Goal: Task Accomplishment & Management: Use online tool/utility

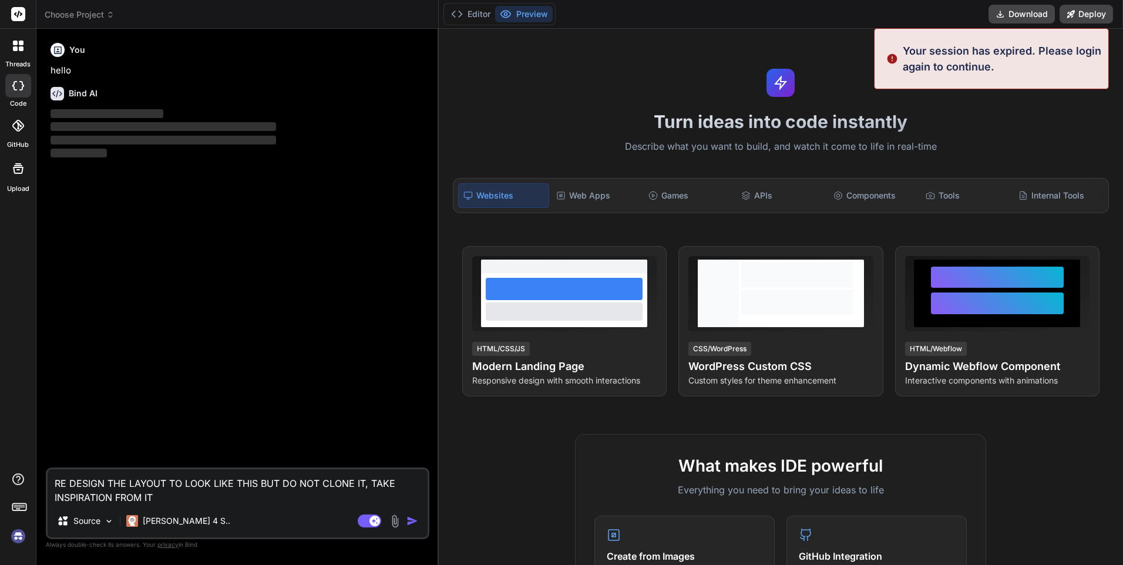
click at [994, 56] on p "Your session has expired. Please login again to continue." at bounding box center [1002, 59] width 199 height 32
drag, startPoint x: 994, startPoint y: 56, endPoint x: 985, endPoint y: 104, distance: 48.5
click at [985, 103] on div "Turn ideas into code instantly Describe what you want to build, and watch it co…" at bounding box center [781, 297] width 685 height 536
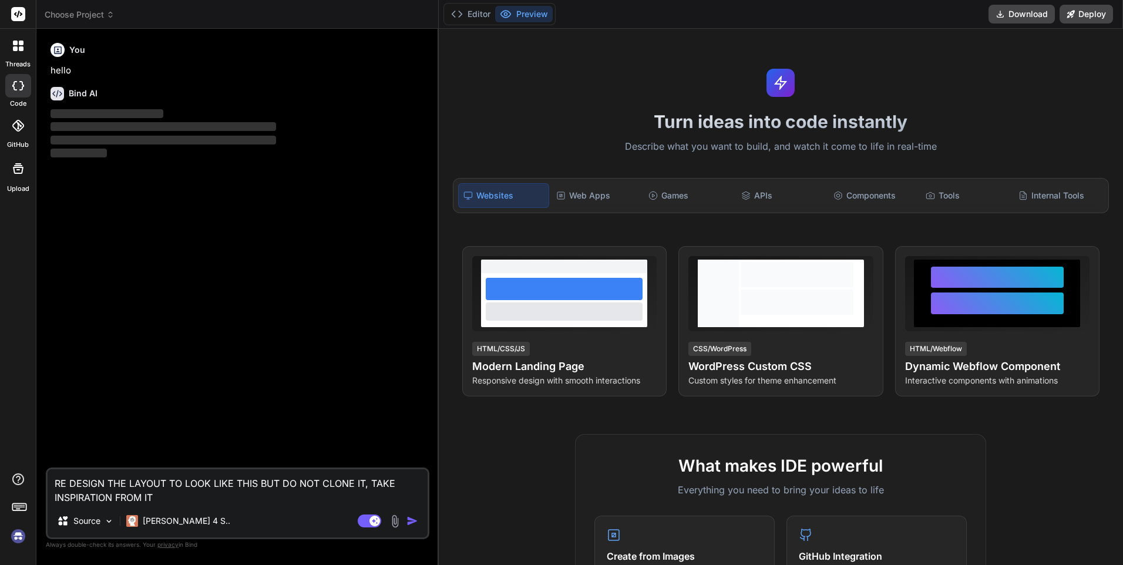
click at [16, 539] on img at bounding box center [18, 536] width 20 height 20
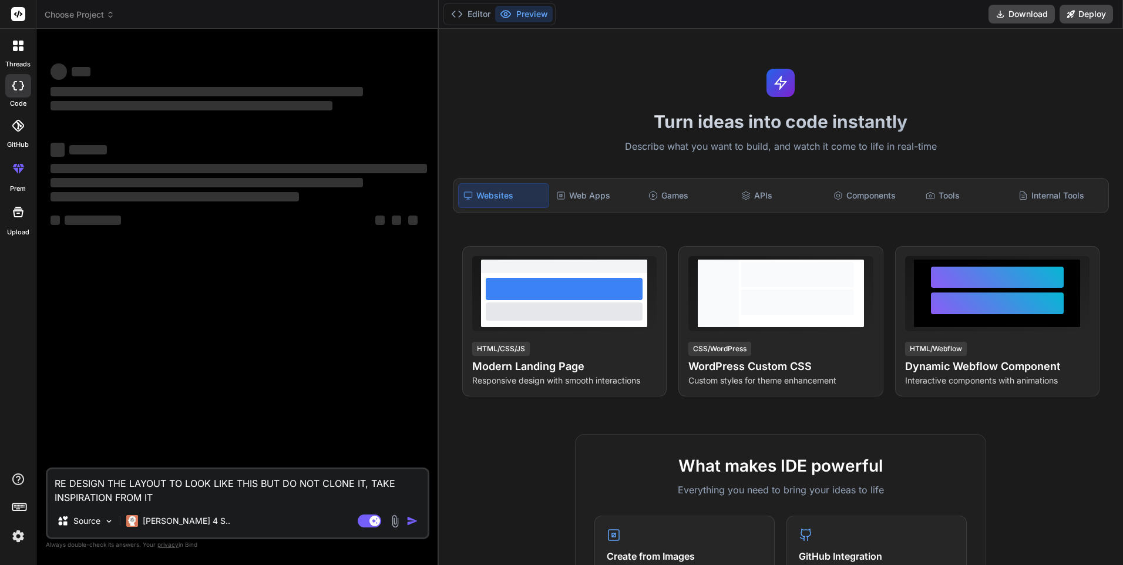
type textarea "x"
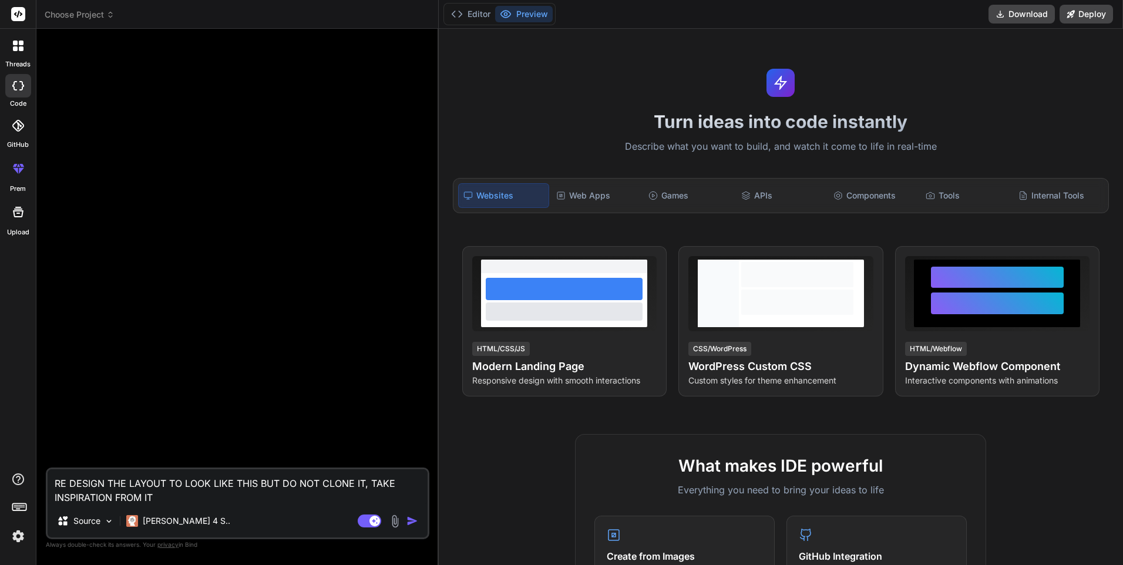
click at [243, 496] on textarea "RE DESIGN THE LAYOUT TO LOOK LIKE THIS BUT DO NOT CLONE IT, TAKE INSPIRATION FR…" at bounding box center [238, 486] width 380 height 35
type textarea "x"
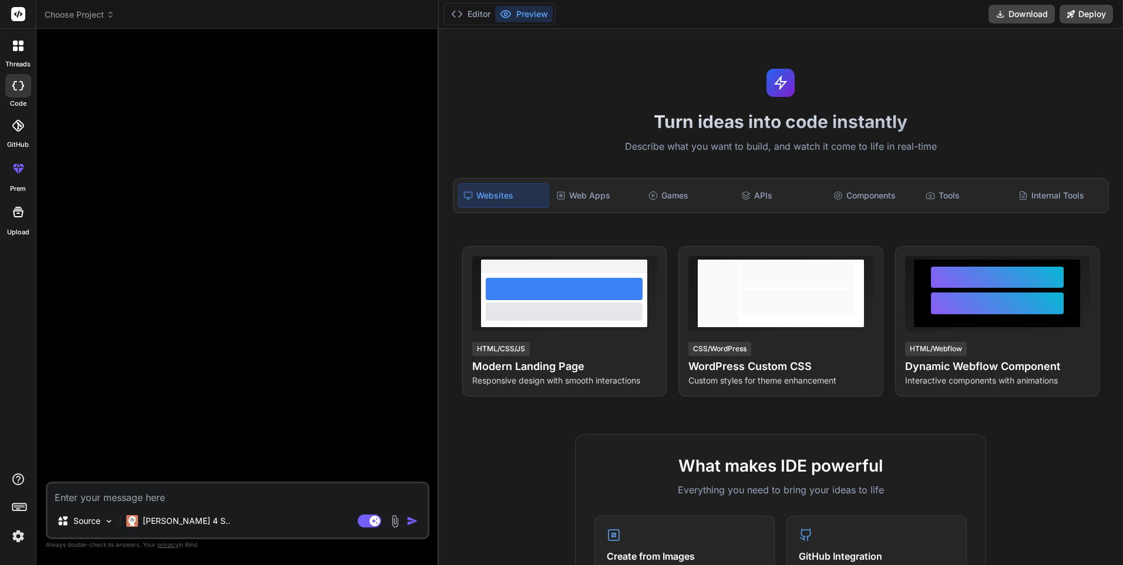
click at [160, 500] on textarea at bounding box center [238, 493] width 380 height 21
click at [23, 78] on div at bounding box center [18, 85] width 26 height 23
click at [22, 127] on icon at bounding box center [18, 126] width 12 height 12
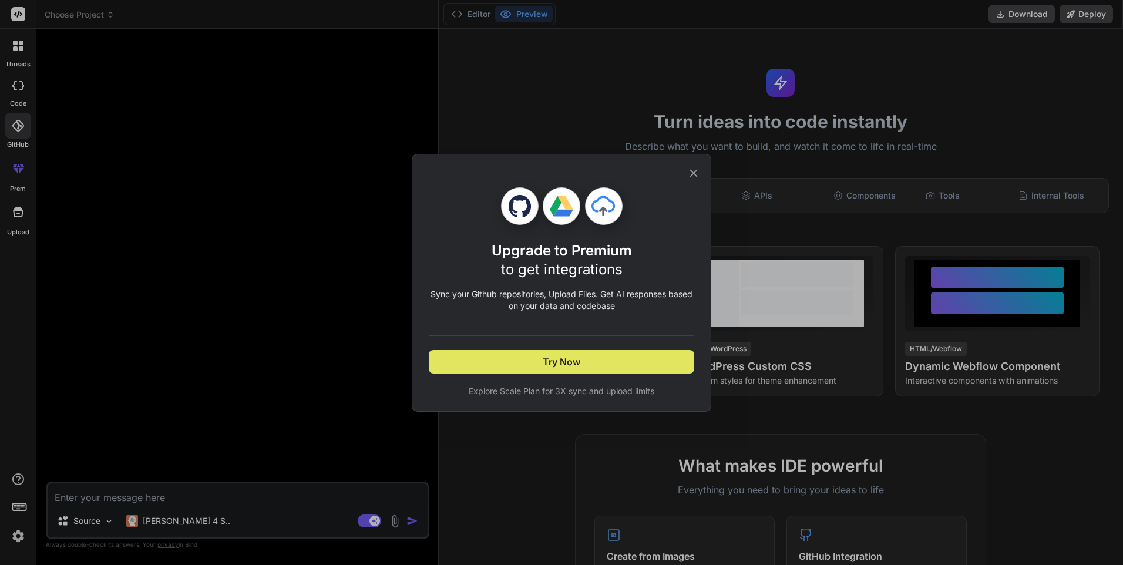
click at [609, 365] on button "Try Now" at bounding box center [561, 361] width 265 height 23
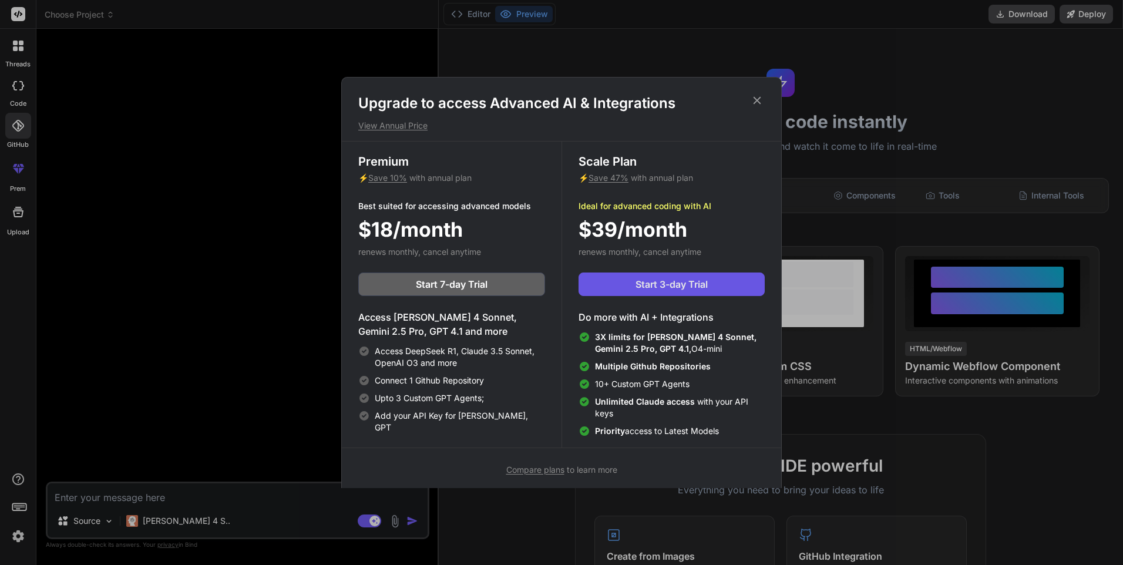
click at [713, 278] on button "Start 3-day Trial" at bounding box center [672, 284] width 186 height 23
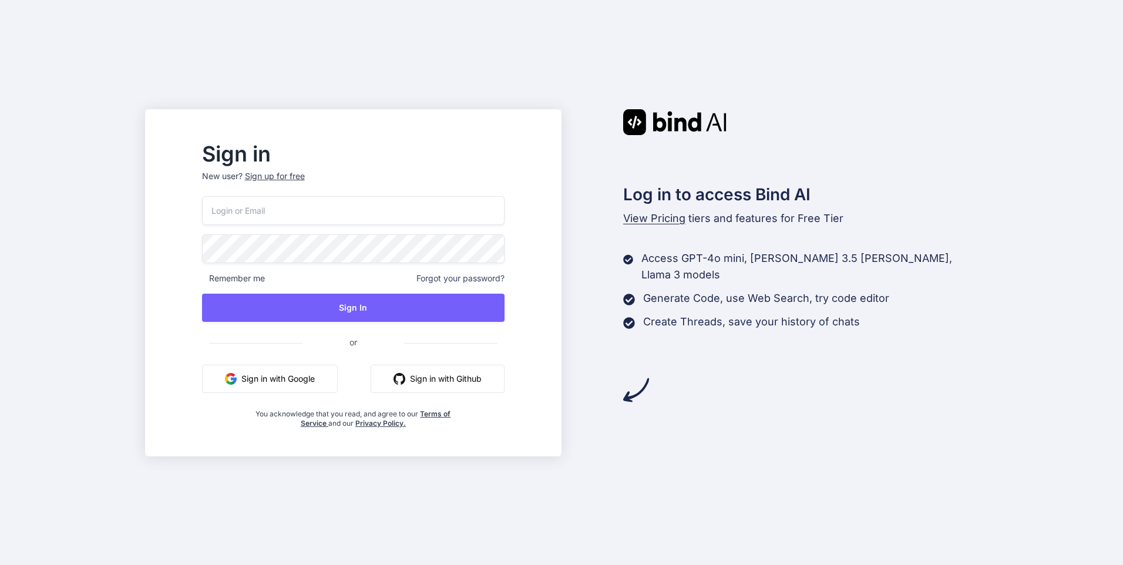
click at [359, 197] on input "email" at bounding box center [353, 210] width 302 height 29
click at [304, 176] on p "New user? Sign up for free" at bounding box center [353, 183] width 302 height 26
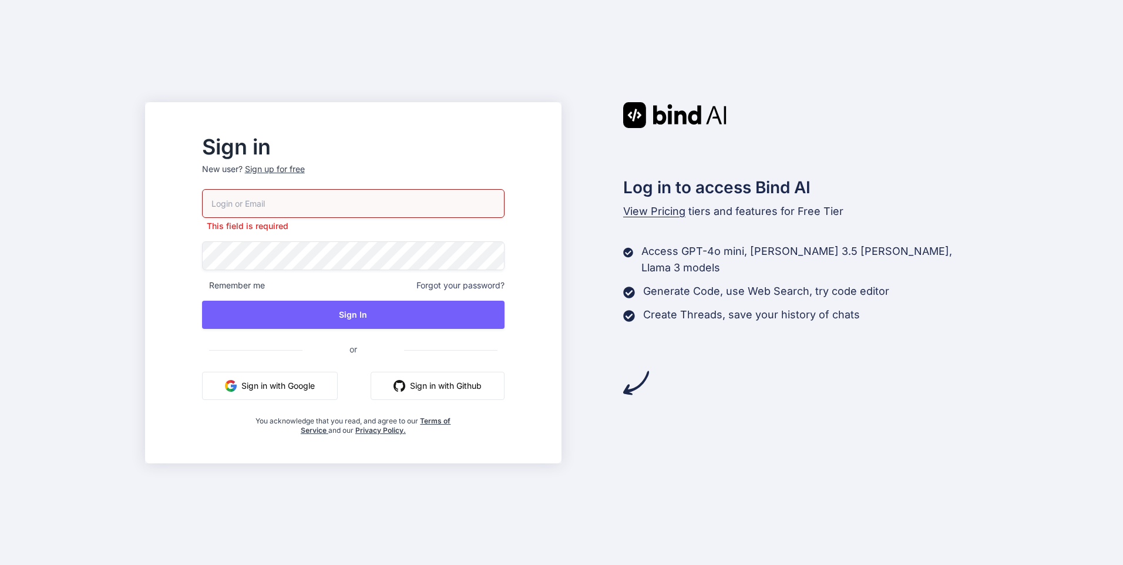
click at [304, 215] on input "email" at bounding box center [353, 203] width 302 height 29
type input "josiasrpg@outlook.com"
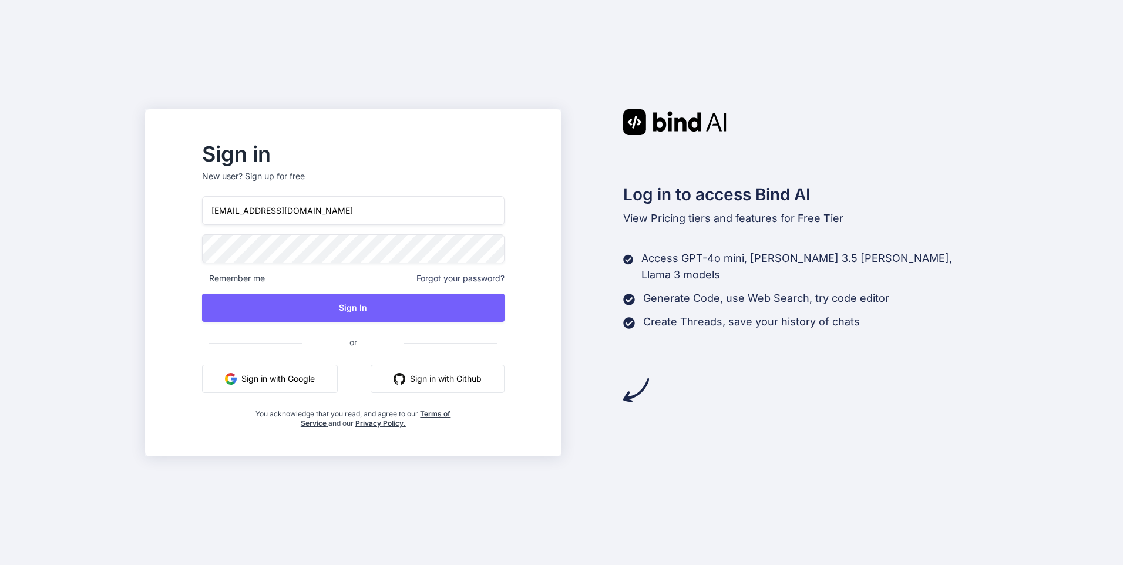
drag, startPoint x: 396, startPoint y: 304, endPoint x: 376, endPoint y: 189, distance: 116.3
click at [460, 199] on div "josiasrpg@outlook.com Remember me Forgot your password? Sign In or Sign in with…" at bounding box center [353, 312] width 302 height 232
click at [335, 210] on input "josiasrpg@outlook.com" at bounding box center [353, 210] width 302 height 29
click at [334, 207] on input "josiasrpg@outlook.com" at bounding box center [353, 210] width 302 height 29
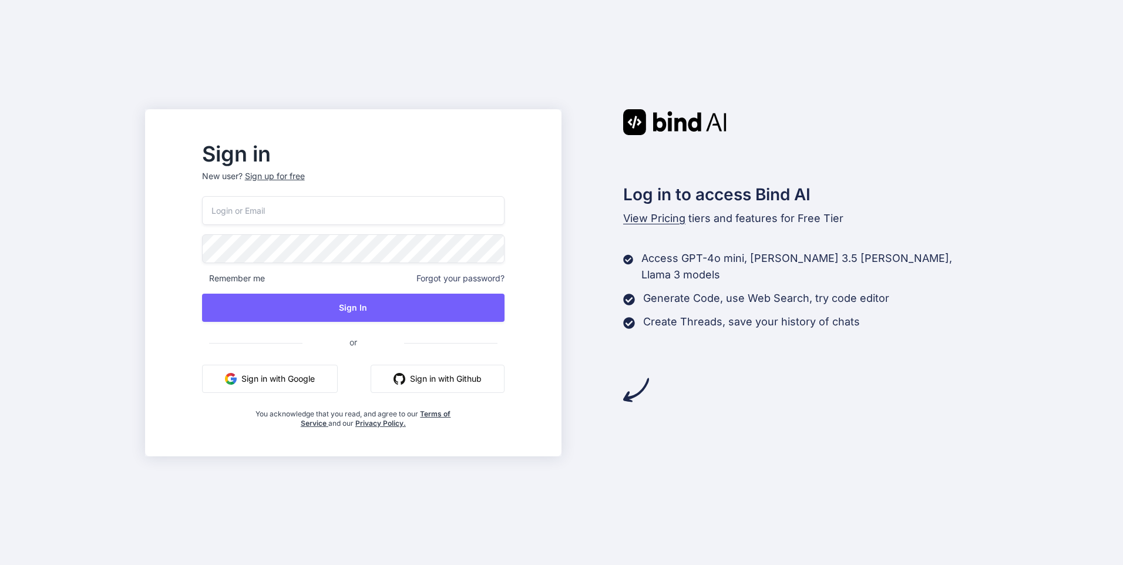
click at [298, 176] on p "New user? Sign up for free" at bounding box center [353, 183] width 302 height 26
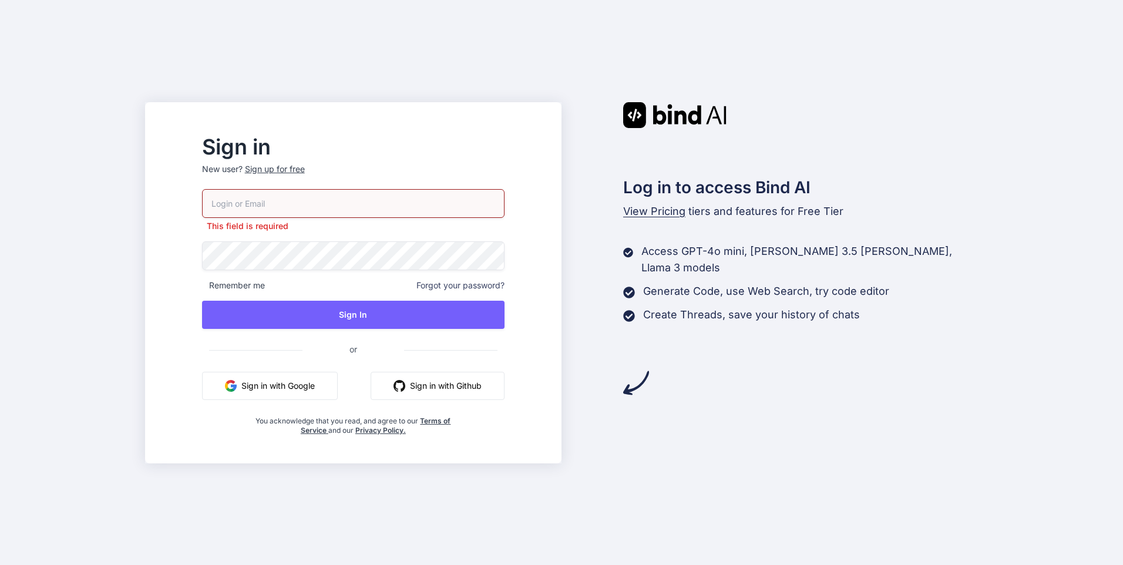
click at [305, 167] on div "Sign up for free" at bounding box center [275, 169] width 60 height 12
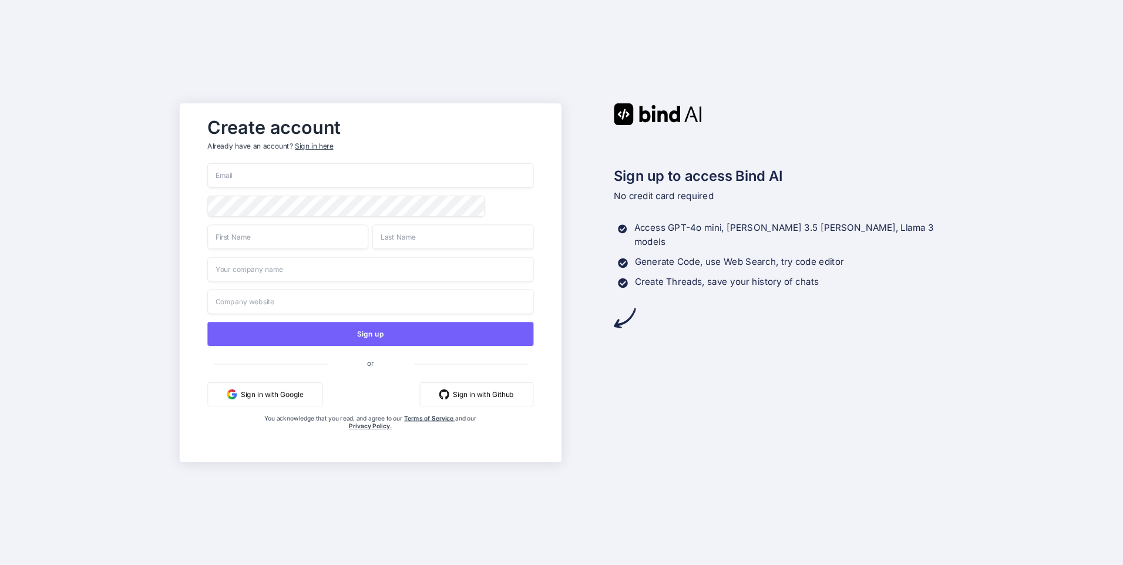
click at [297, 176] on input "email" at bounding box center [371, 175] width 326 height 25
paste input "josiasrpg@outlook.com"
type input "josiasrpg@outlook.com"
type input "josias"
type input "rpg"
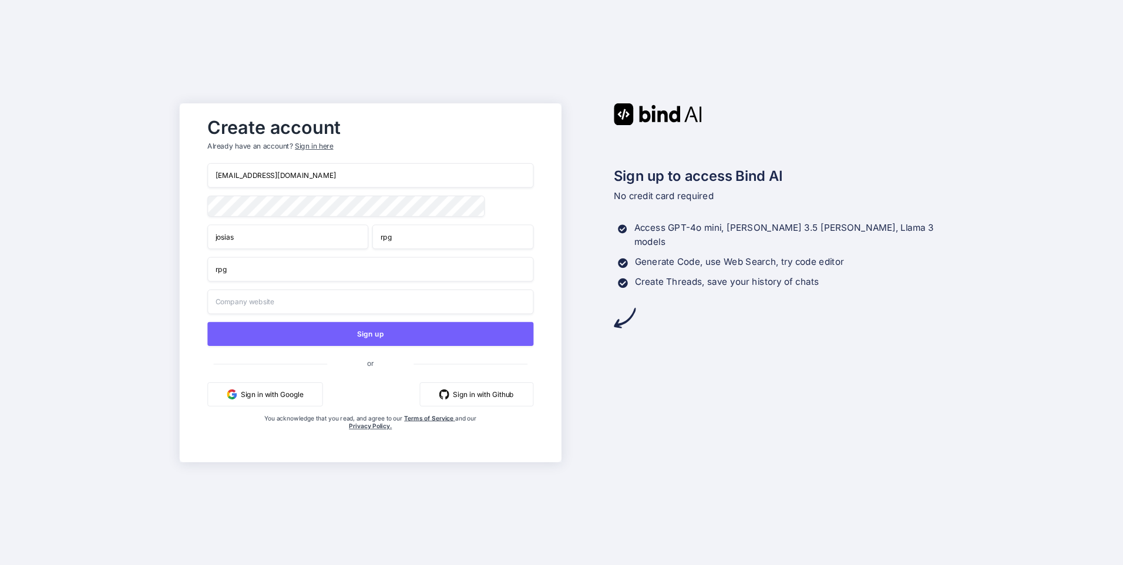
type input "rpg"
type input "rpg.com"
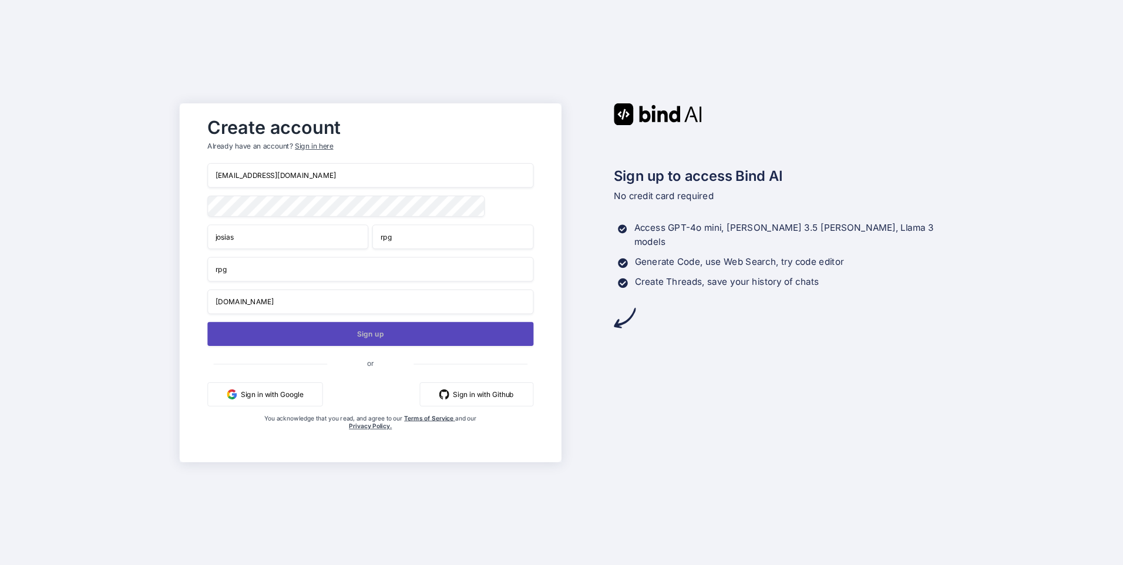
drag, startPoint x: 401, startPoint y: 315, endPoint x: 396, endPoint y: 327, distance: 12.9
click at [401, 316] on div "josiasrpg@outlook.com josias rpg rpg rpg.com Sign up or Sign in with Google Sig…" at bounding box center [371, 308] width 326 height 291
click at [392, 333] on button "Sign up" at bounding box center [371, 334] width 326 height 24
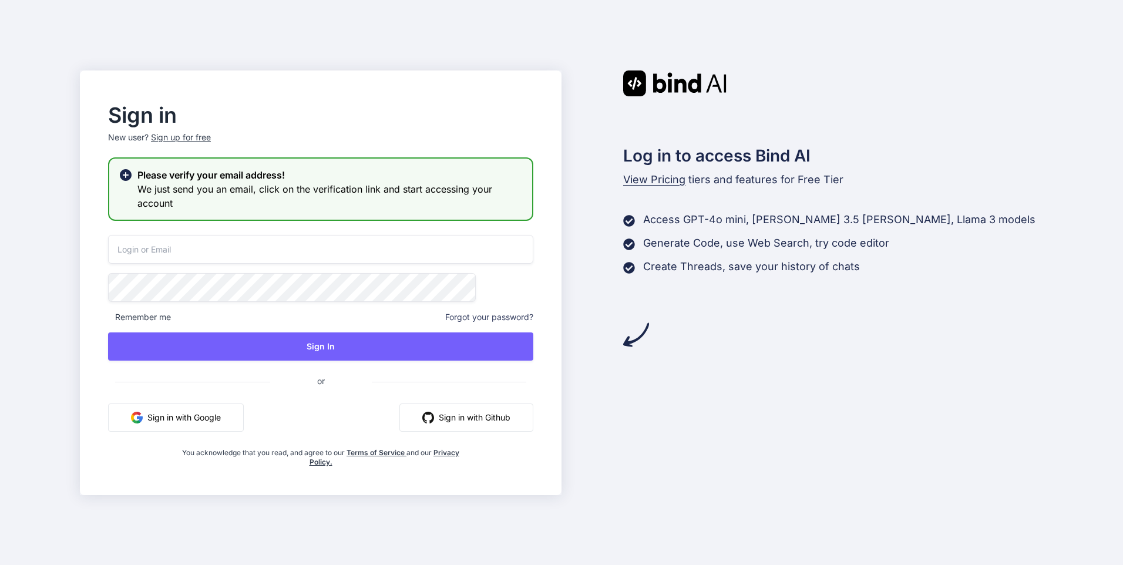
click at [284, 230] on div "Sign in New user? Sign up for free Please verify your email address! We just se…" at bounding box center [320, 286] width 463 height 361
click at [281, 246] on input "email" at bounding box center [320, 249] width 425 height 29
type input "josiasrpg@outlook.com"
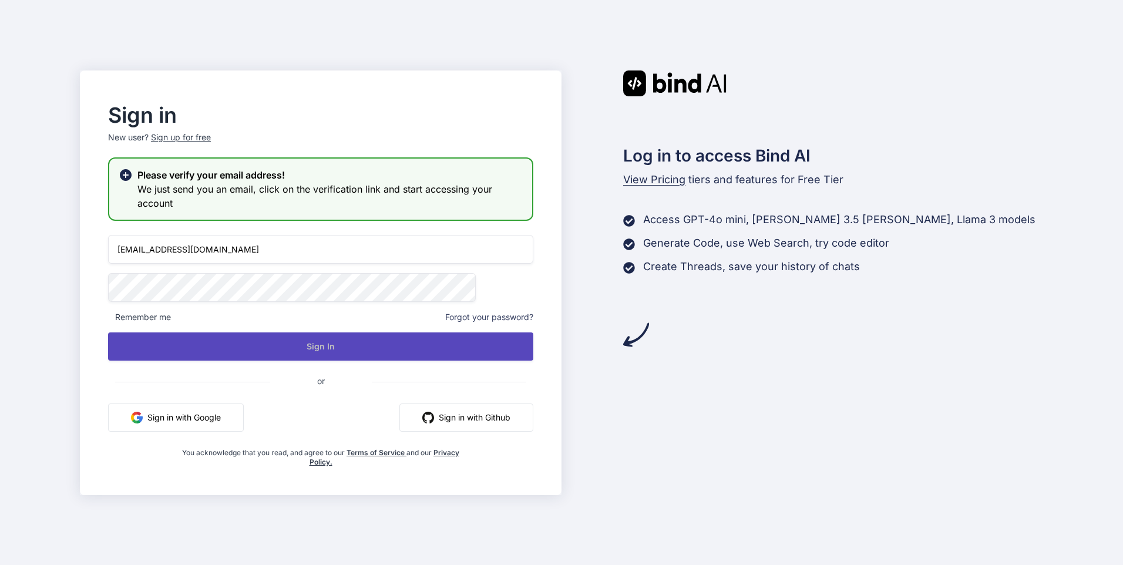
click at [353, 340] on button "Sign In" at bounding box center [320, 346] width 425 height 28
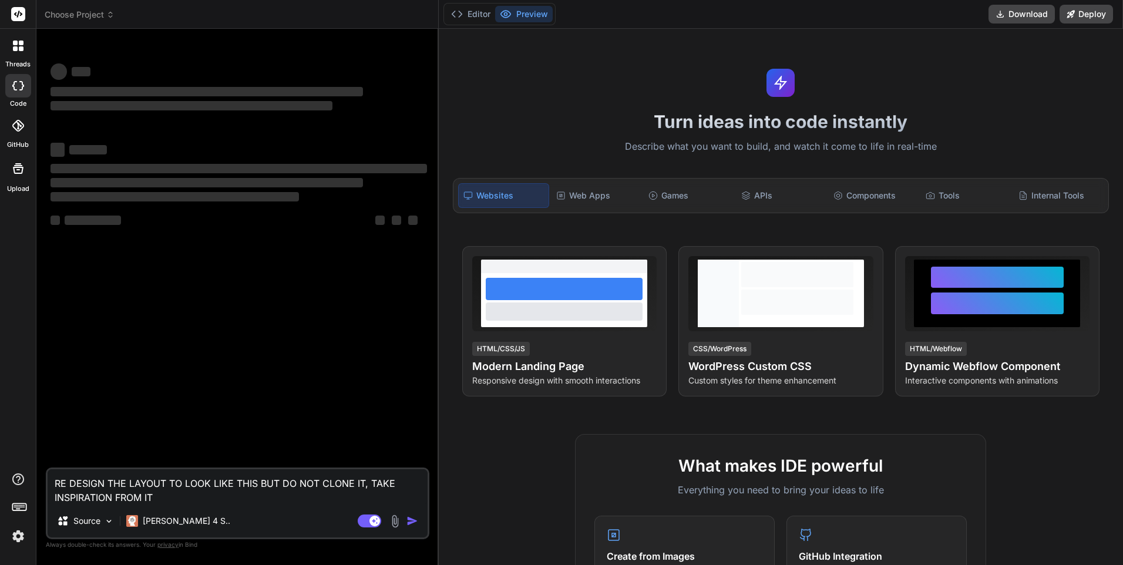
type textarea "x"
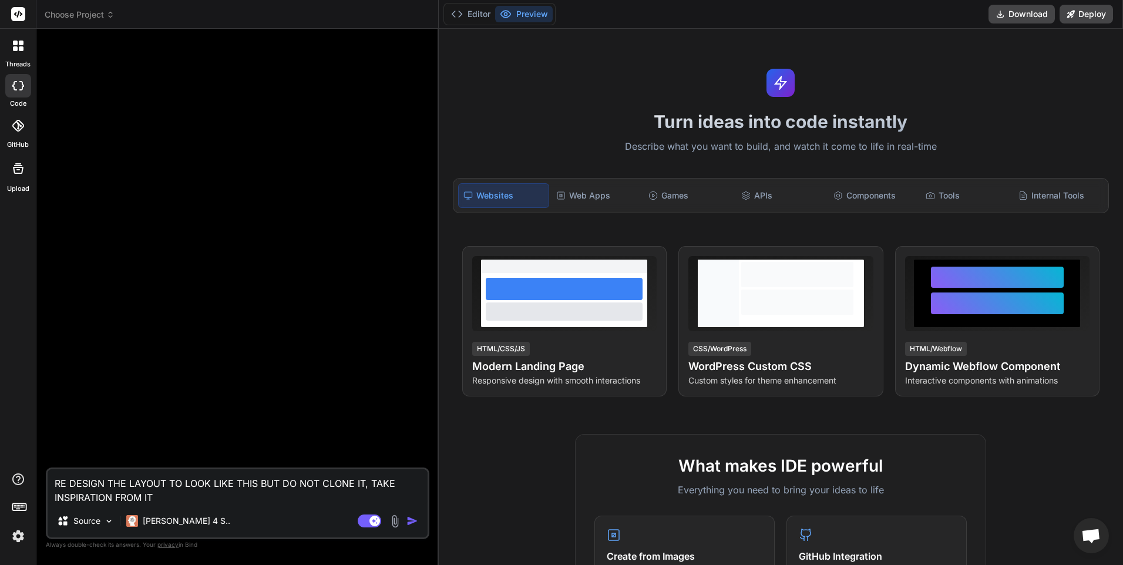
click at [27, 126] on div at bounding box center [18, 126] width 26 height 26
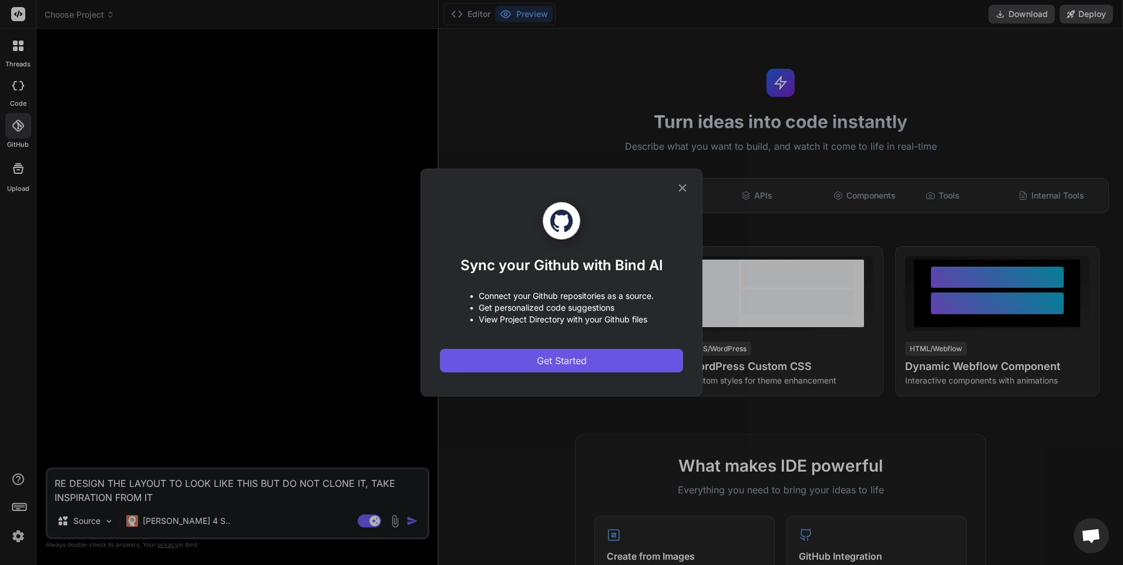
click at [607, 363] on button "Get Started" at bounding box center [561, 360] width 243 height 23
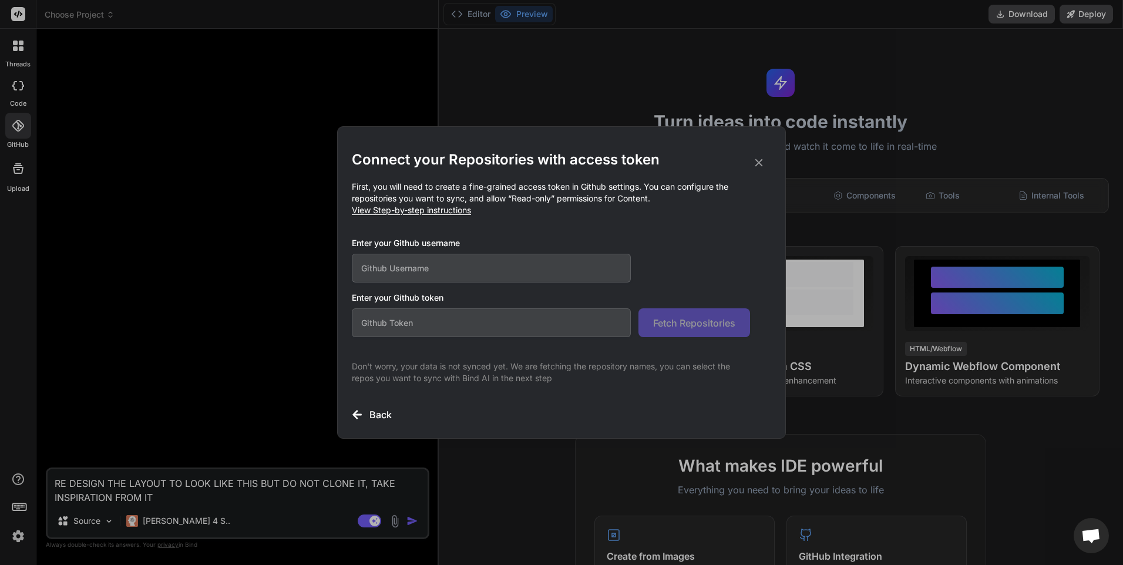
click at [482, 258] on input "text" at bounding box center [491, 268] width 279 height 29
click at [759, 162] on icon at bounding box center [758, 162] width 13 height 13
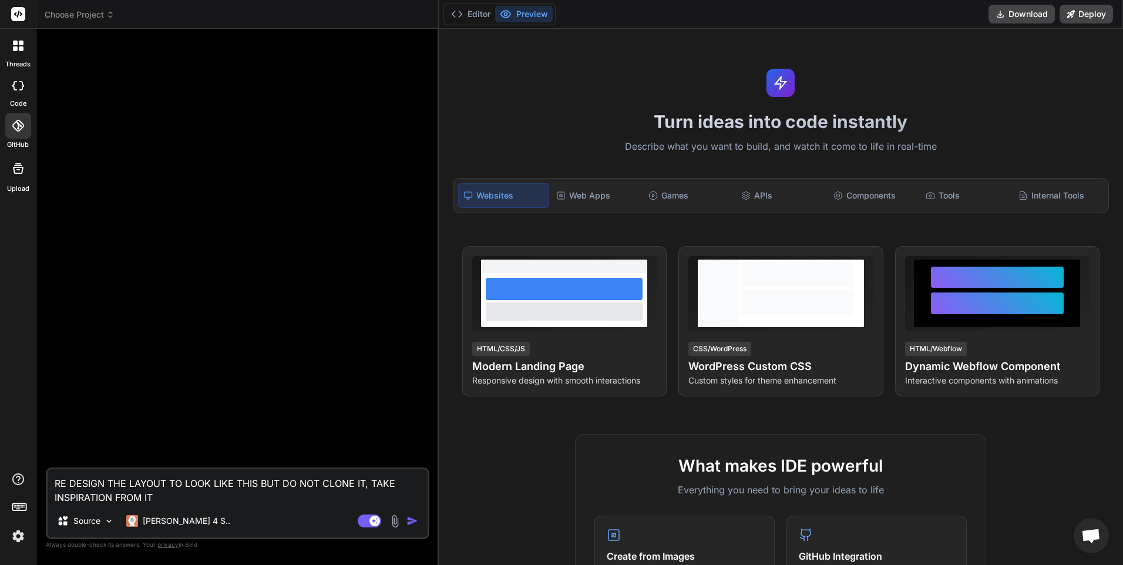
click at [26, 93] on div at bounding box center [18, 85] width 26 height 23
click at [21, 88] on icon at bounding box center [18, 85] width 12 height 9
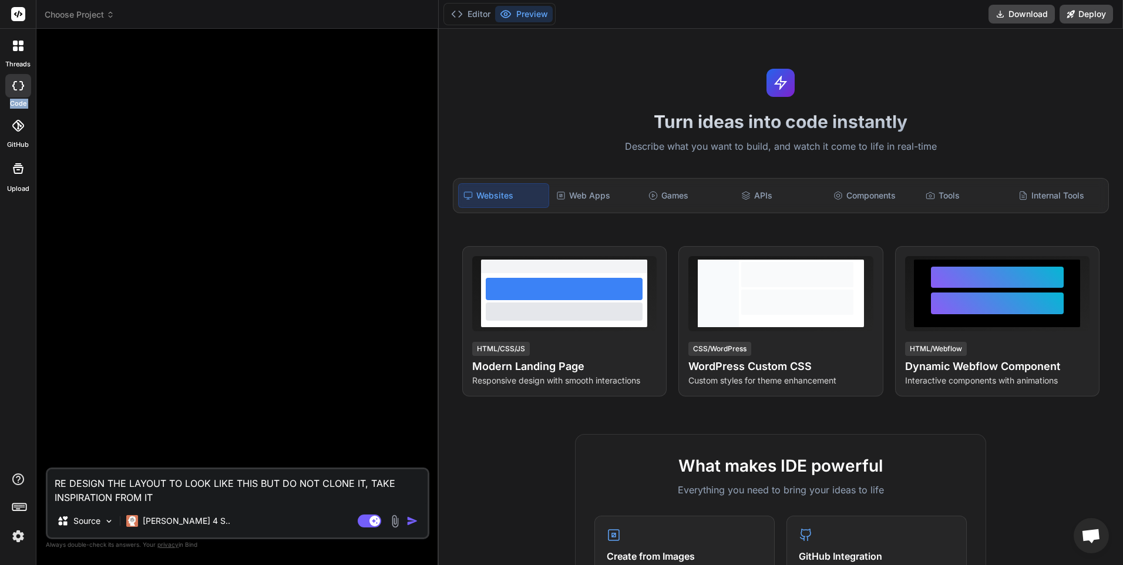
click at [21, 88] on icon at bounding box center [18, 85] width 12 height 9
drag, startPoint x: 162, startPoint y: 504, endPoint x: 0, endPoint y: 448, distance: 171.1
click at [0, 448] on html "threads code GitHub Upload Choose Project Created with Pixso. Bind AI Web Searc…" at bounding box center [561, 282] width 1123 height 565
type textarea "x"
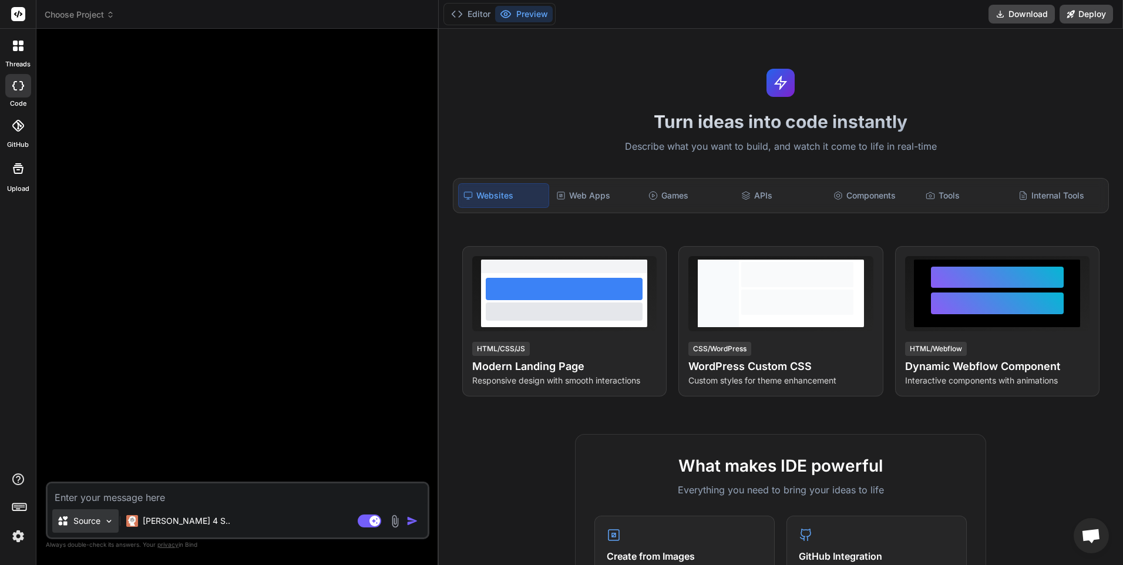
click at [108, 525] on img at bounding box center [109, 521] width 10 height 10
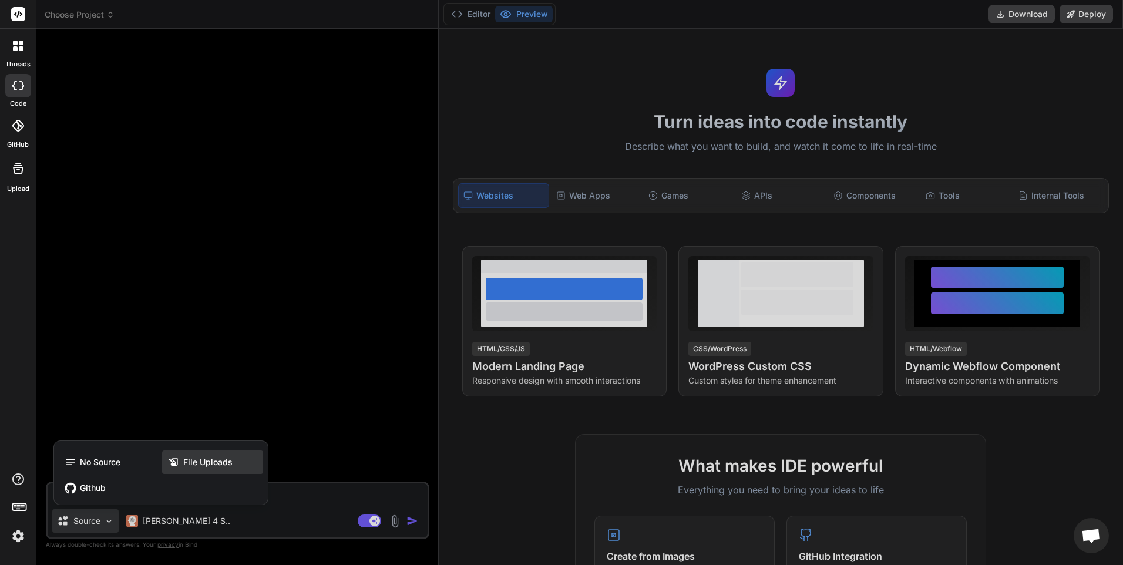
click at [238, 453] on div "File Uploads" at bounding box center [212, 461] width 101 height 23
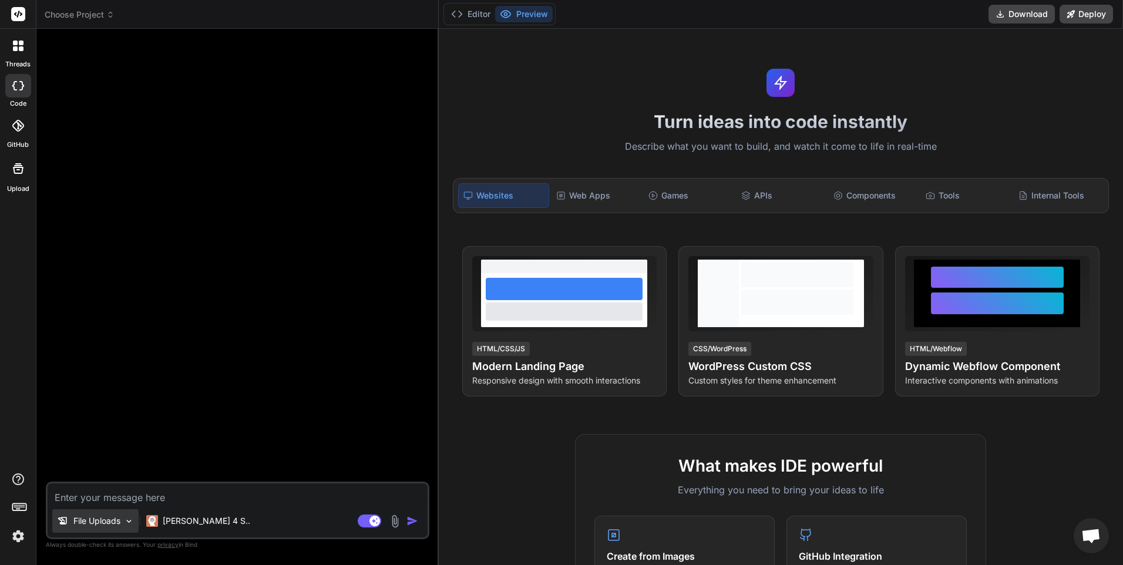
click at [111, 522] on p "File Uploads" at bounding box center [96, 521] width 47 height 12
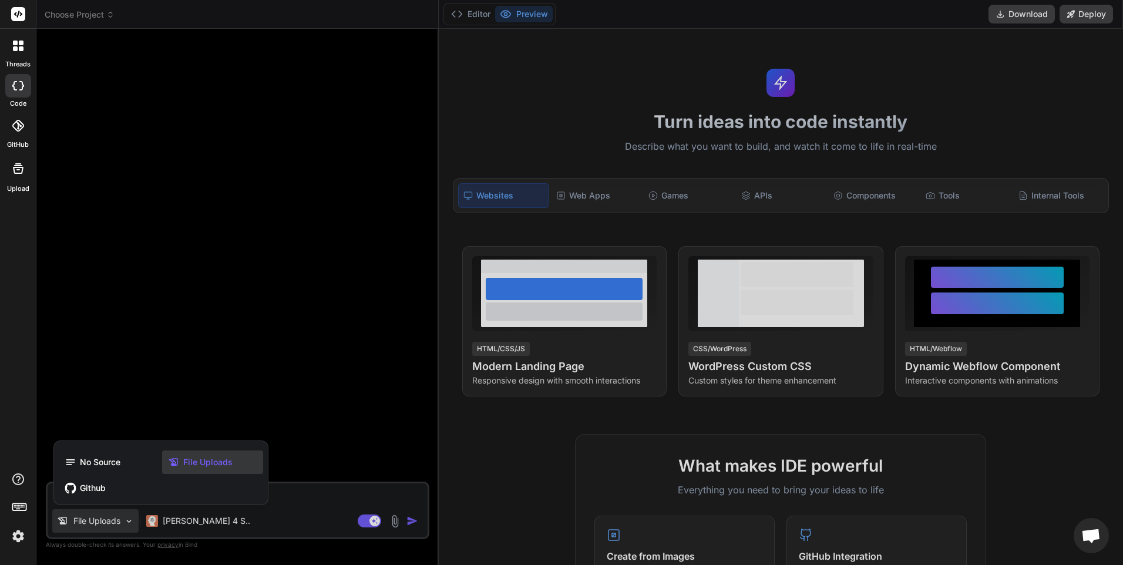
click at [201, 460] on span "File Uploads" at bounding box center [207, 462] width 49 height 12
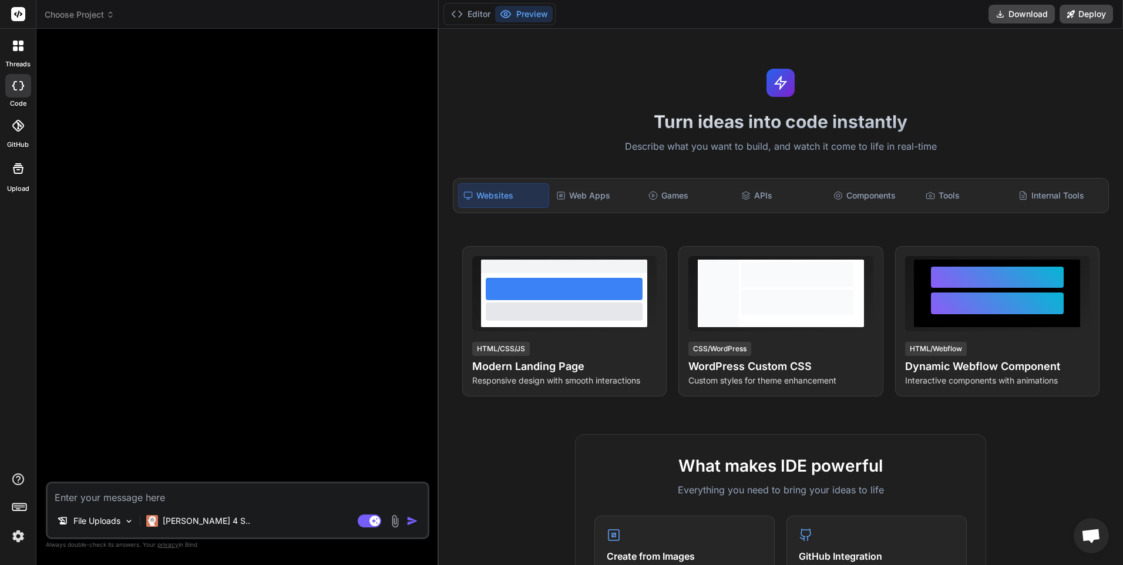
click at [182, 496] on textarea at bounding box center [238, 493] width 380 height 21
click at [394, 520] on img at bounding box center [395, 521] width 14 height 14
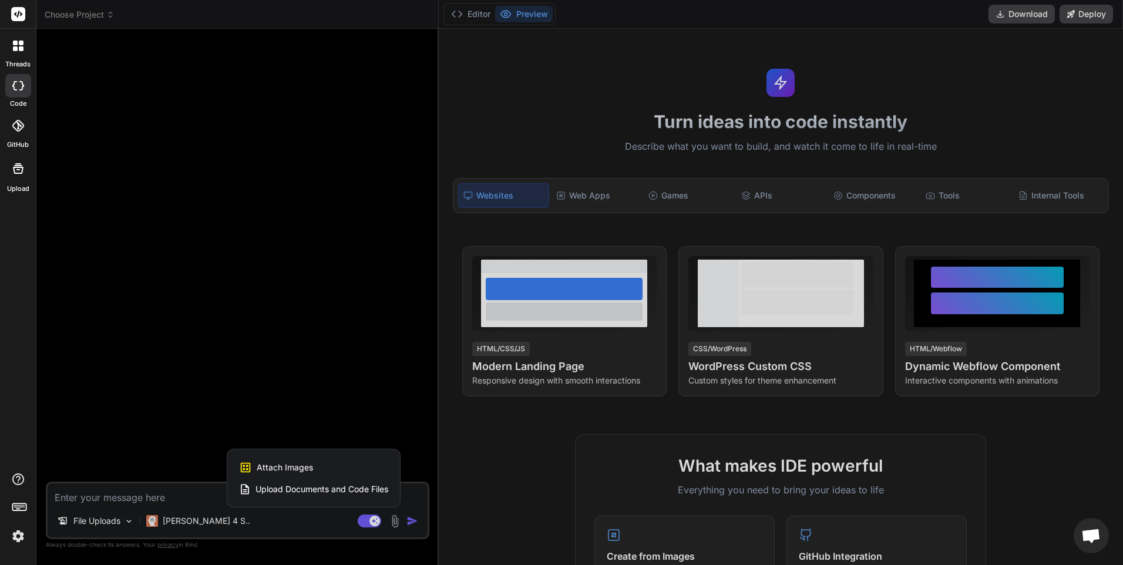
click at [327, 494] on span "Upload Documents and Code Files" at bounding box center [321, 489] width 133 height 12
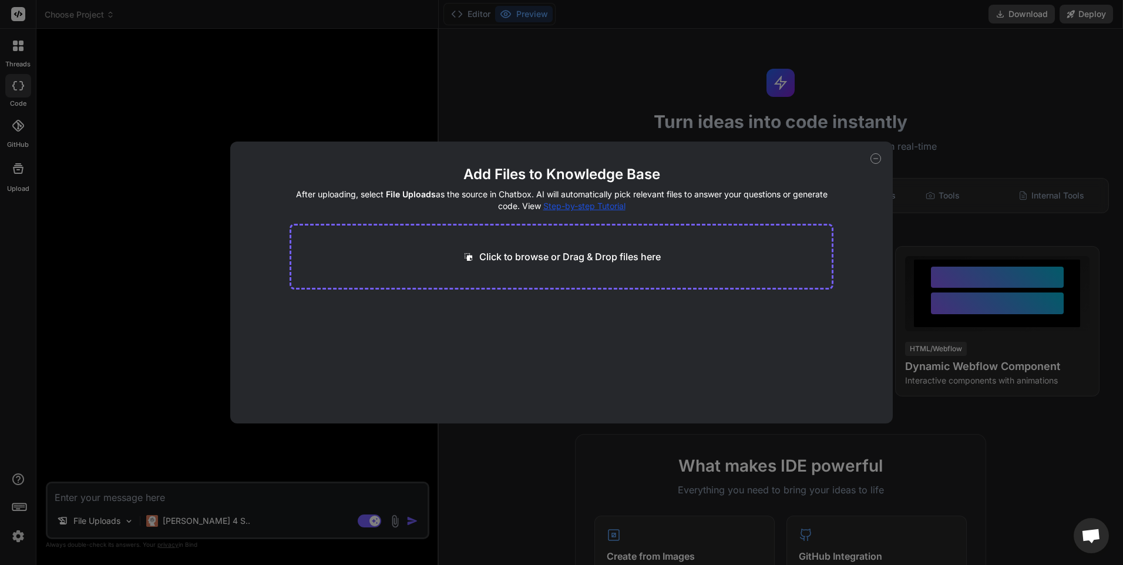
click at [532, 257] on p "Click to browse or Drag & Drop files here" at bounding box center [569, 257] width 181 height 14
click at [852, 83] on div "Add Files to Knowledge Base After uploading, select File Uploads as the source …" at bounding box center [561, 282] width 1123 height 565
type textarea "x"
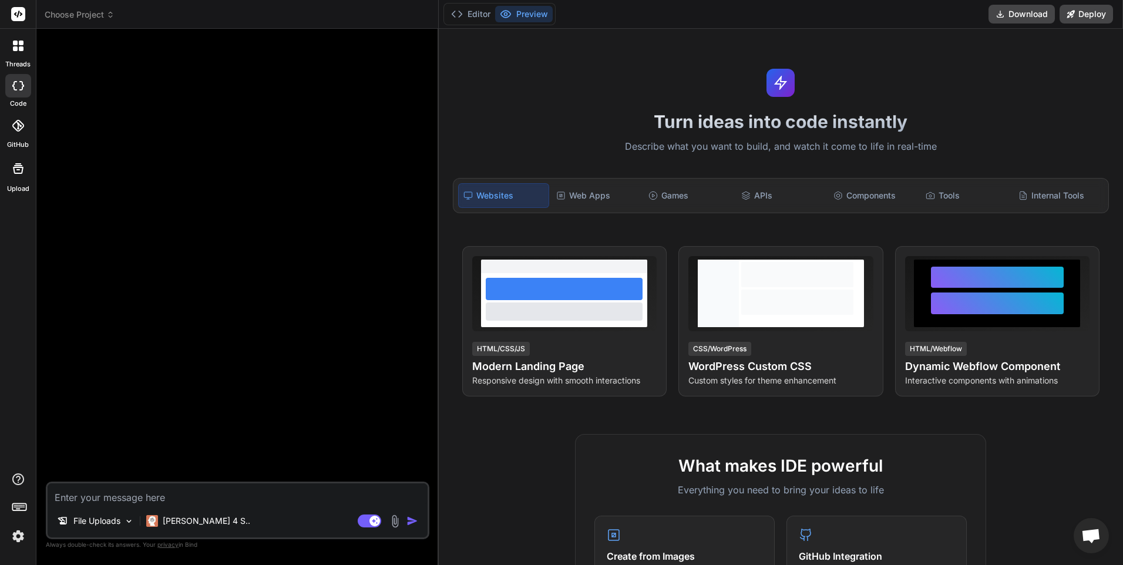
click at [149, 509] on div "File Uploads [PERSON_NAME] 4 S.. Agent Mode. When this toggle is activated, AI …" at bounding box center [238, 511] width 384 height 58
click at [147, 505] on div "File Uploads [PERSON_NAME] 4 S.. Agent Mode. When this toggle is activated, AI …" at bounding box center [238, 511] width 384 height 58
click at [148, 500] on textarea at bounding box center [238, 493] width 380 height 21
type textarea "c"
type textarea "x"
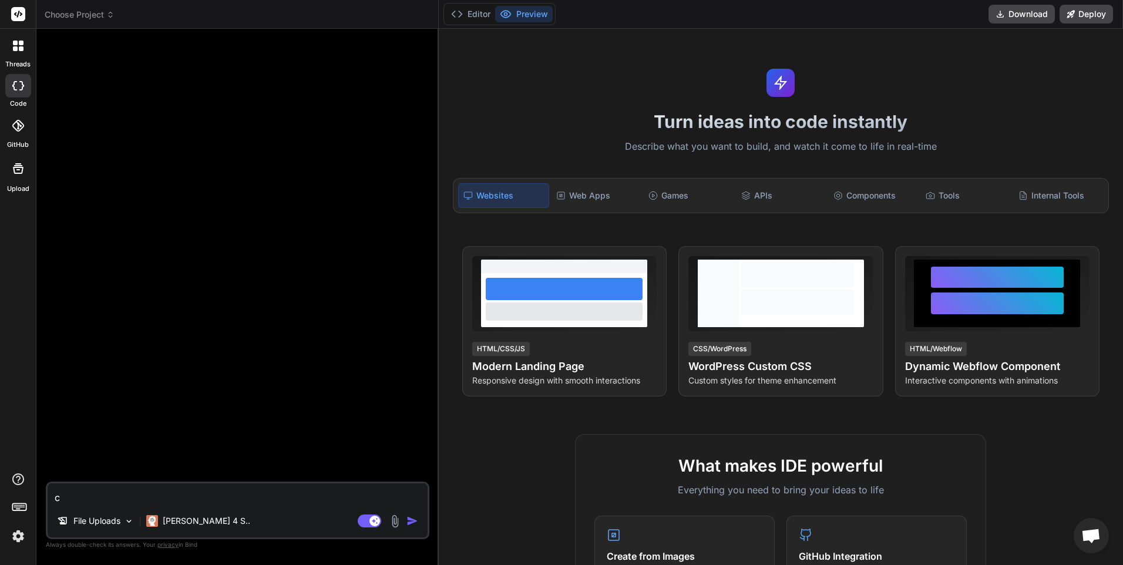
type textarea "cl"
type textarea "x"
type textarea "clo"
type textarea "x"
type textarea "clos"
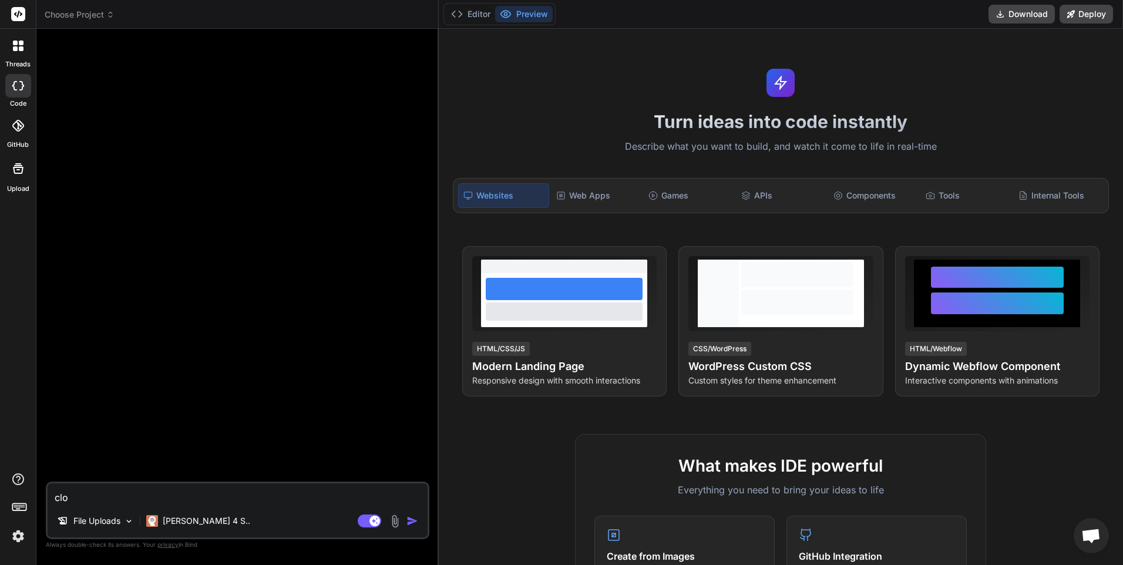
type textarea "x"
type textarea "closn"
type textarea "x"
type textarea "clos"
type textarea "x"
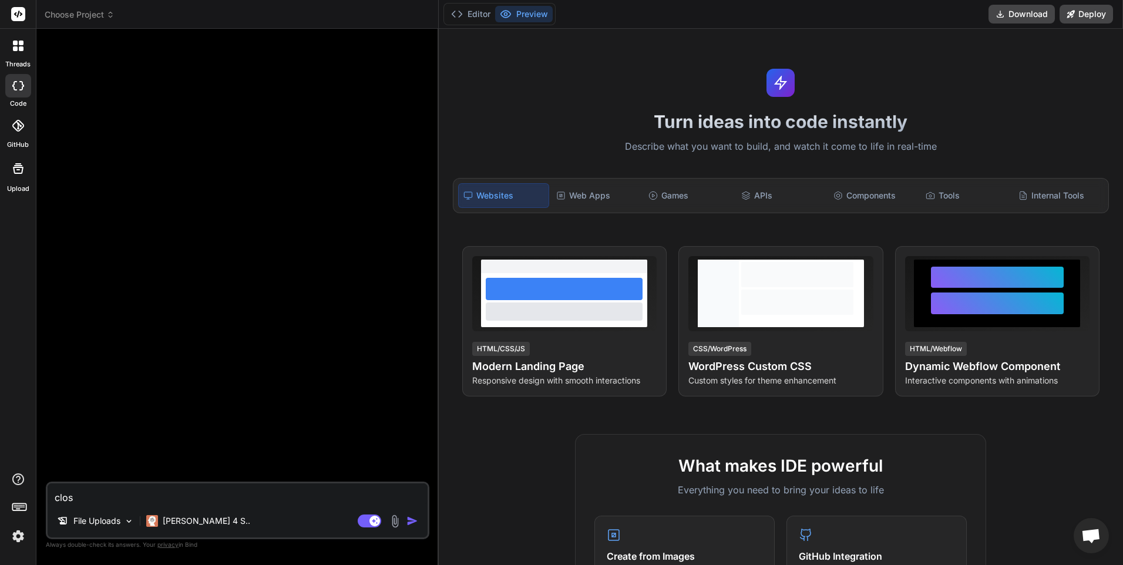
type textarea "clo"
type textarea "x"
type textarea "clon"
type textarea "x"
type textarea "clone"
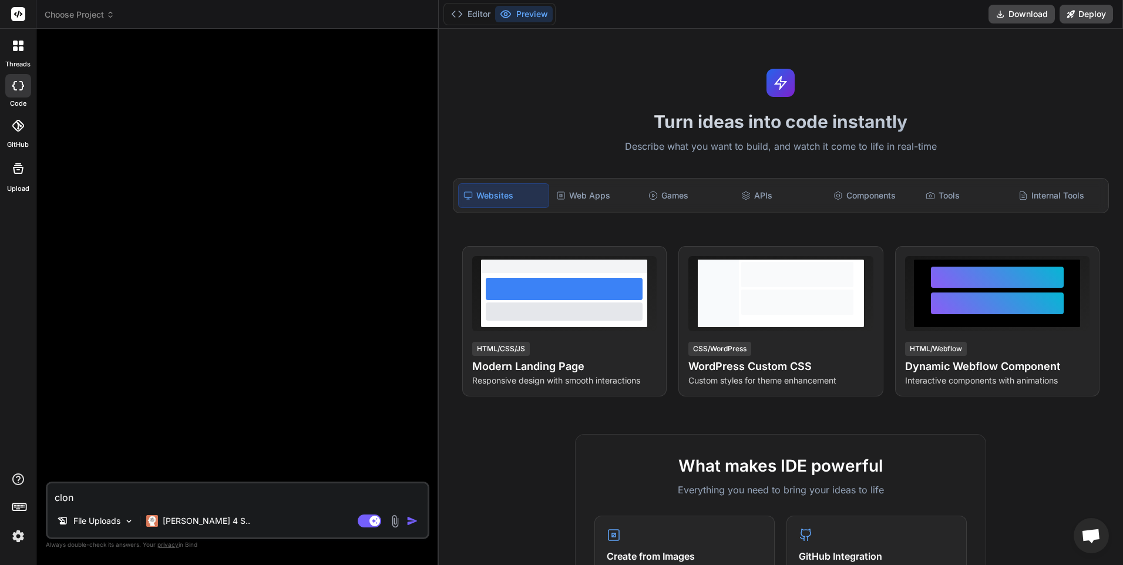
type textarea "x"
type textarea "clone"
type textarea "x"
type textarea "clone t"
type textarea "x"
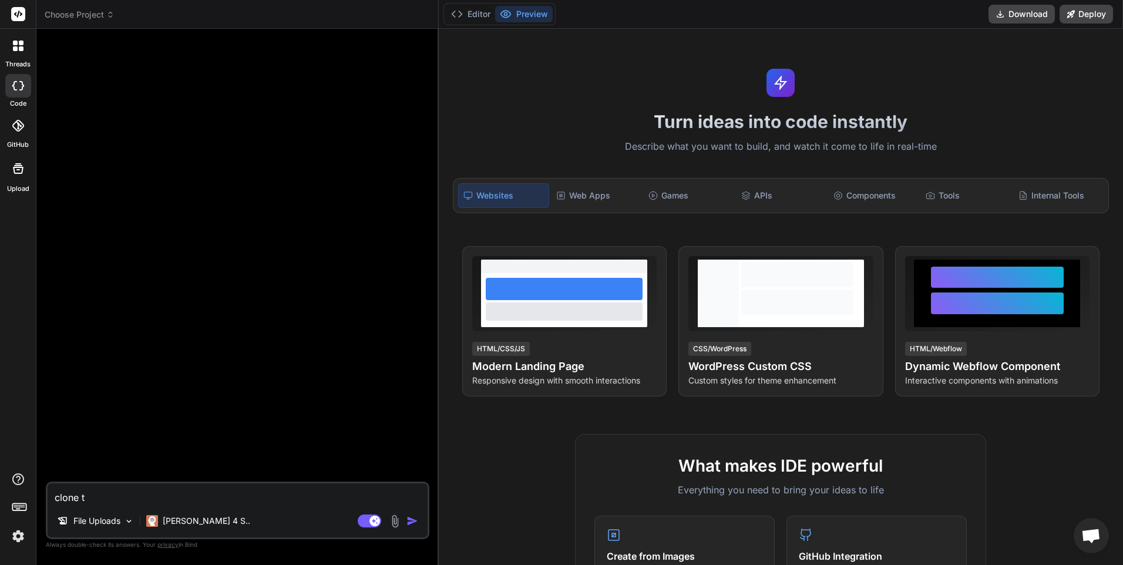
type textarea "clone th"
type textarea "x"
type textarea "clone thi"
type textarea "x"
type textarea "clone this"
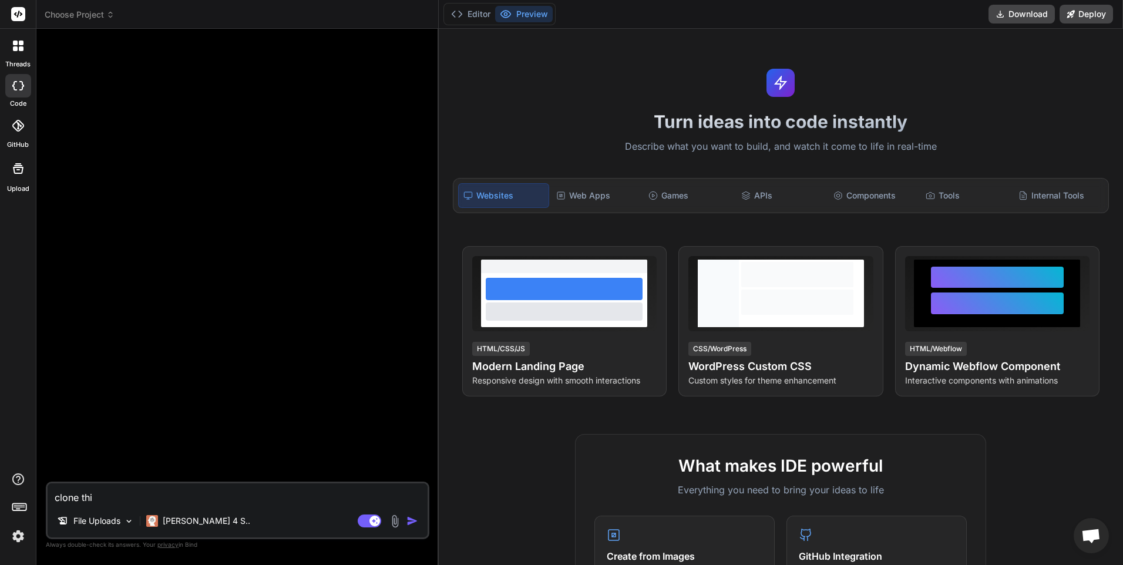
type textarea "x"
type textarea "clone this"
type textarea "x"
type textarea "clone this :"
type textarea "x"
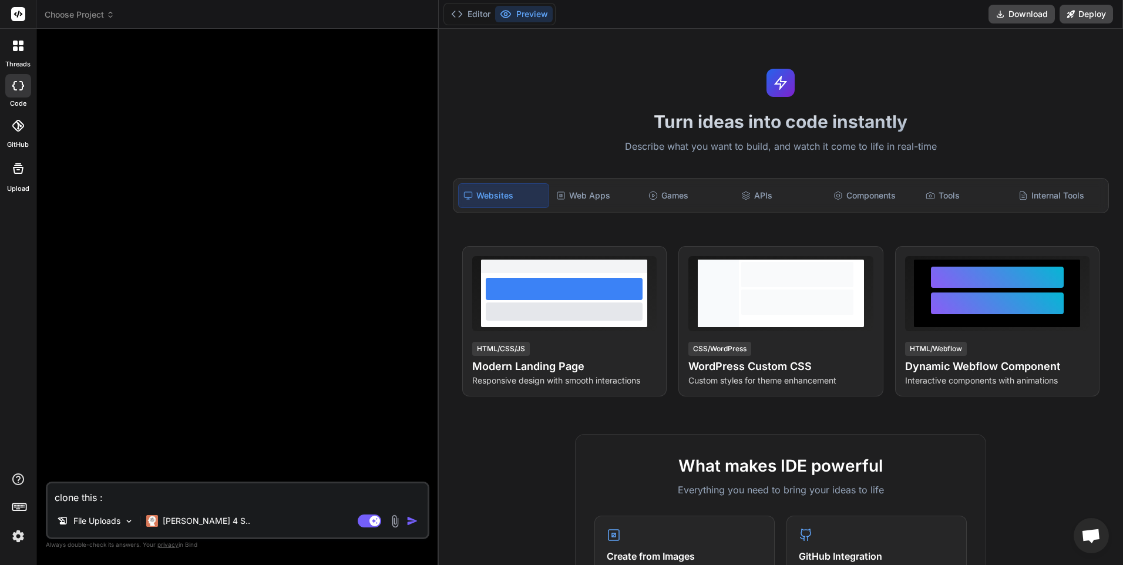
paste textarea "[URL][DOMAIN_NAME][PERSON_NAME]"
type textarea "clone this :[URL][DOMAIN_NAME][PERSON_NAME]"
type textarea "x"
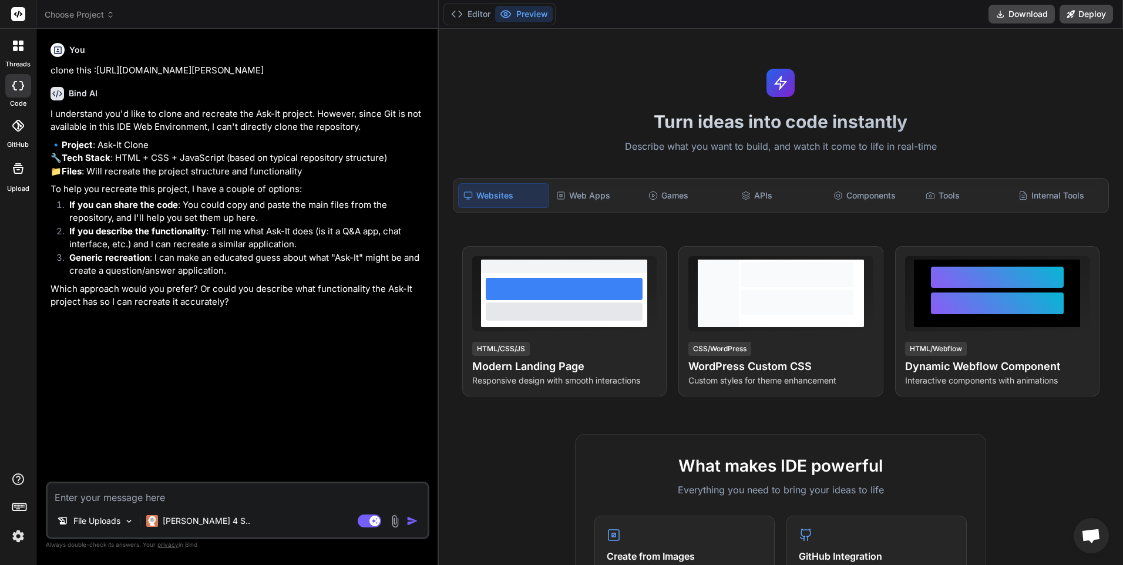
click at [15, 168] on icon at bounding box center [18, 169] width 14 height 14
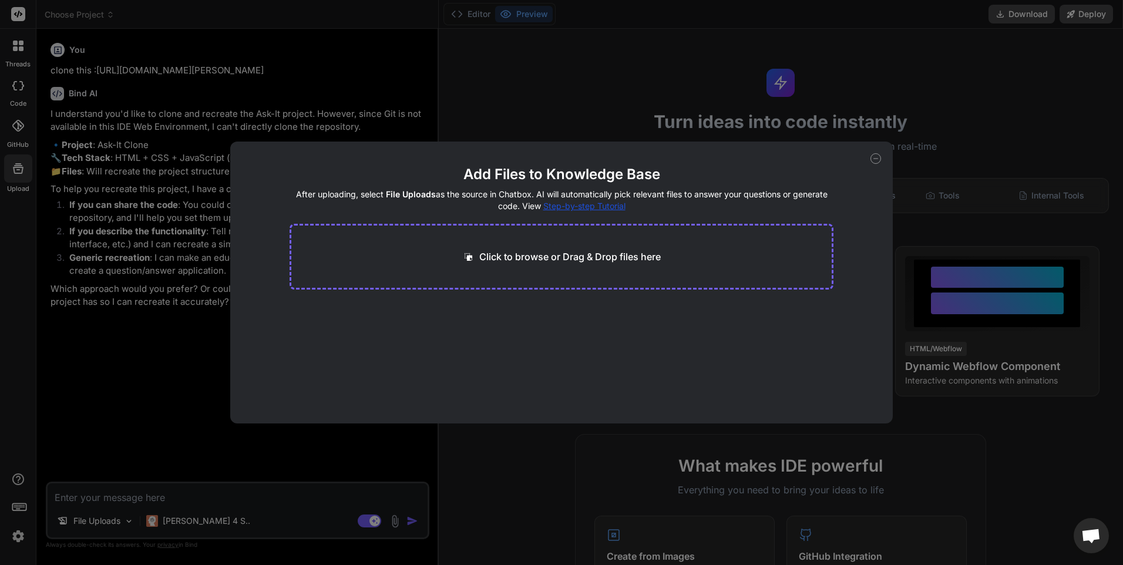
click at [488, 260] on p "Click to browse or Drag & Drop files here" at bounding box center [569, 257] width 181 height 14
click at [877, 159] on icon at bounding box center [876, 159] width 4 height 0
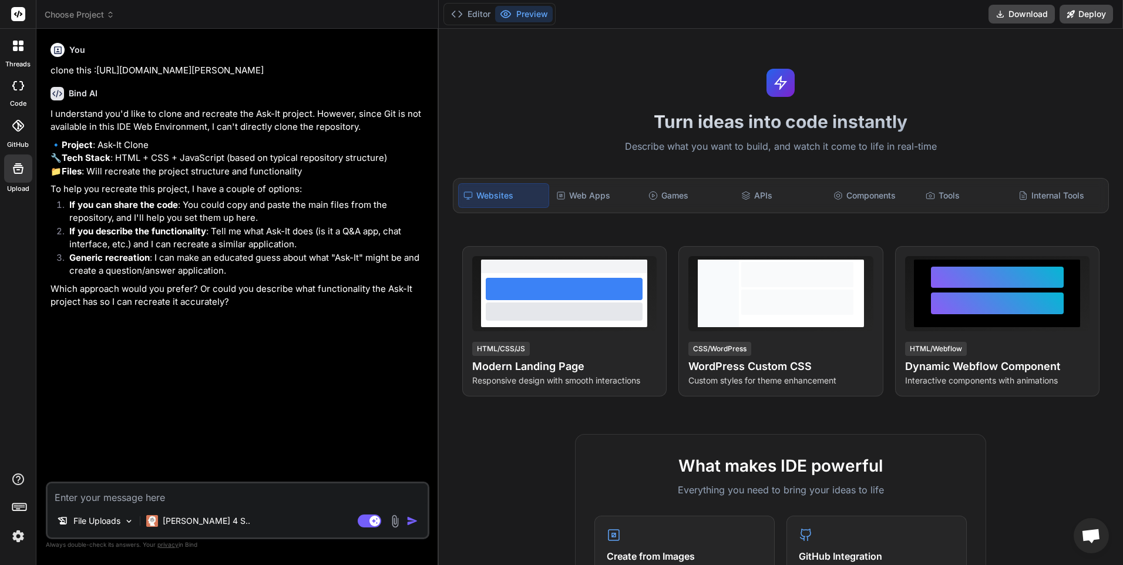
click at [15, 163] on icon at bounding box center [18, 168] width 11 height 11
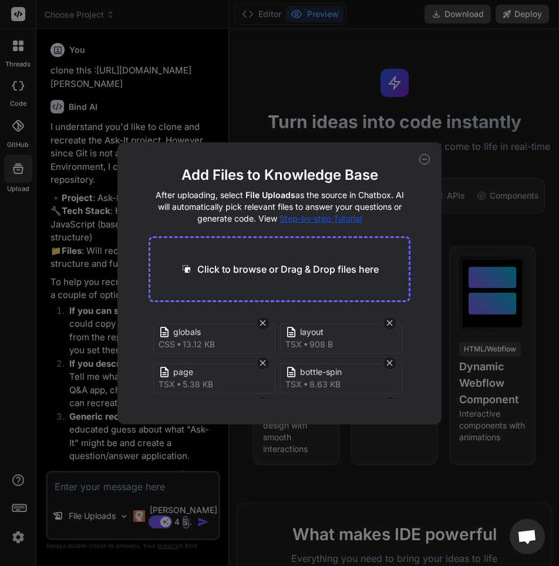
click at [399, 149] on div "Add Files to Knowledge Base After uploading, select File Uploads as the source …" at bounding box center [279, 283] width 324 height 282
click at [425, 163] on icon at bounding box center [424, 159] width 11 height 11
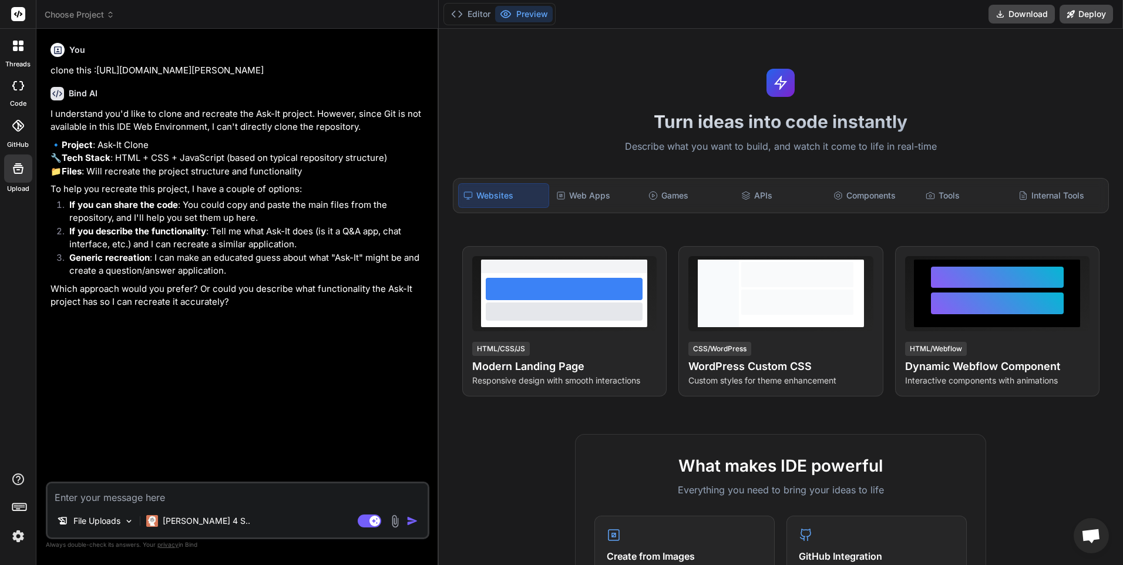
click at [6, 132] on div at bounding box center [18, 126] width 26 height 26
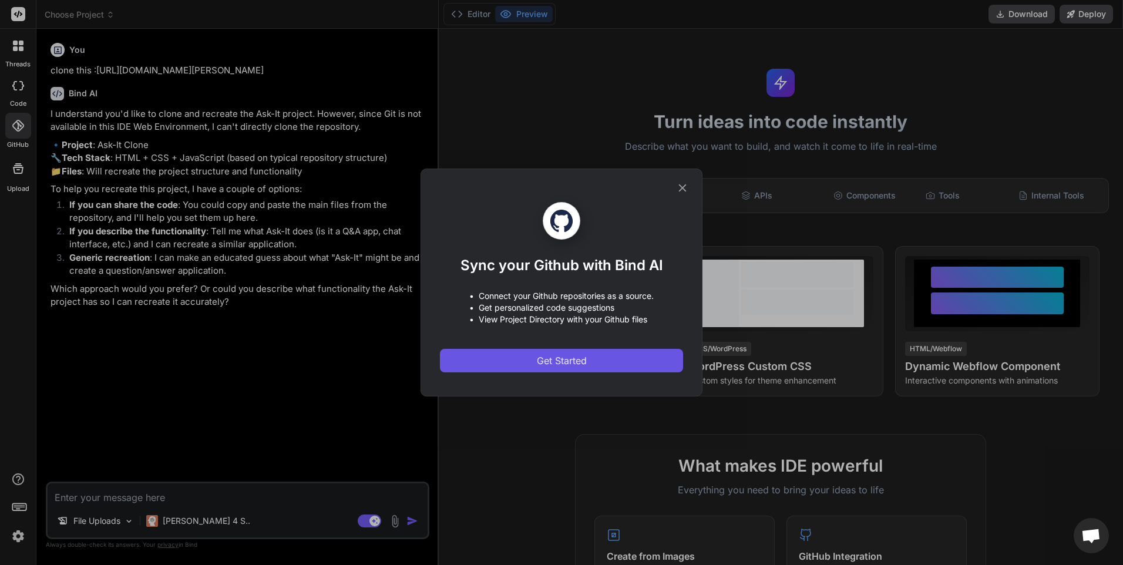
click at [557, 349] on button "Get Started" at bounding box center [561, 360] width 243 height 23
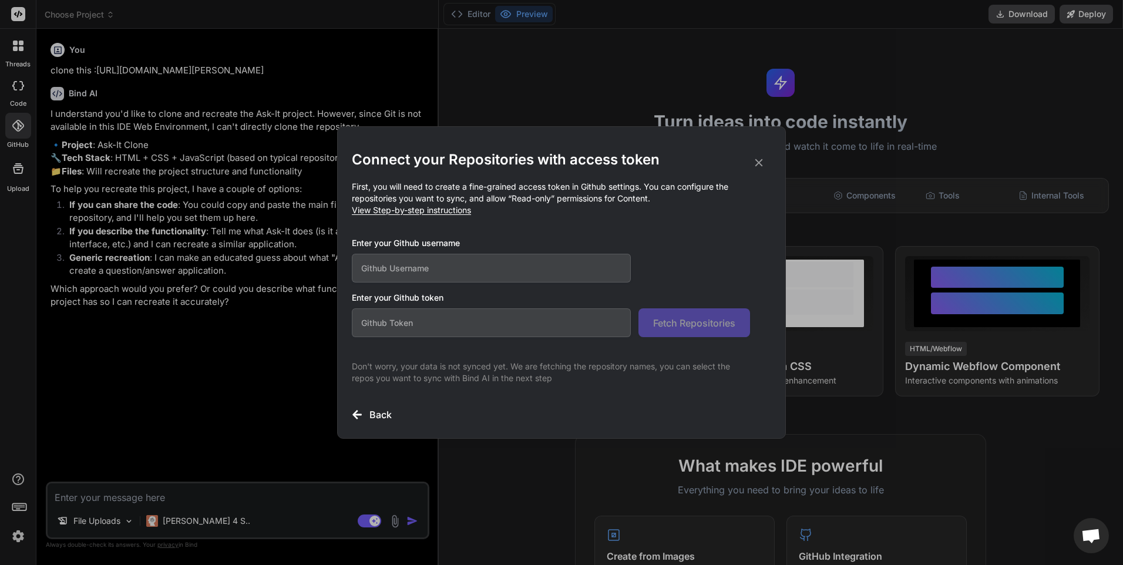
click at [545, 273] on input "text" at bounding box center [491, 268] width 279 height 29
click at [754, 169] on icon at bounding box center [758, 162] width 13 height 13
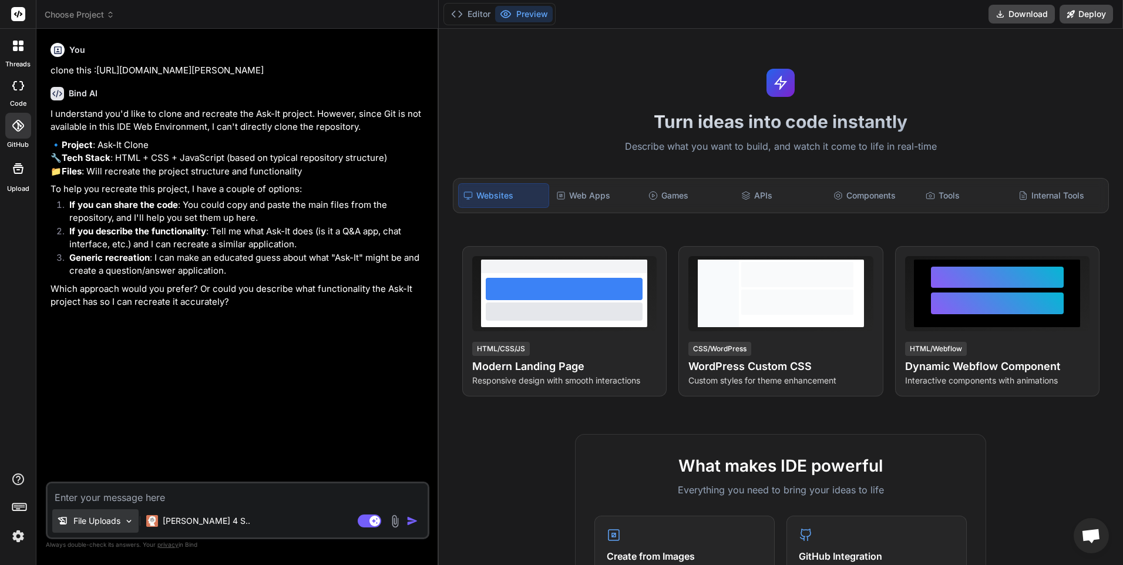
click at [103, 521] on p "File Uploads" at bounding box center [96, 521] width 47 height 12
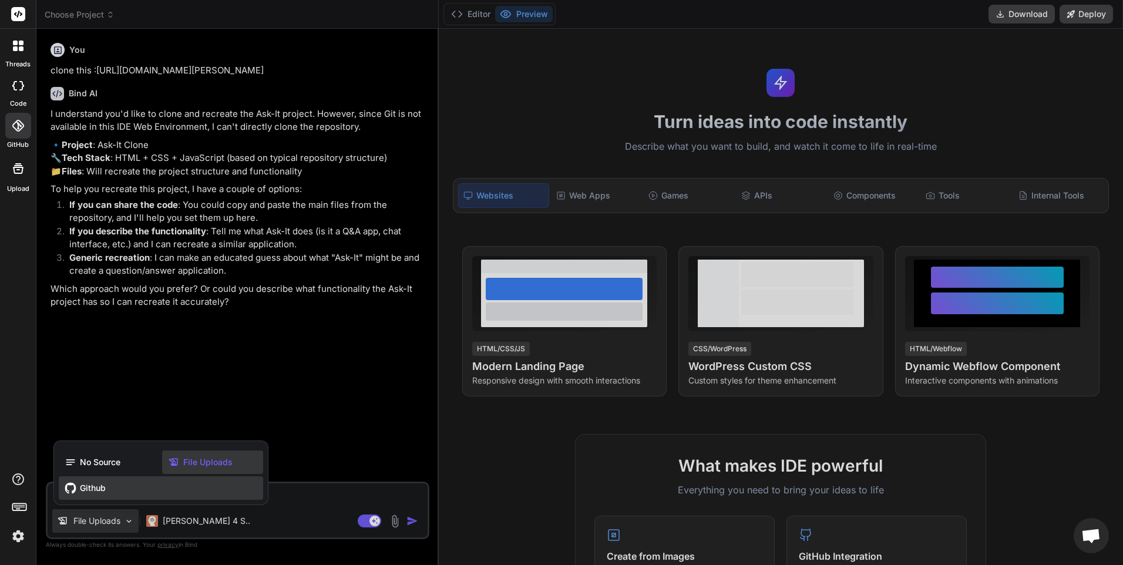
click at [107, 492] on div "Github" at bounding box center [161, 487] width 204 height 23
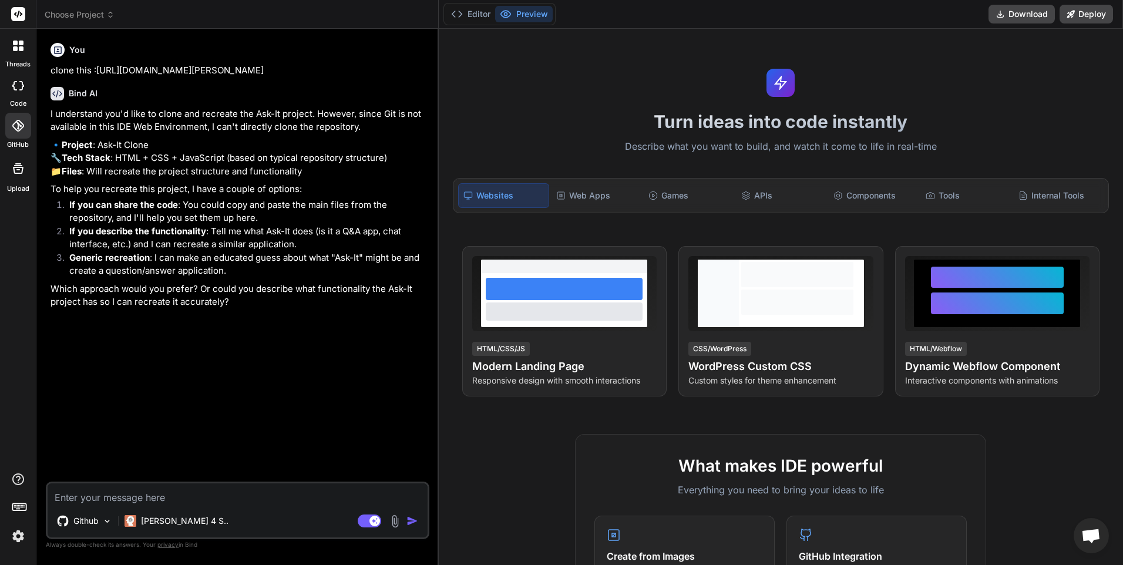
click at [17, 174] on icon at bounding box center [18, 169] width 14 height 14
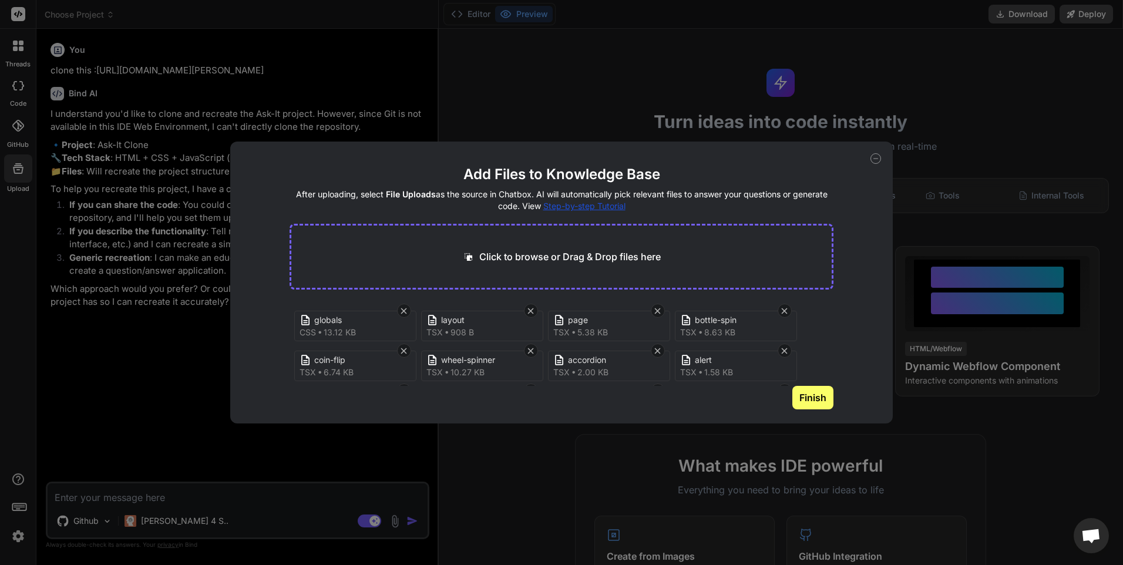
click at [870, 153] on div "Add Files to Knowledge Base After uploading, select File Uploads as the source …" at bounding box center [561, 283] width 663 height 282
click at [874, 155] on icon at bounding box center [875, 158] width 11 height 11
type textarea "x"
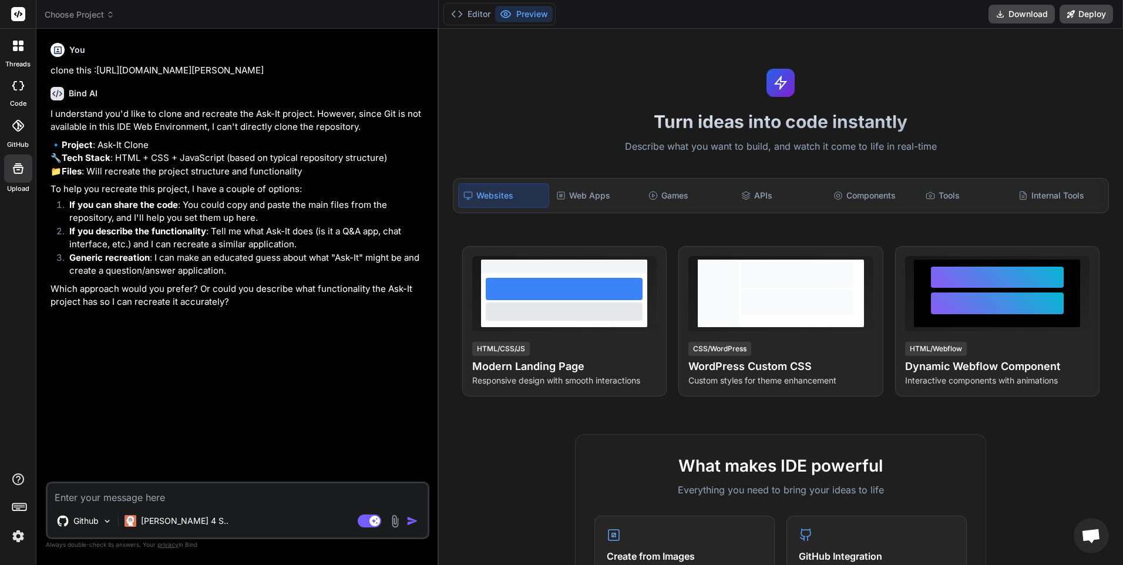
click at [17, 99] on label "code" at bounding box center [18, 104] width 16 height 10
click at [16, 94] on div at bounding box center [18, 85] width 26 height 23
click at [16, 128] on icon at bounding box center [18, 126] width 12 height 12
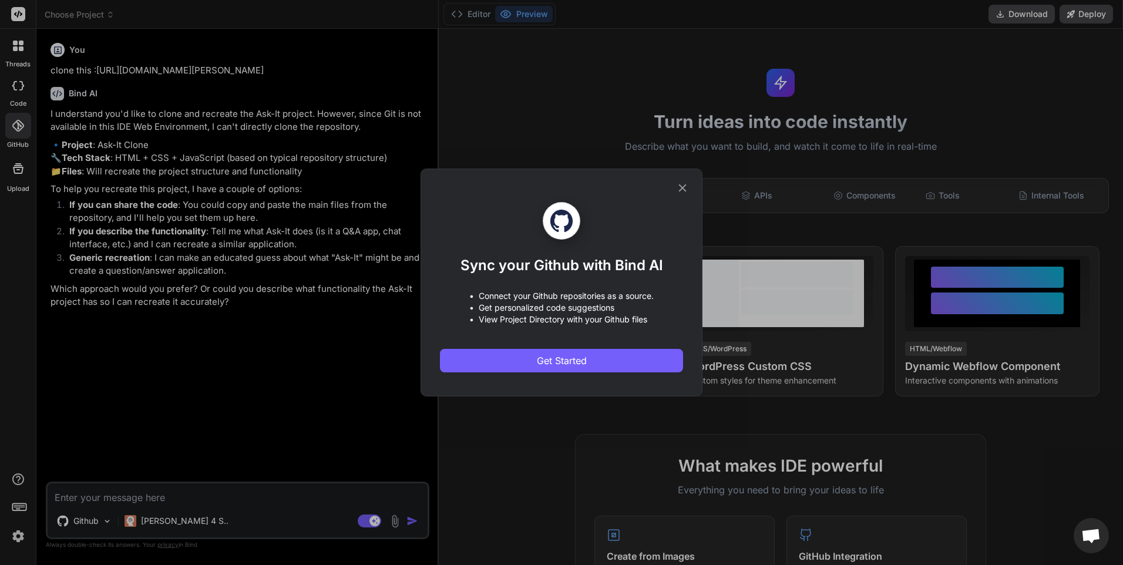
click at [527, 376] on div "Sync your Github with Bind AI • Connect your Github repositories as a source. •…" at bounding box center [561, 282] width 243 height 227
click at [540, 357] on span "Get Started" at bounding box center [562, 361] width 50 height 14
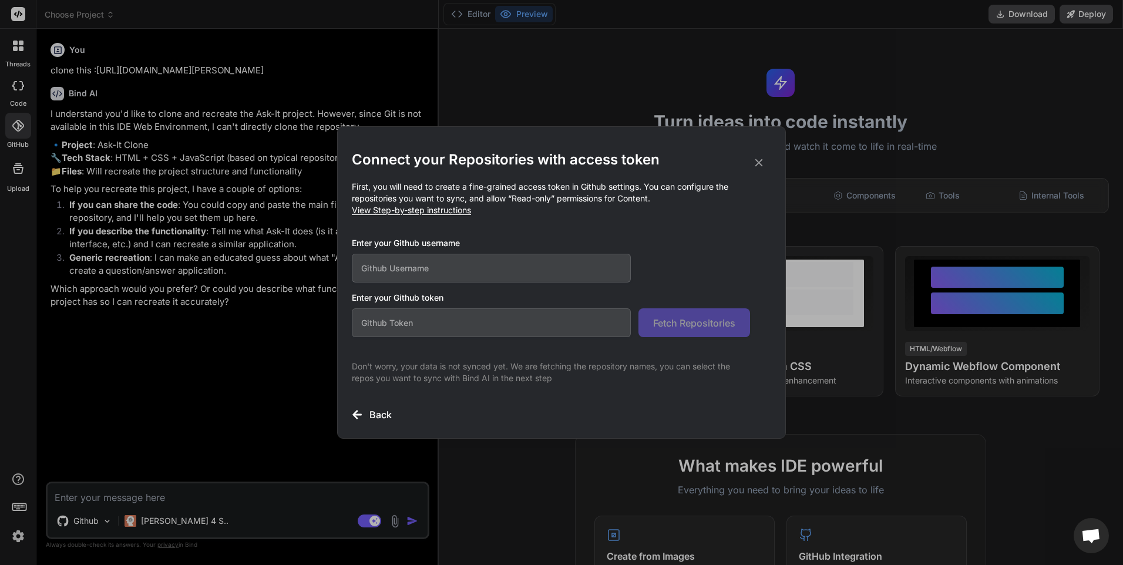
click at [516, 267] on input "text" at bounding box center [491, 268] width 279 height 29
click at [400, 276] on input "text" at bounding box center [491, 268] width 279 height 29
paste input "[URL][DOMAIN_NAME][PERSON_NAME]"
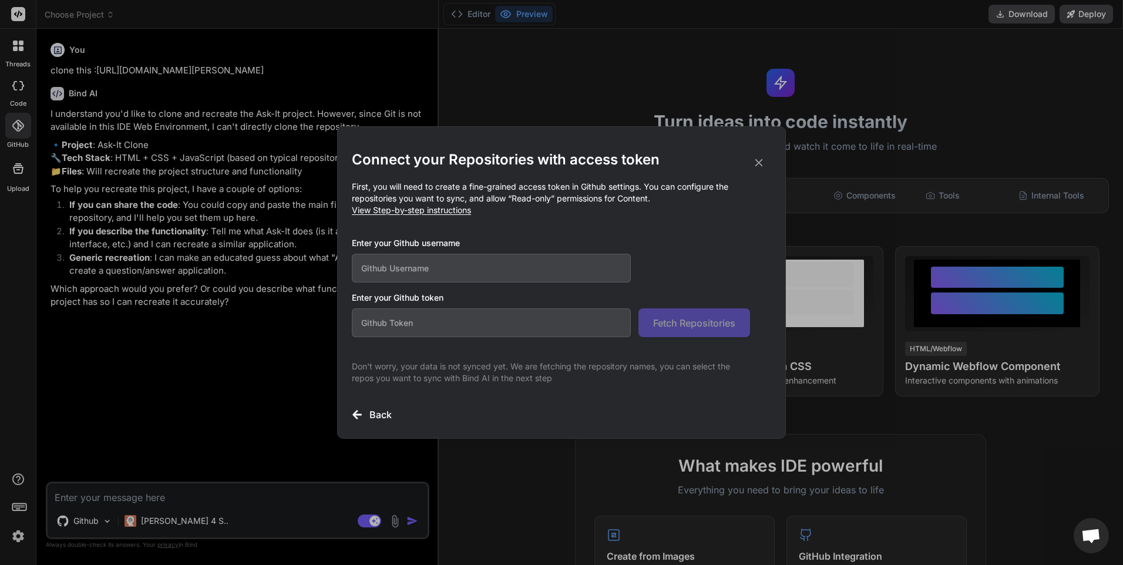
type input "[URL][DOMAIN_NAME][PERSON_NAME]"
drag, startPoint x: 437, startPoint y: 267, endPoint x: 216, endPoint y: 290, distance: 222.6
click at [218, 290] on div "Connect your Repositories with access token First, you will need to create a fi…" at bounding box center [561, 282] width 1123 height 565
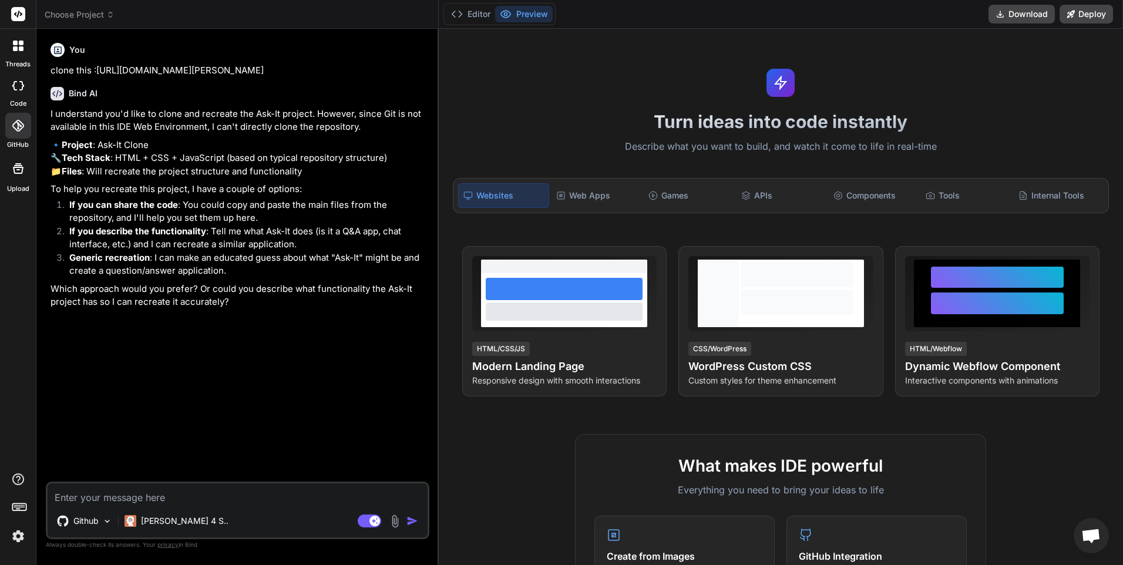
click at [19, 129] on icon at bounding box center [18, 126] width 12 height 12
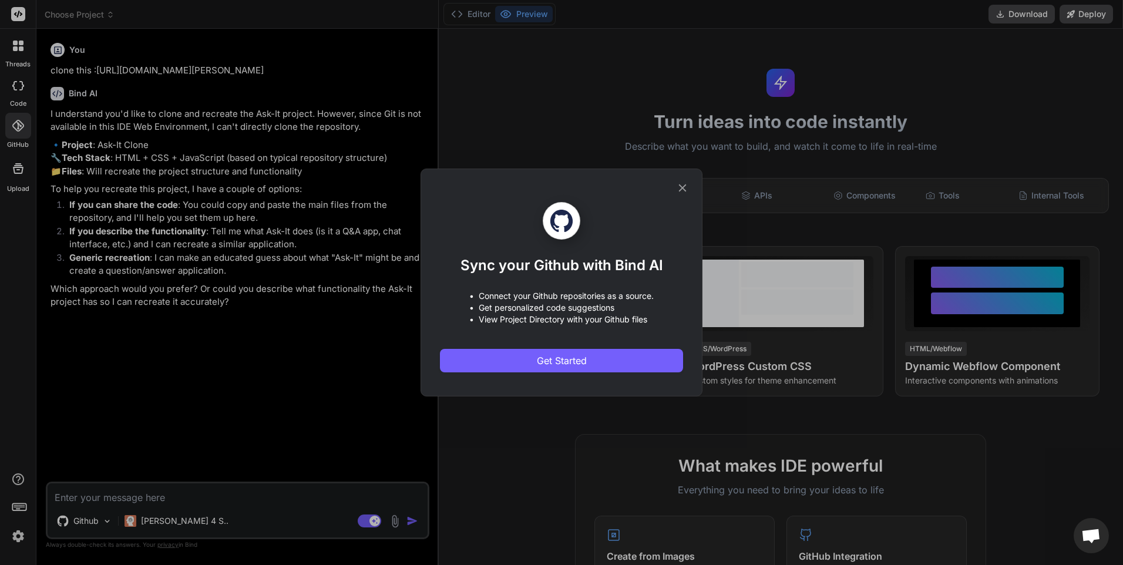
click at [518, 347] on div "Sync your Github with Bind AI • Connect your Github repositories as a source. •…" at bounding box center [561, 287] width 243 height 170
click at [522, 359] on button "Get Started" at bounding box center [561, 360] width 243 height 23
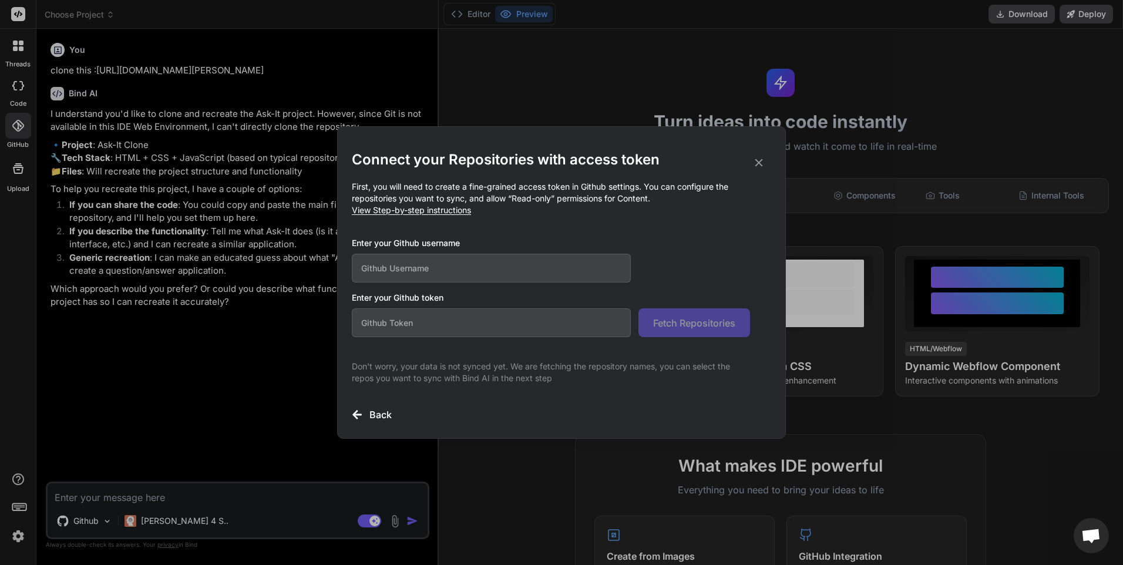
click at [494, 271] on input "text" at bounding box center [491, 268] width 279 height 29
paste input "[URL][DOMAIN_NAME][PERSON_NAME]"
type input "[URL][DOMAIN_NAME][PERSON_NAME]"
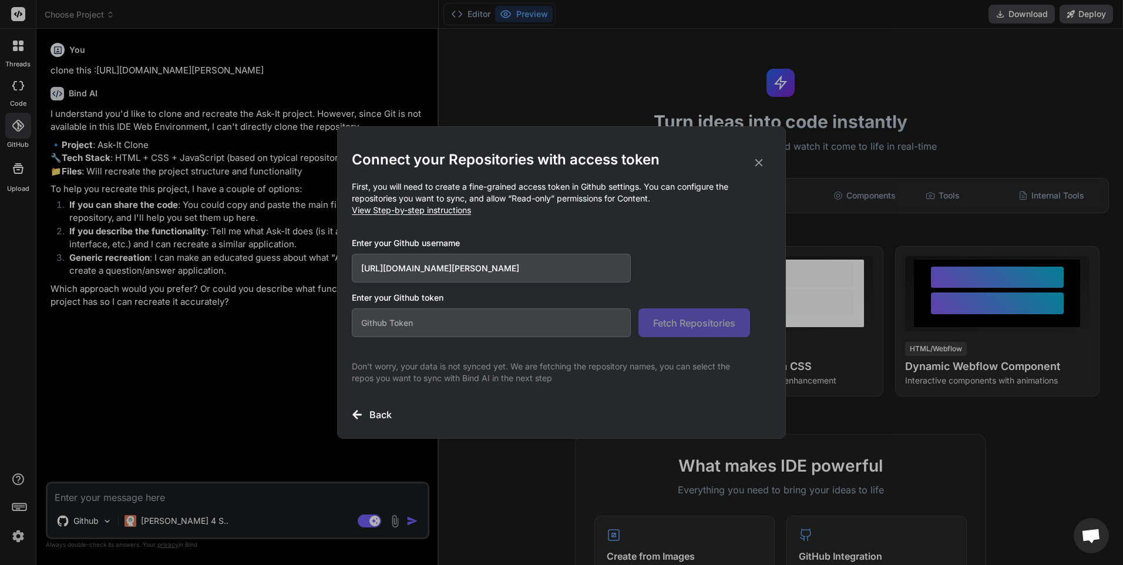
drag, startPoint x: 437, startPoint y: 267, endPoint x: 266, endPoint y: 281, distance: 171.4
click at [266, 281] on div "Connect your Repositories with access token First, you will need to create a fi…" at bounding box center [561, 282] width 1123 height 565
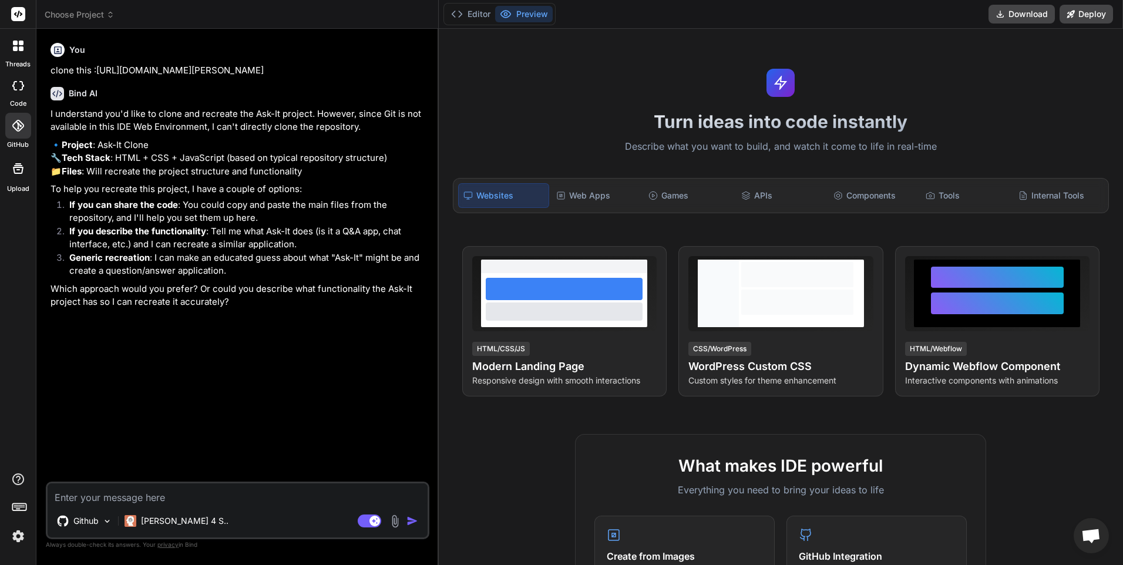
click at [25, 119] on div at bounding box center [18, 126] width 26 height 26
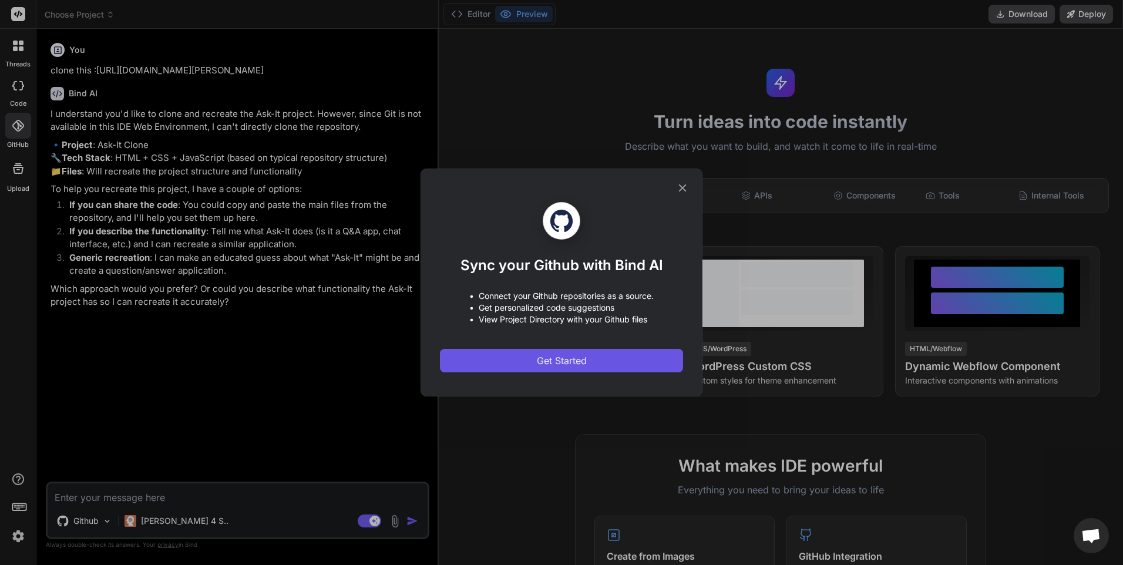
click at [527, 354] on button "Get Started" at bounding box center [561, 360] width 243 height 23
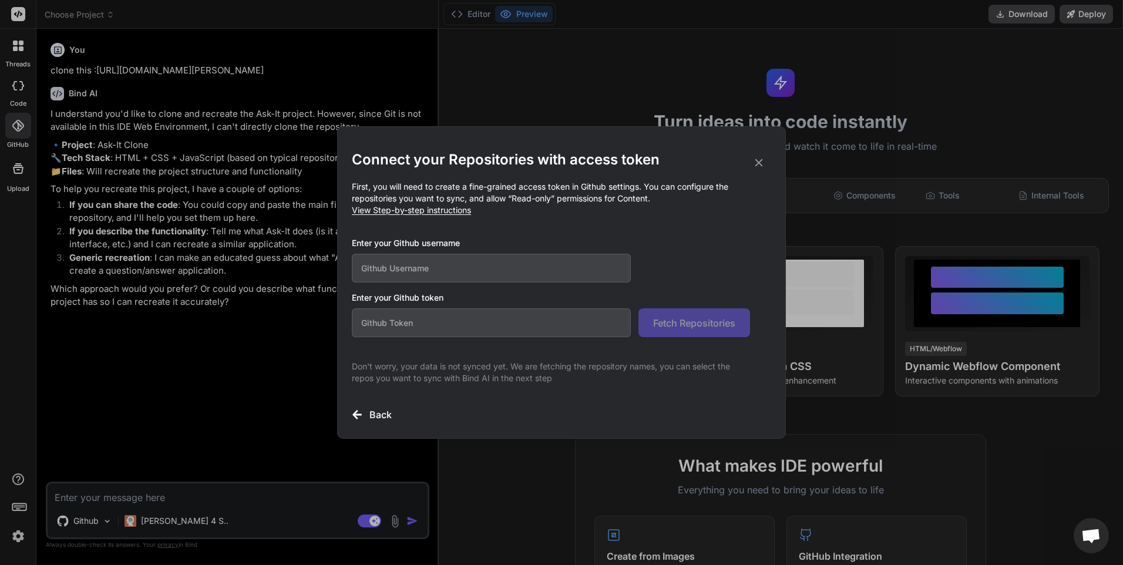
click at [456, 264] on input "text" at bounding box center [491, 268] width 279 height 29
paste input "[URL][DOMAIN_NAME][PERSON_NAME]"
type input "[URL][DOMAIN_NAME][PERSON_NAME]"
click at [499, 326] on input "text" at bounding box center [491, 322] width 279 height 29
type input "f"
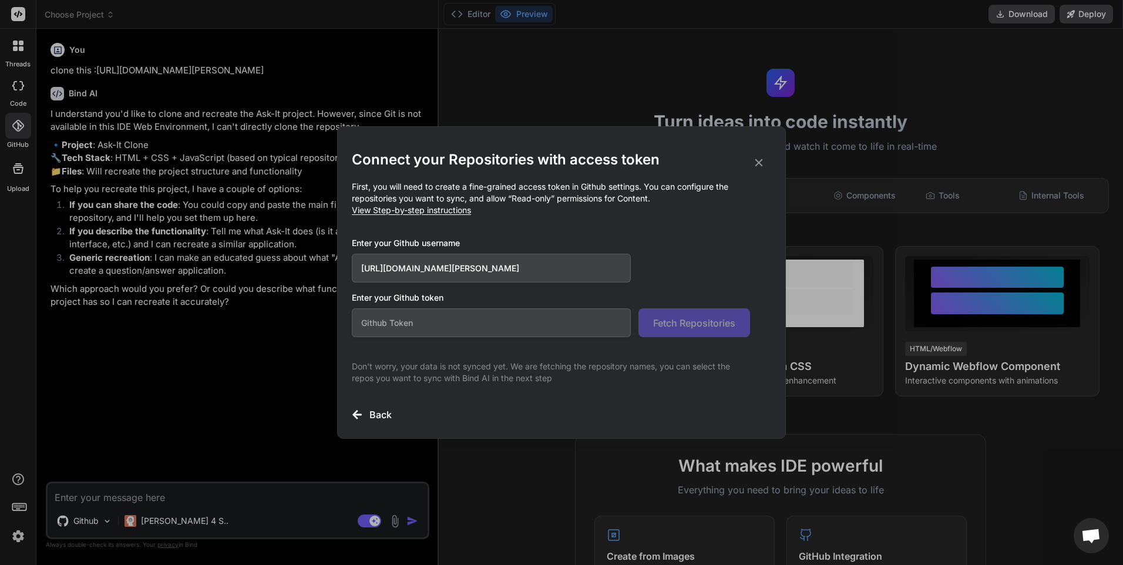
click at [493, 312] on input "text" at bounding box center [491, 322] width 279 height 29
paste input "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"
type input "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"
click at [698, 325] on span "Fetch Repositories" at bounding box center [694, 323] width 82 height 14
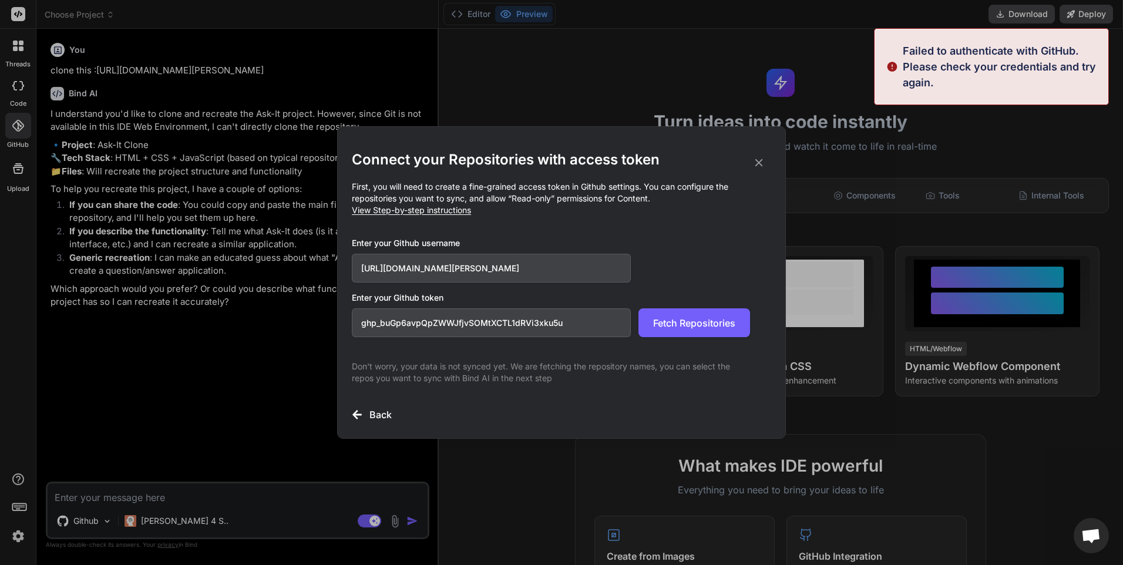
click at [483, 265] on input "[URL][DOMAIN_NAME][PERSON_NAME]" at bounding box center [491, 268] width 279 height 29
drag, startPoint x: 437, startPoint y: 268, endPoint x: 267, endPoint y: 292, distance: 171.4
click at [268, 292] on div "Connect your Repositories with access token First, you will need to create a fi…" at bounding box center [561, 282] width 1123 height 565
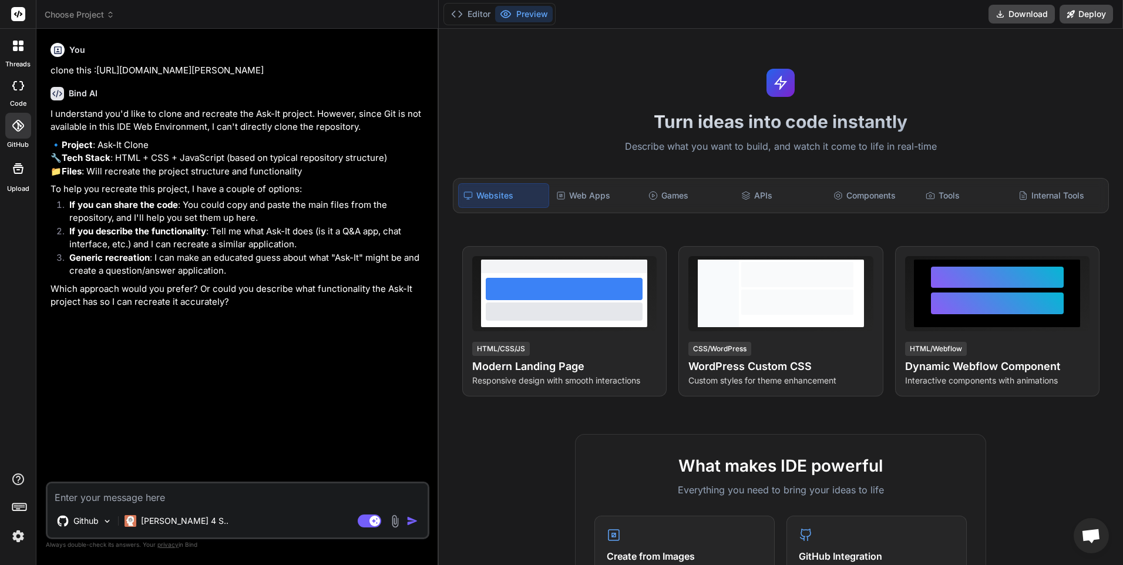
click at [12, 120] on icon at bounding box center [18, 126] width 12 height 12
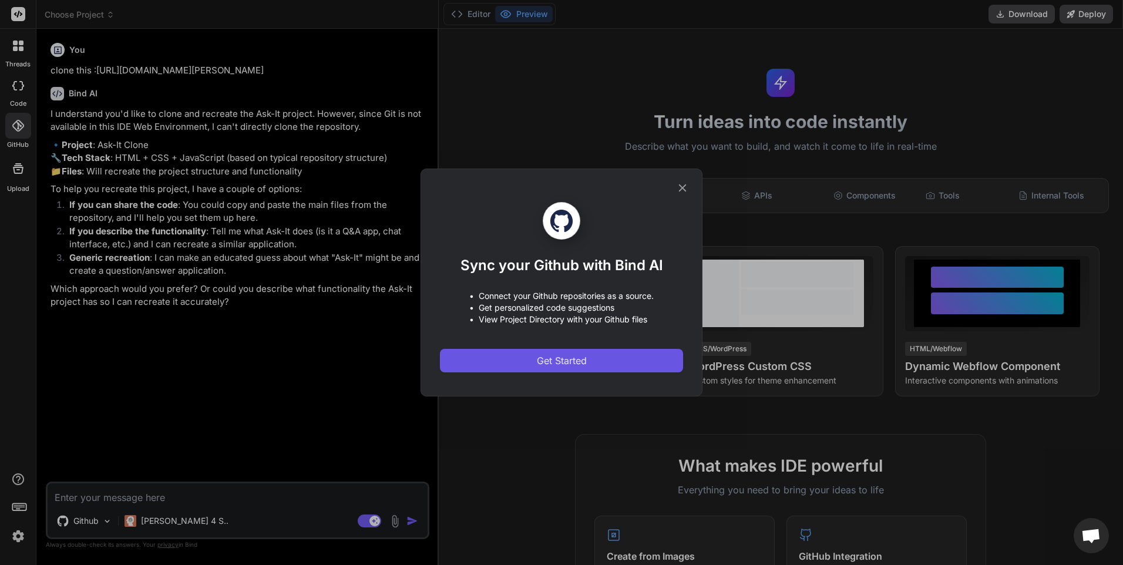
click at [560, 366] on span "Get Started" at bounding box center [562, 361] width 50 height 14
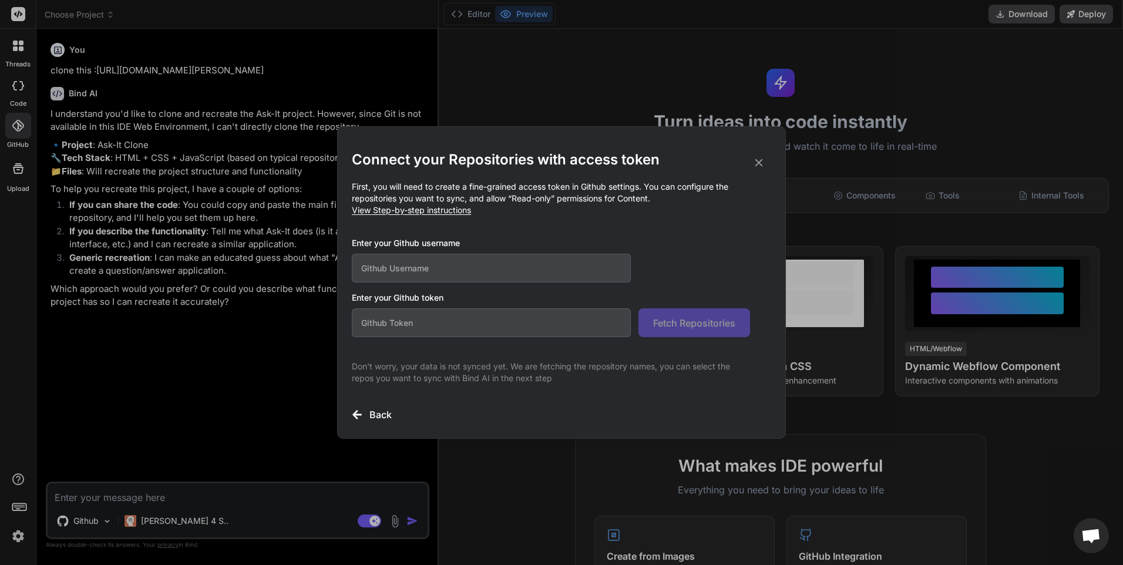
click at [538, 327] on input "text" at bounding box center [491, 322] width 279 height 29
paste input "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"
type input "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"
click at [500, 271] on input "text" at bounding box center [491, 268] width 279 height 29
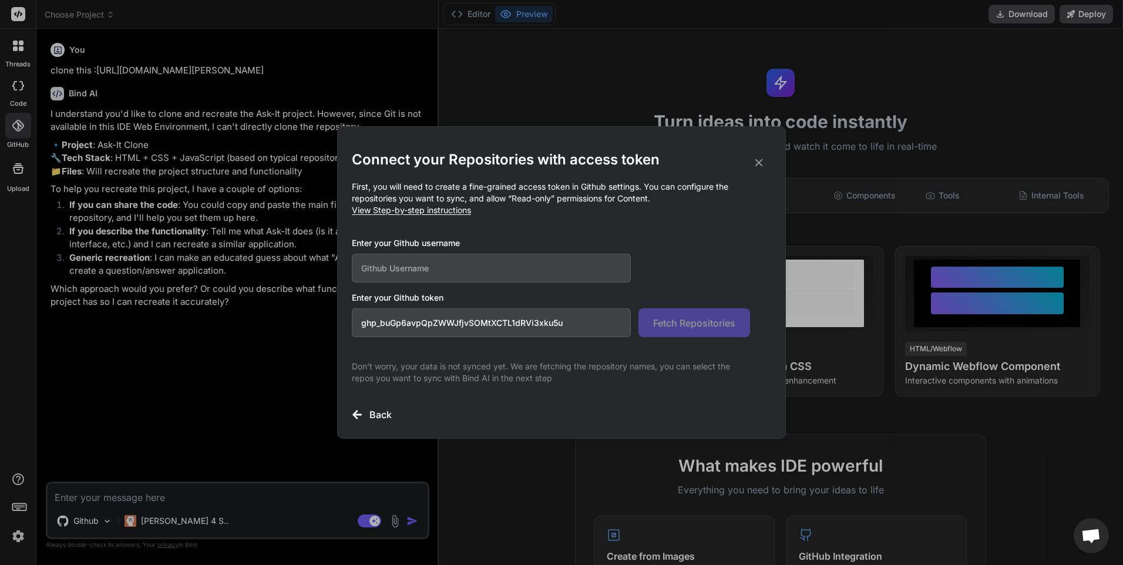
click at [500, 271] on input "text" at bounding box center [491, 268] width 279 height 29
type input "[PERSON_NAME]"
click at [685, 314] on button "Fetch Repositories" at bounding box center [694, 322] width 112 height 29
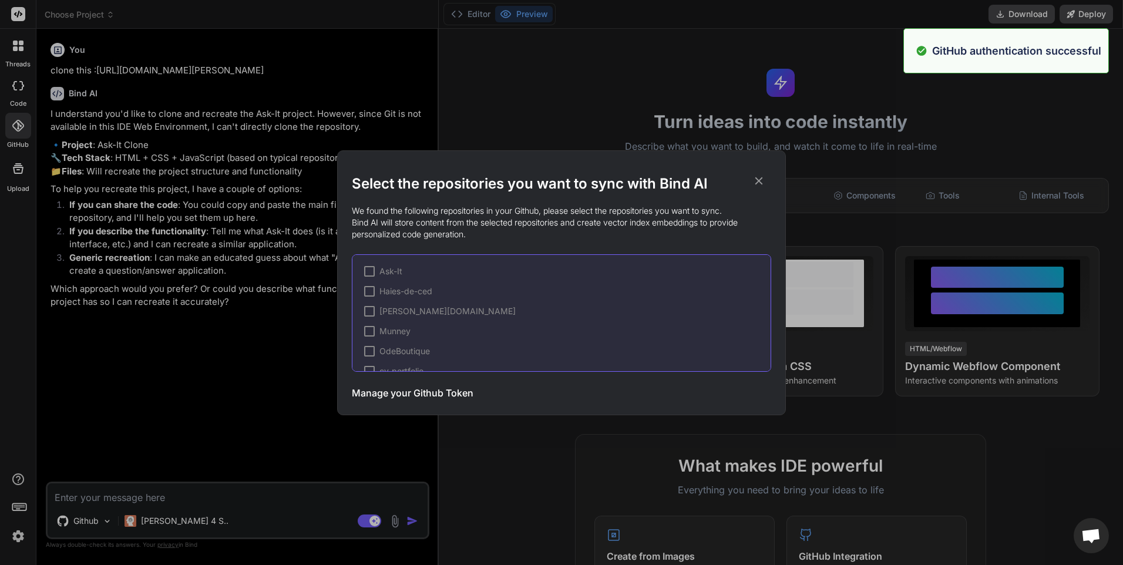
click at [368, 271] on div at bounding box center [369, 271] width 11 height 11
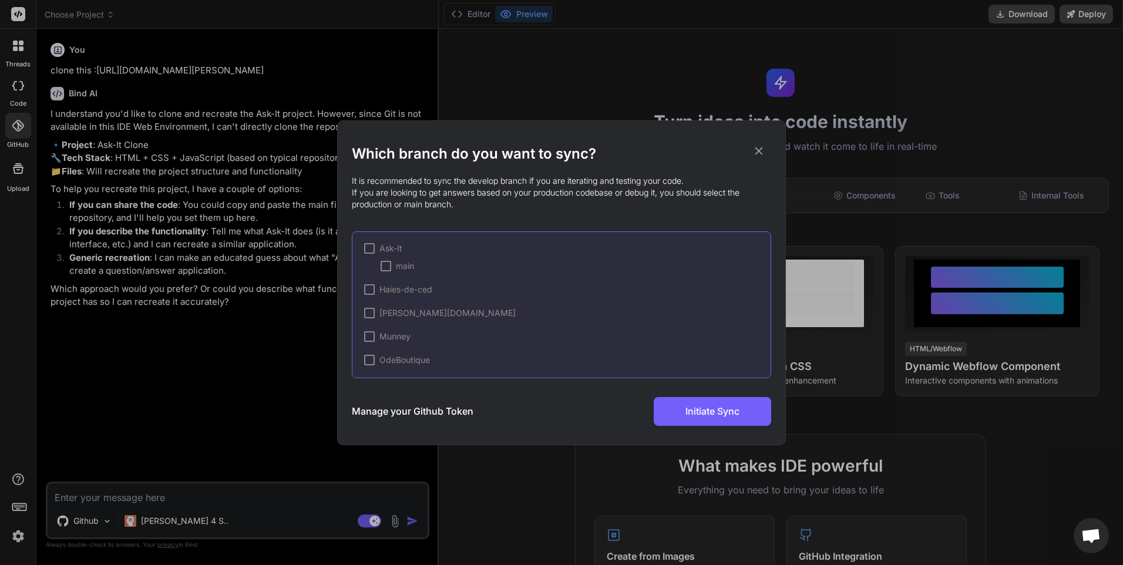
click at [383, 267] on div at bounding box center [386, 266] width 11 height 11
click at [707, 409] on span "Initiate Sync" at bounding box center [712, 411] width 54 height 14
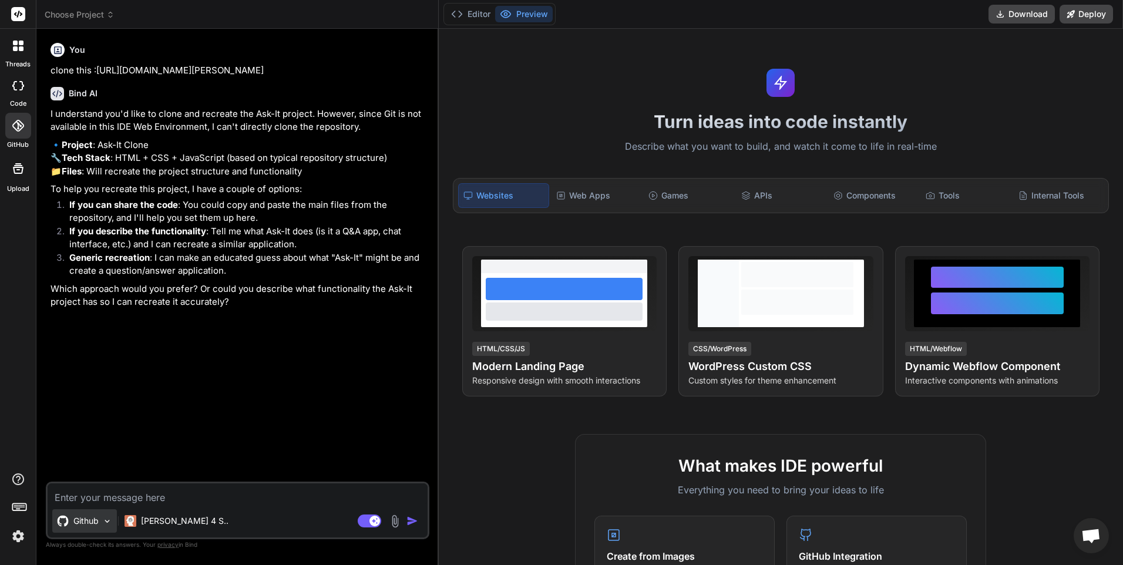
click at [99, 520] on div "Github" at bounding box center [84, 520] width 65 height 23
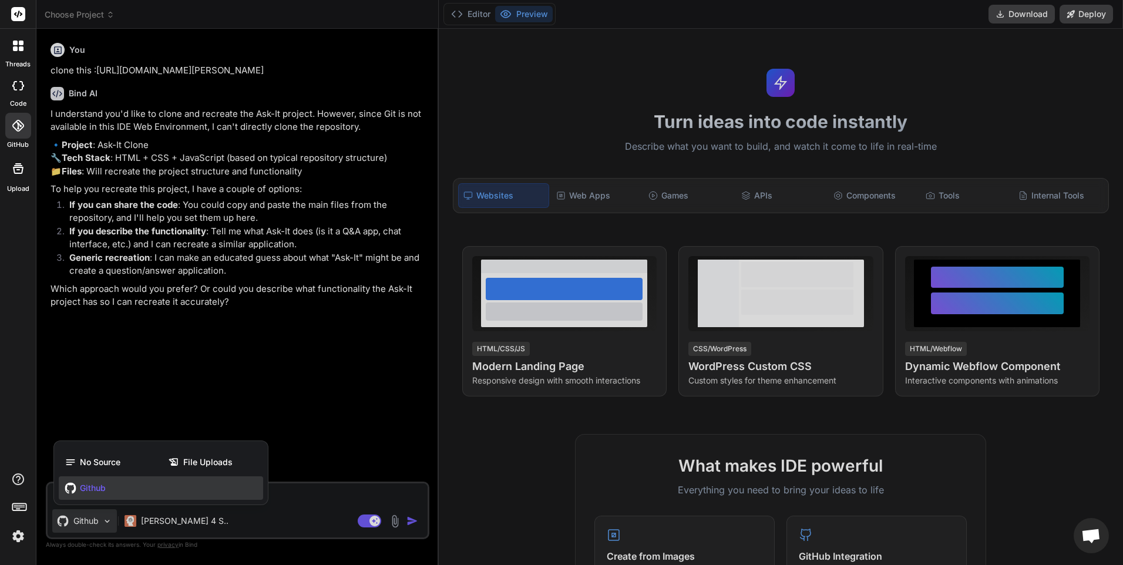
click at [111, 491] on div "Github" at bounding box center [161, 487] width 204 height 23
type textarea "x"
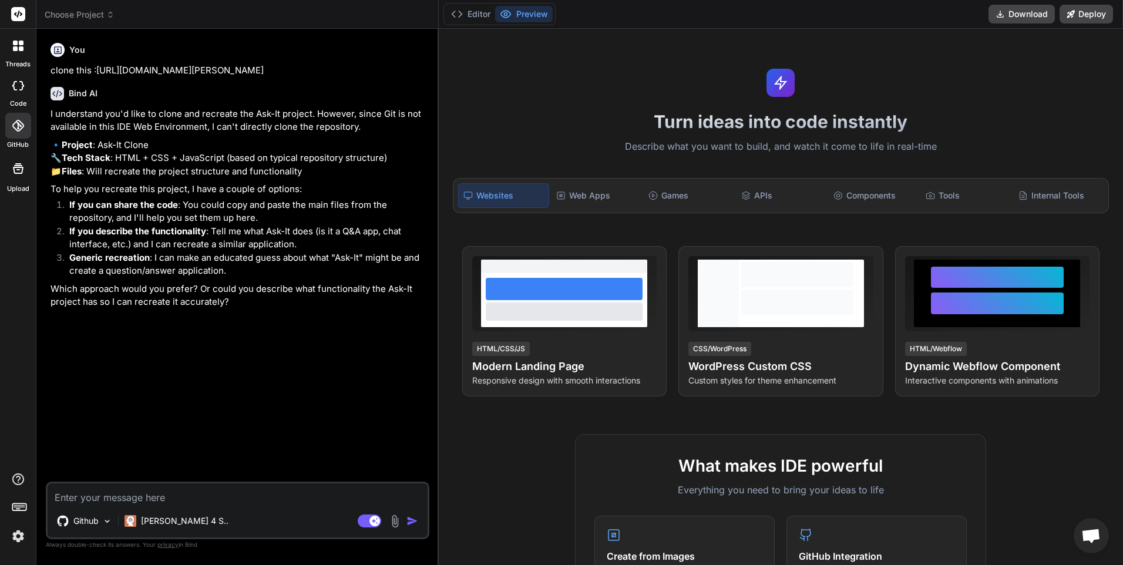
click at [127, 493] on textarea at bounding box center [238, 493] width 380 height 21
click at [113, 492] on textarea at bounding box center [238, 493] width 380 height 21
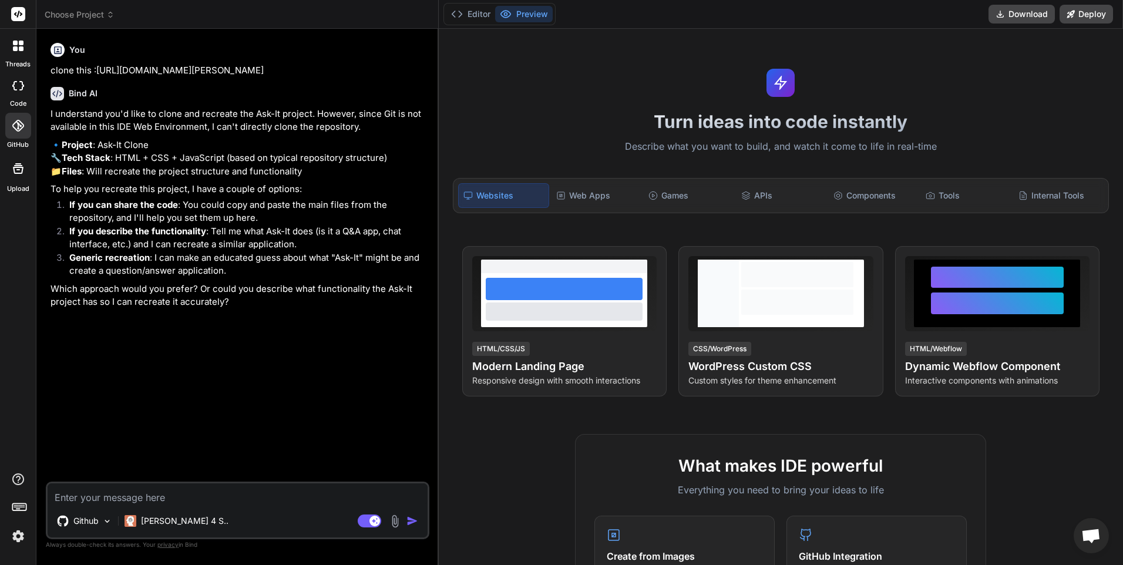
type textarea "c"
type textarea "x"
type textarea "ca"
type textarea "x"
type textarea "can"
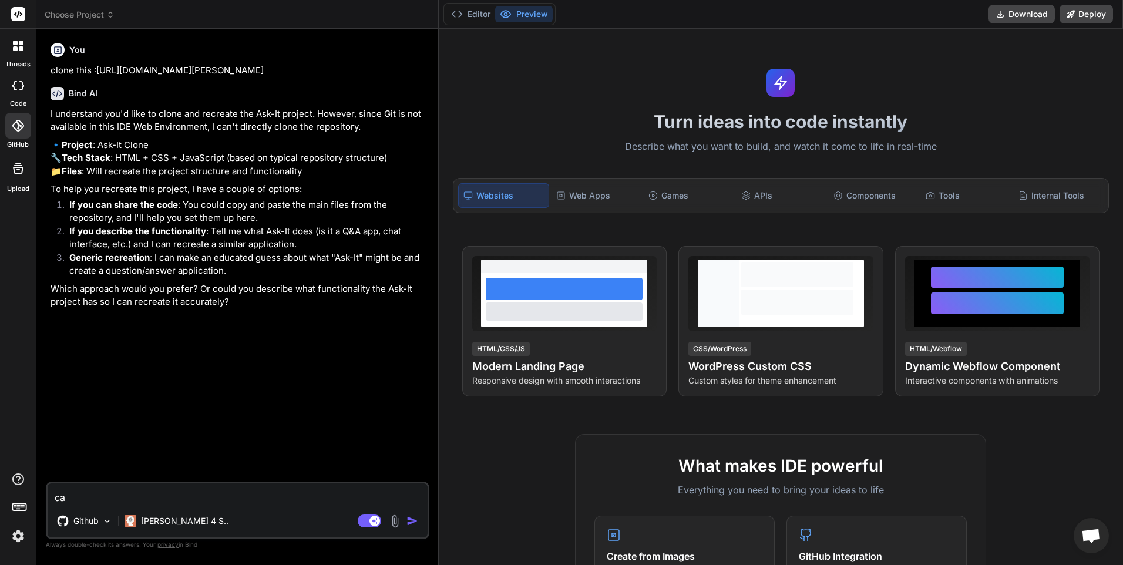
type textarea "x"
type textarea "can"
type textarea "x"
type textarea "can y"
type textarea "x"
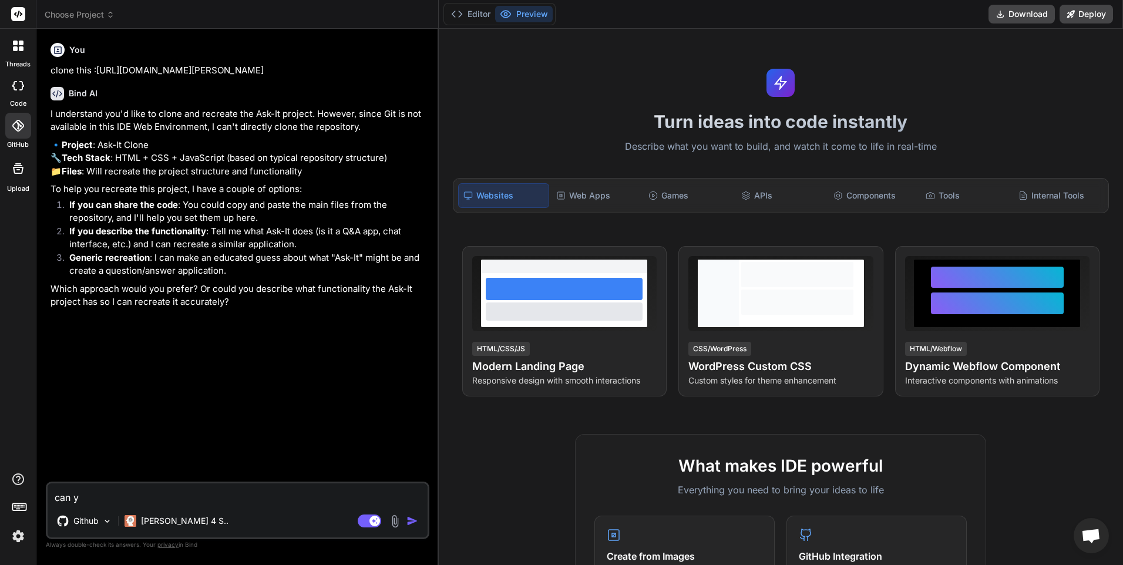
type textarea "can yo"
type textarea "x"
type textarea "can you"
type textarea "x"
type textarea "can you"
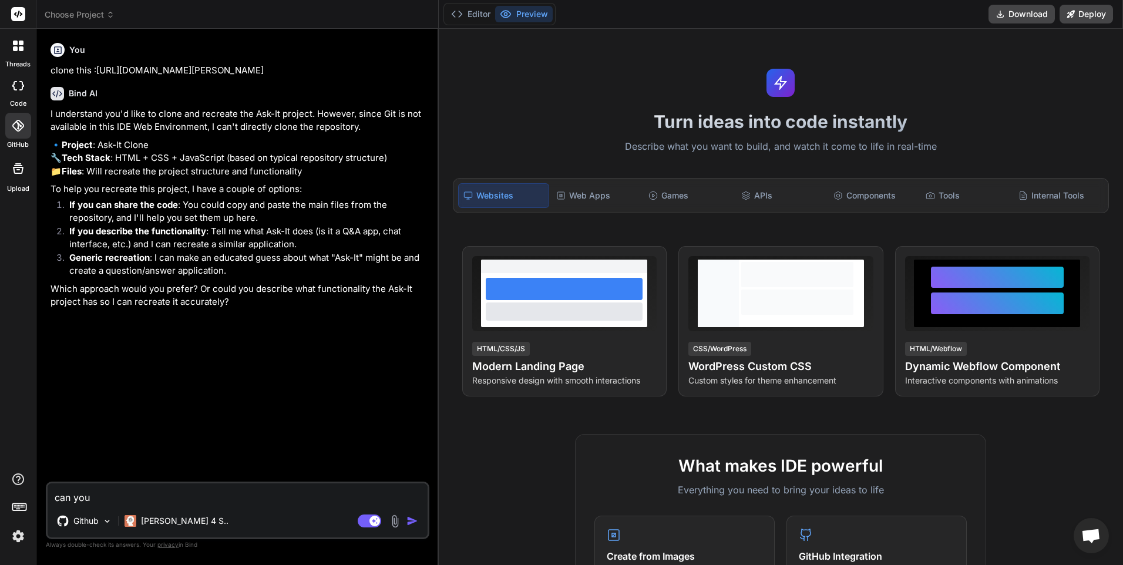
type textarea "x"
type textarea "can you s"
type textarea "x"
type textarea "can you se"
type textarea "x"
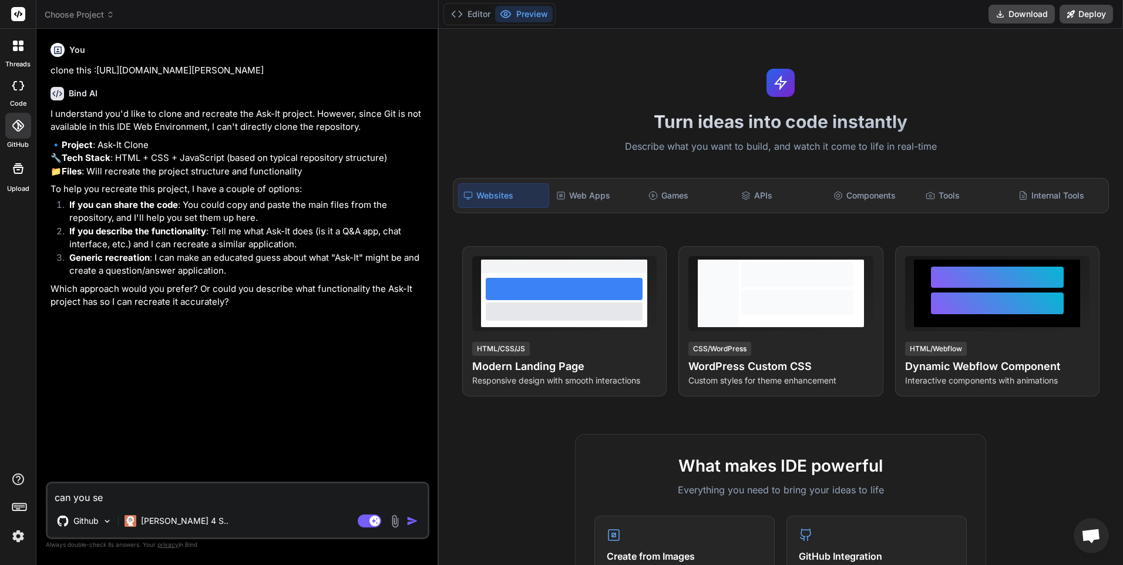
type textarea "can you see"
type textarea "x"
type textarea "can you see"
type textarea "x"
type textarea "can you see t"
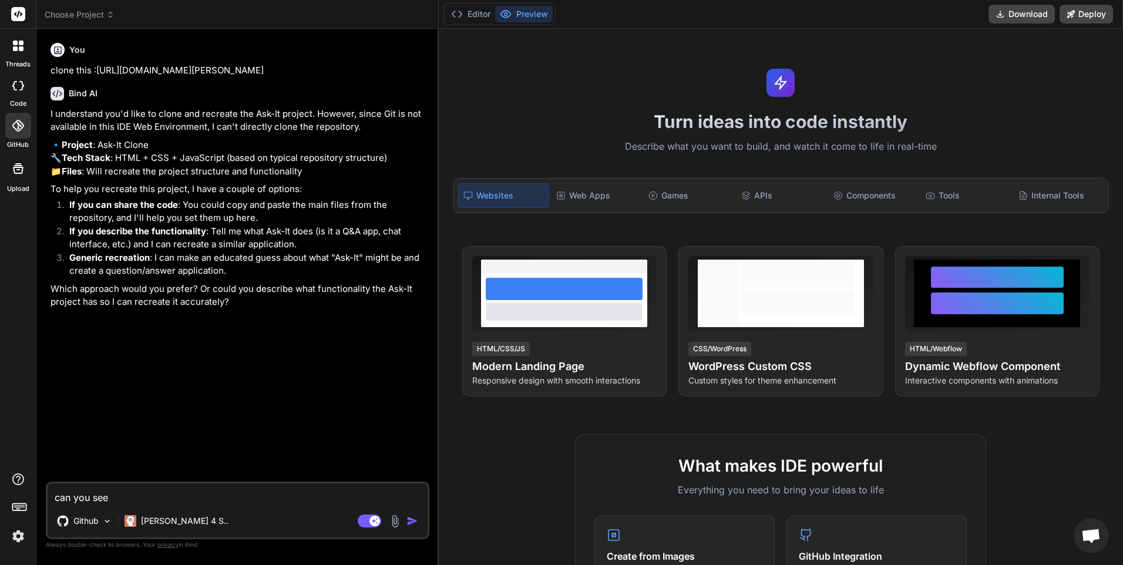
type textarea "x"
type textarea "can you see th"
type textarea "x"
type textarea "can you see the"
type textarea "x"
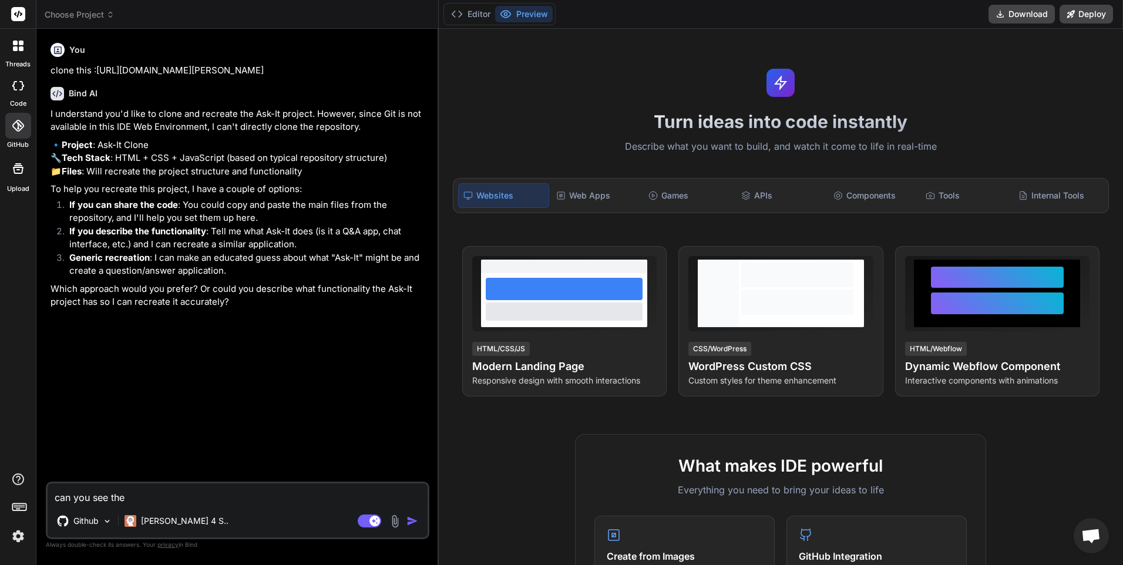
type textarea "can you see the"
type textarea "x"
type textarea "can you see the g"
type textarea "x"
type textarea "can you see the gi"
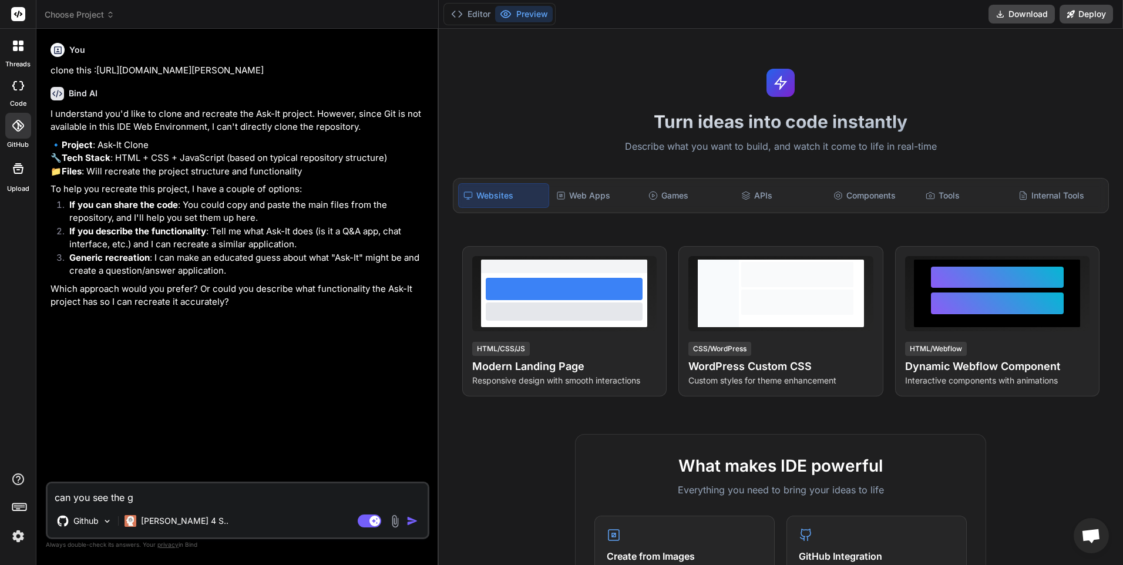
type textarea "x"
type textarea "can you see the git"
type textarea "x"
type textarea "can you see the gith"
type textarea "x"
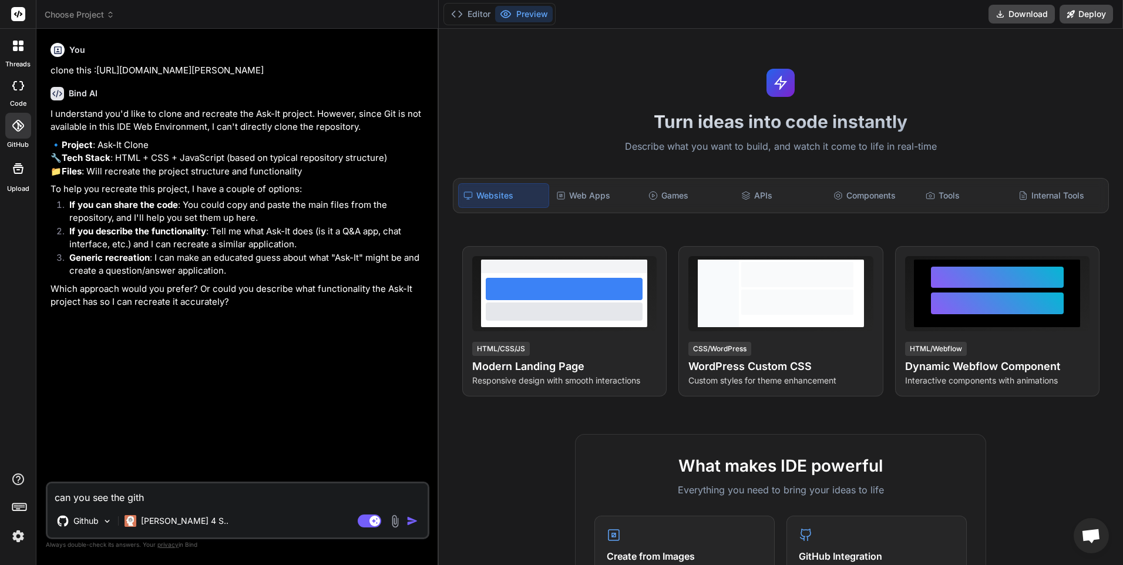
type textarea "can you see the githu"
type textarea "x"
type textarea "can you see the github"
type textarea "x"
type textarea "can you see the github"
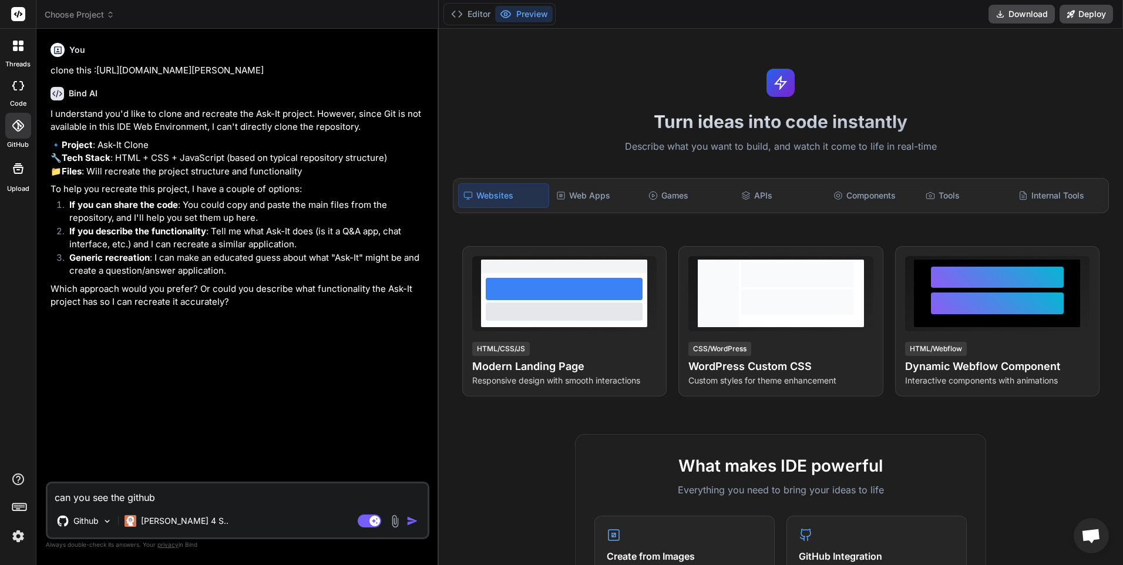
type textarea "x"
type textarea "can you see the github r"
type textarea "x"
type textarea "can you see the github re"
type textarea "x"
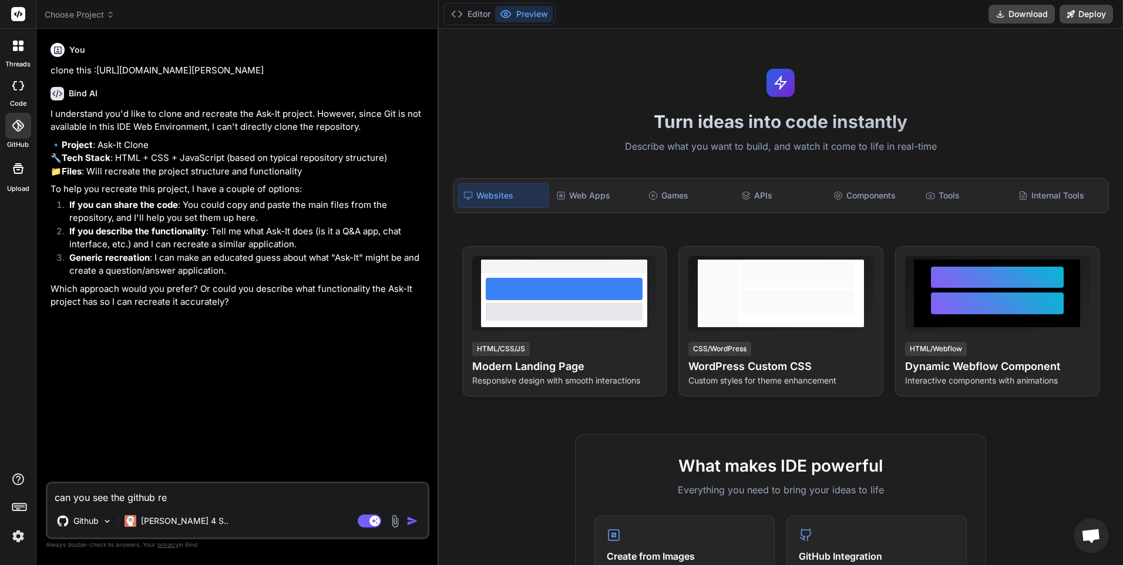
type textarea "can you see the github rep"
type textarea "x"
type textarea "can you see the github rep"
type textarea "x"
type textarea "can you see the github rep i"
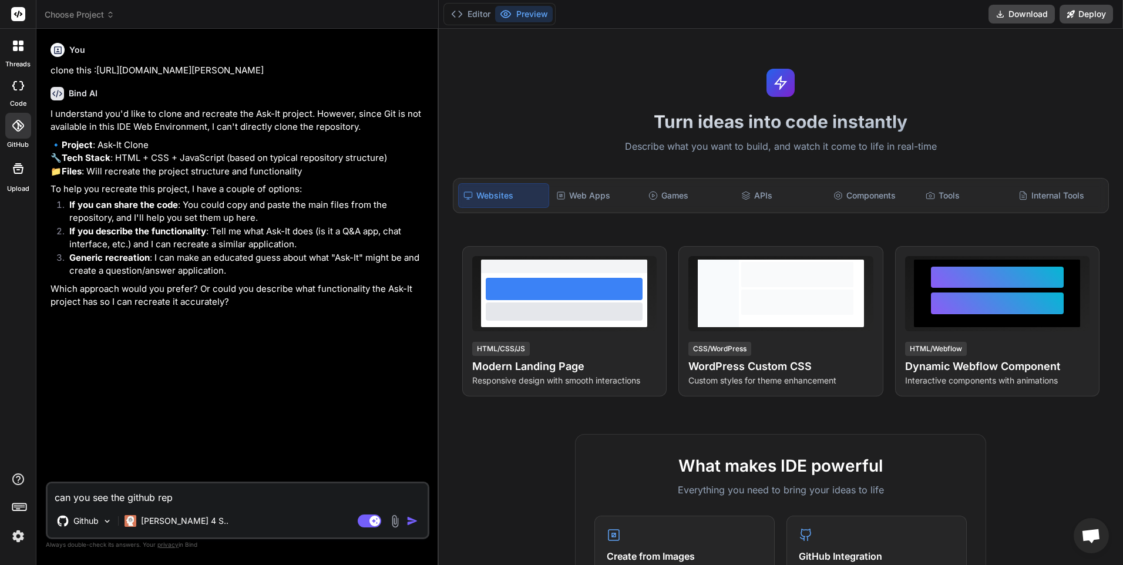
type textarea "x"
type textarea "can you see the github rep i"
type textarea "x"
type textarea "can you see the github rep i g"
type textarea "x"
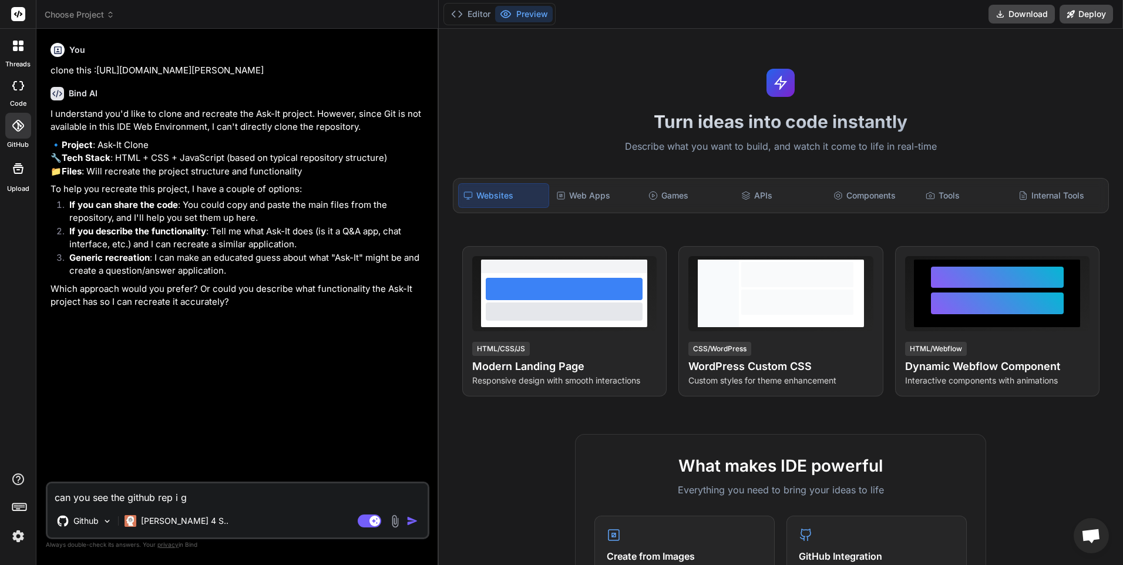
type textarea "can you see the github rep i ga"
type textarea "x"
type textarea "can you see the github rep i gav"
type textarea "x"
type textarea "can you see the github rep i gave"
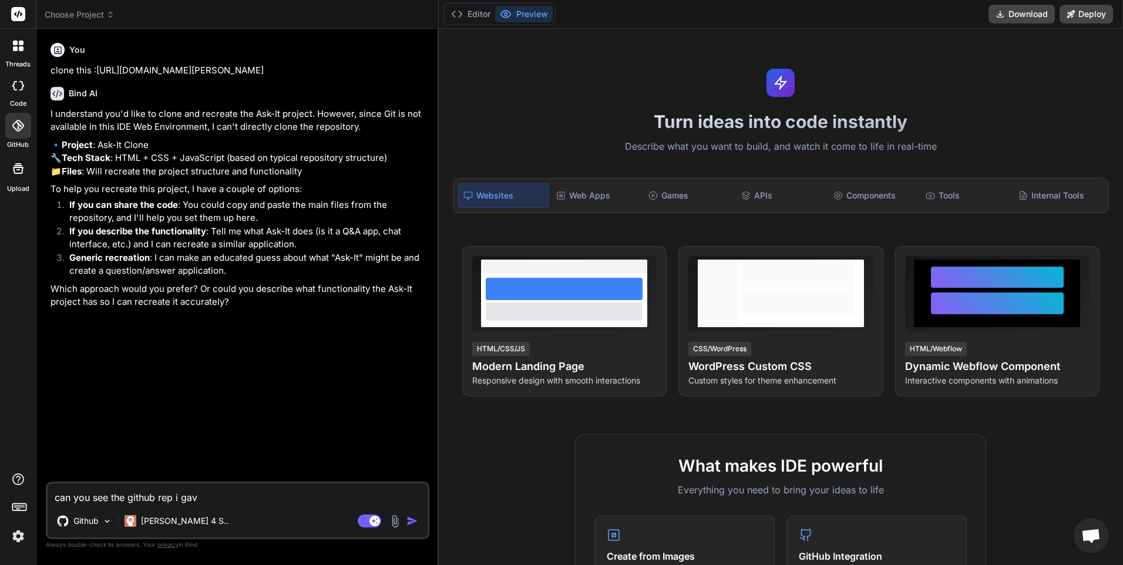
type textarea "x"
type textarea "can you see the github rep i gave"
type textarea "x"
type textarea "can you see the github rep i gave y"
type textarea "x"
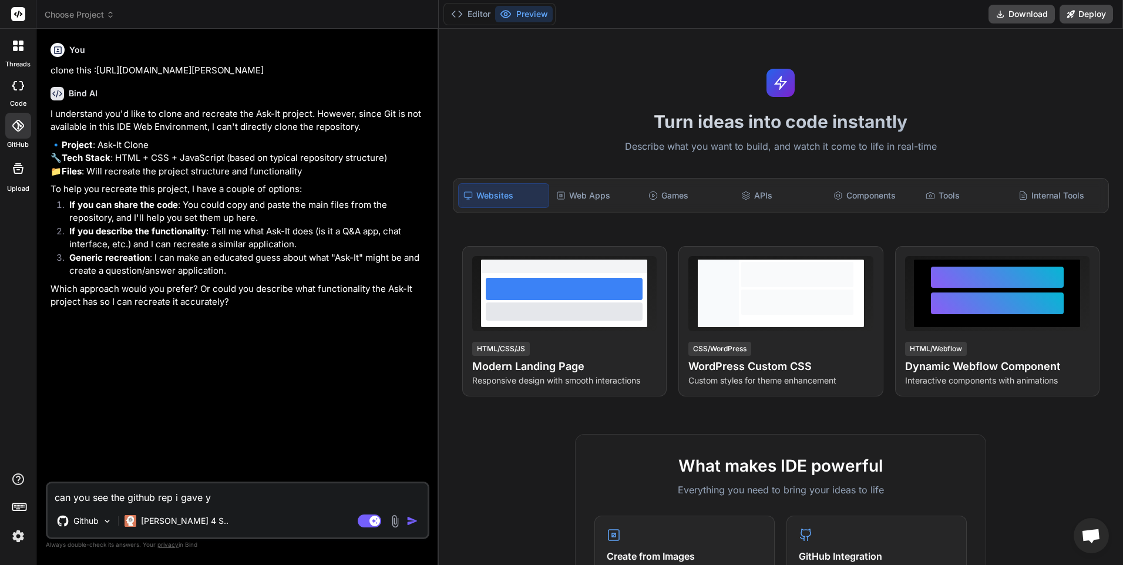
type textarea "can you see the github rep i gave yo"
type textarea "x"
type textarea "can you see the github rep i gave you"
type textarea "x"
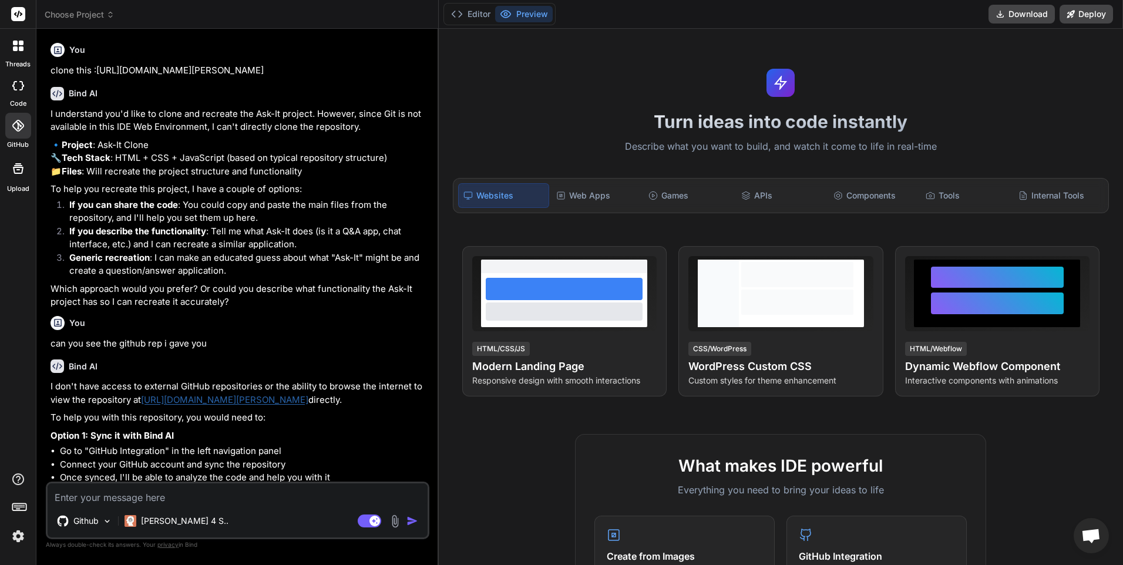
type textarea "x"
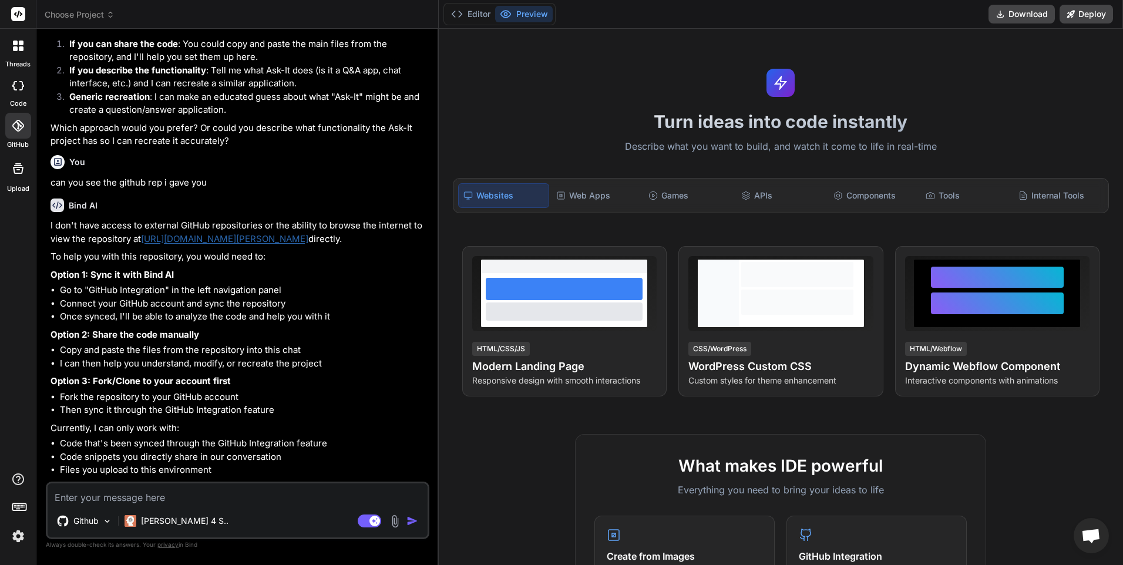
scroll to position [216, 0]
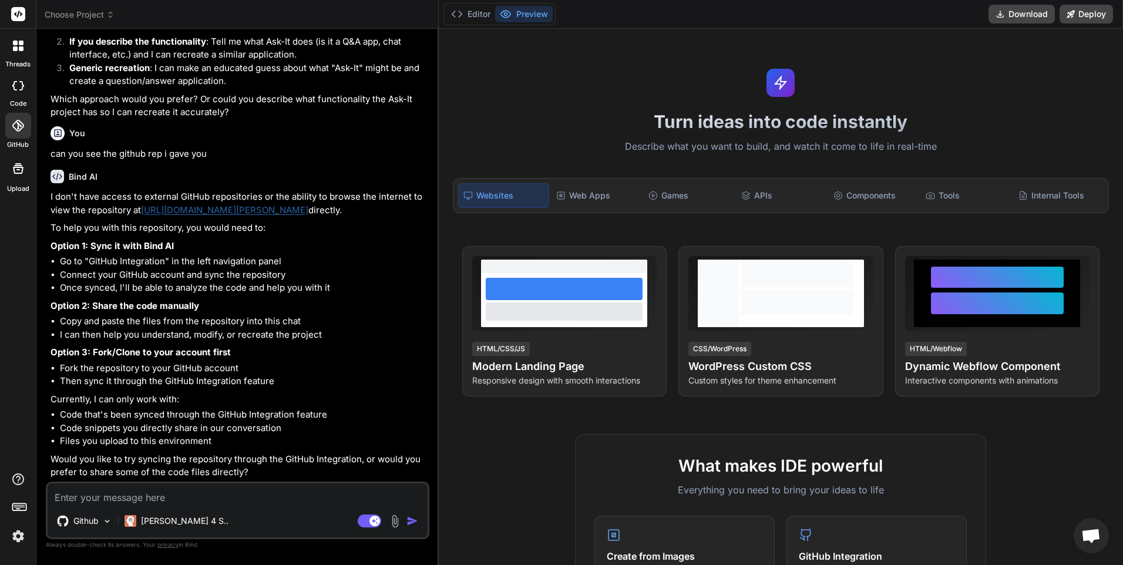
click at [185, 497] on textarea at bounding box center [238, 493] width 380 height 21
click at [21, 131] on icon at bounding box center [18, 126] width 12 height 12
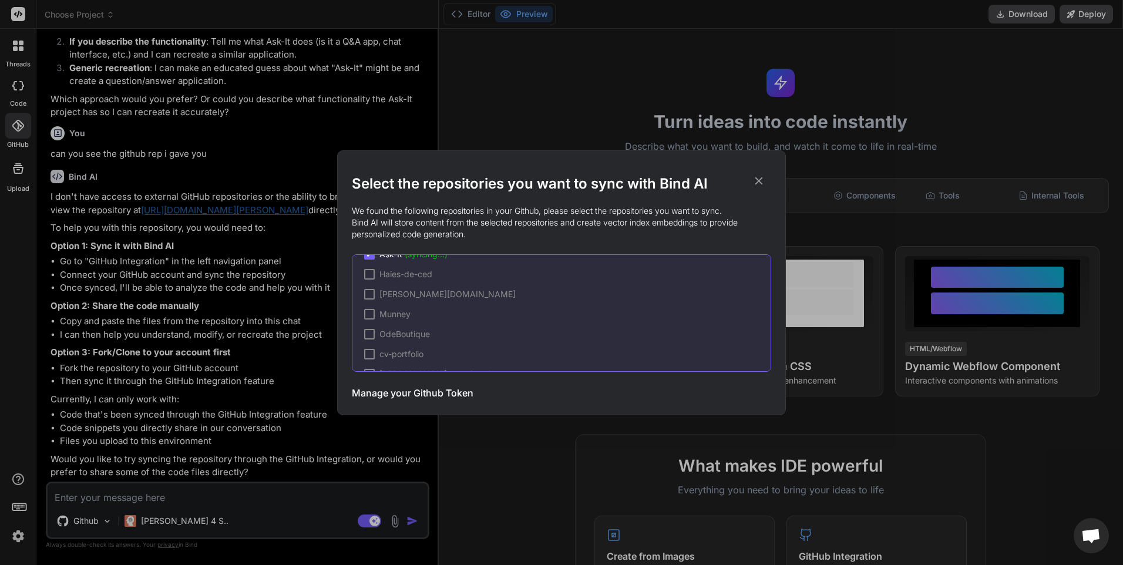
scroll to position [0, 0]
click at [761, 180] on icon at bounding box center [758, 180] width 13 height 13
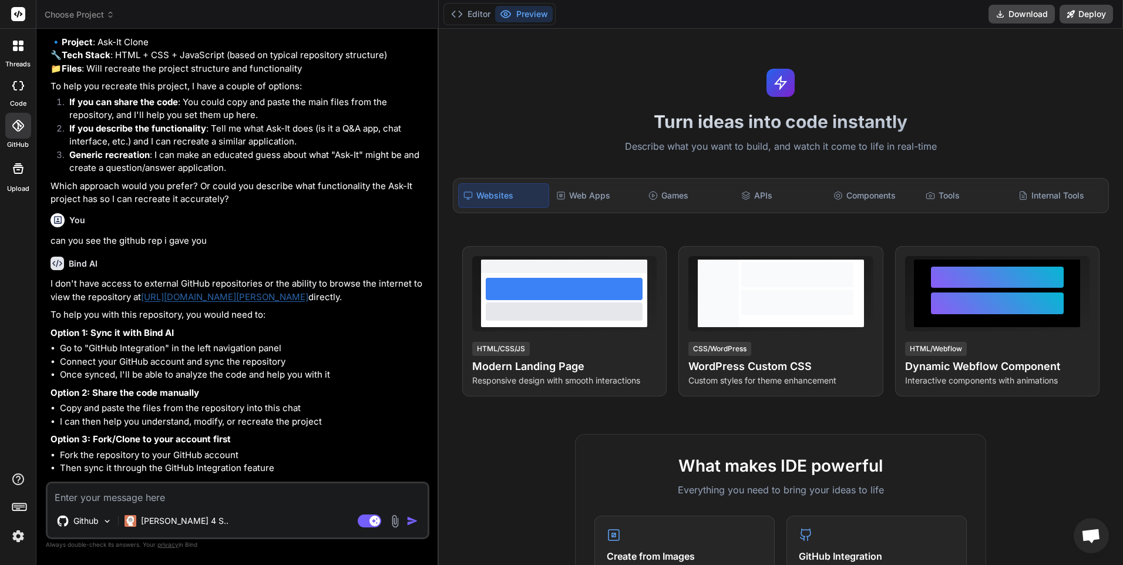
scroll to position [216, 0]
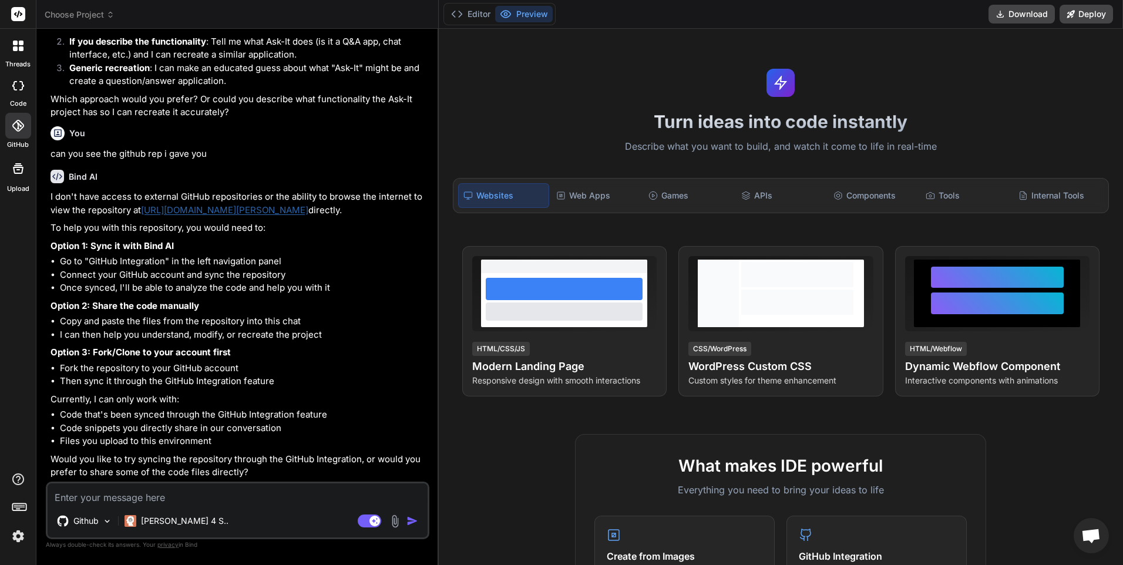
click at [25, 126] on div at bounding box center [18, 126] width 26 height 26
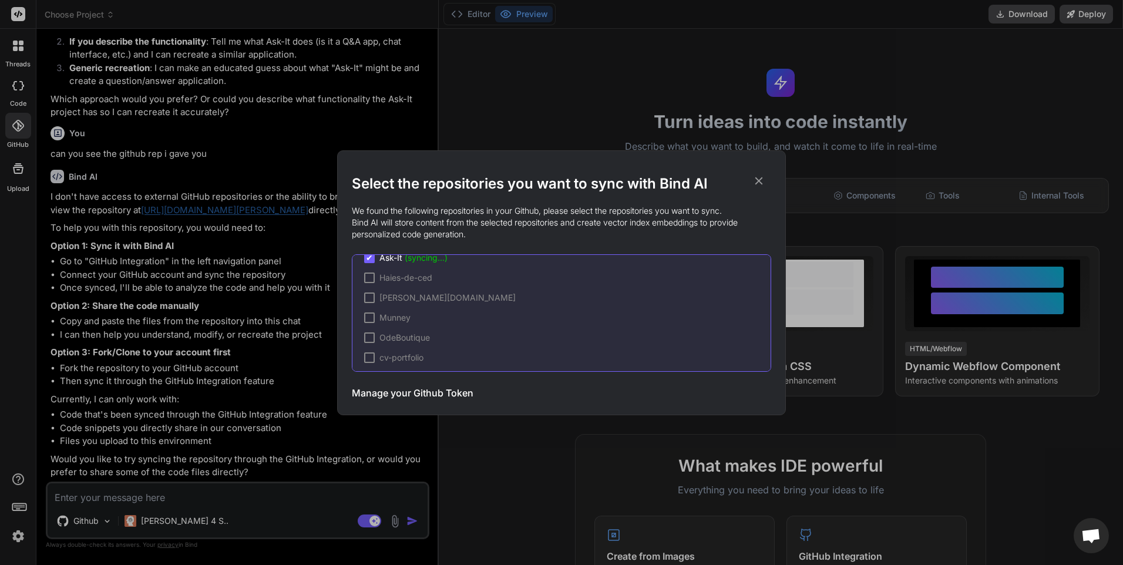
scroll to position [0, 0]
drag, startPoint x: 433, startPoint y: 177, endPoint x: 428, endPoint y: 181, distance: 6.2
click at [428, 181] on h2 "Select the repositories you want to sync with Bind AI" at bounding box center [561, 183] width 419 height 19
click at [509, 190] on h2 "Select the repositories you want to sync with Bind AI" at bounding box center [561, 183] width 419 height 19
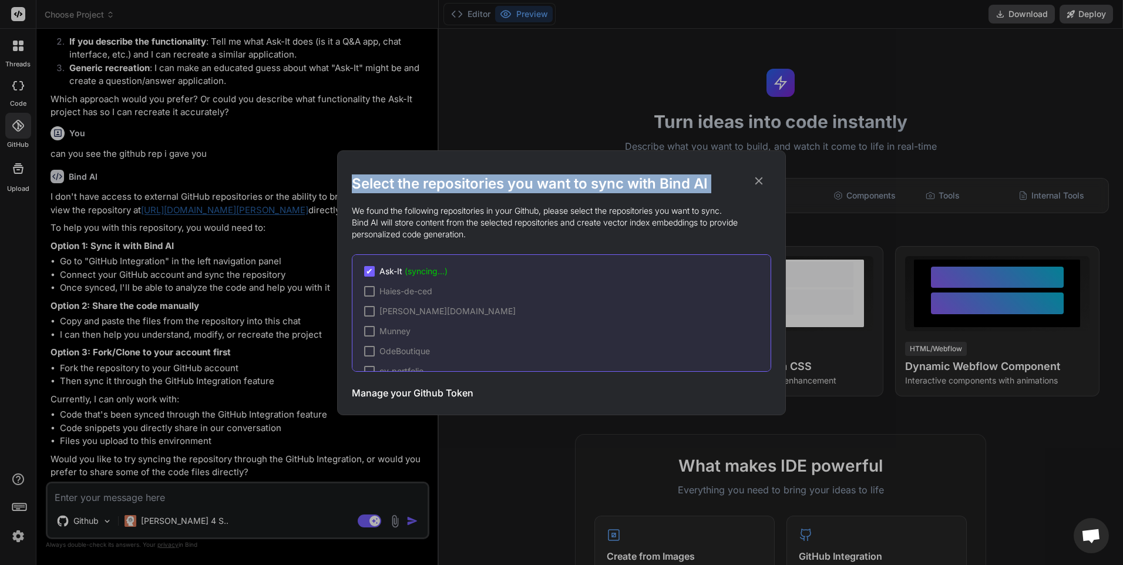
click at [509, 190] on h2 "Select the repositories you want to sync with Bind AI" at bounding box center [561, 183] width 419 height 19
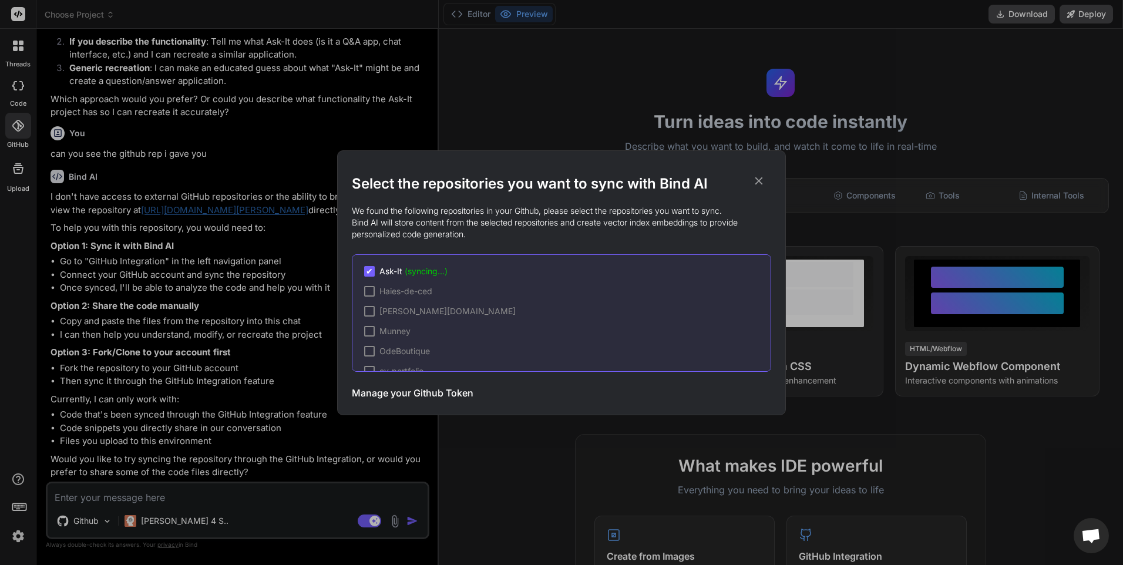
drag, startPoint x: 509, startPoint y: 190, endPoint x: 514, endPoint y: 219, distance: 29.8
click at [514, 219] on p "We found the following repositories in your Github, please select the repositor…" at bounding box center [561, 222] width 419 height 35
drag, startPoint x: 514, startPoint y: 219, endPoint x: 512, endPoint y: 226, distance: 7.3
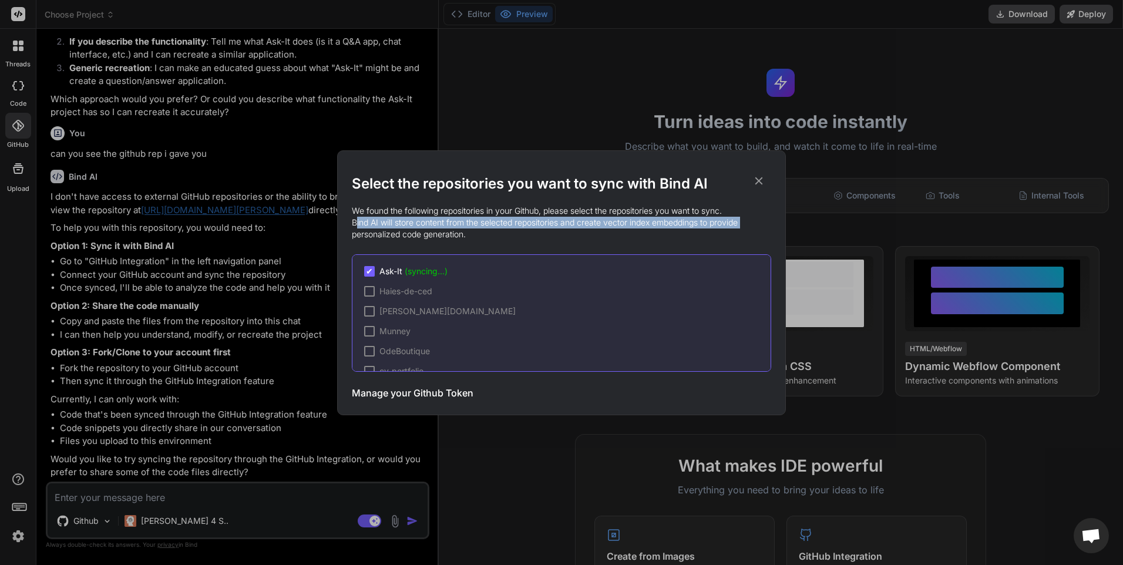
click at [512, 226] on p "We found the following repositories in your Github, please select the repositor…" at bounding box center [561, 222] width 419 height 35
drag, startPoint x: 471, startPoint y: 230, endPoint x: 338, endPoint y: 173, distance: 144.2
click at [338, 173] on div "Select the repositories you want to sync with Bind AI We found the following re…" at bounding box center [561, 282] width 449 height 265
drag, startPoint x: 338, startPoint y: 173, endPoint x: 500, endPoint y: 232, distance: 172.4
click at [500, 232] on p "We found the following repositories in your Github, please select the repositor…" at bounding box center [561, 222] width 419 height 35
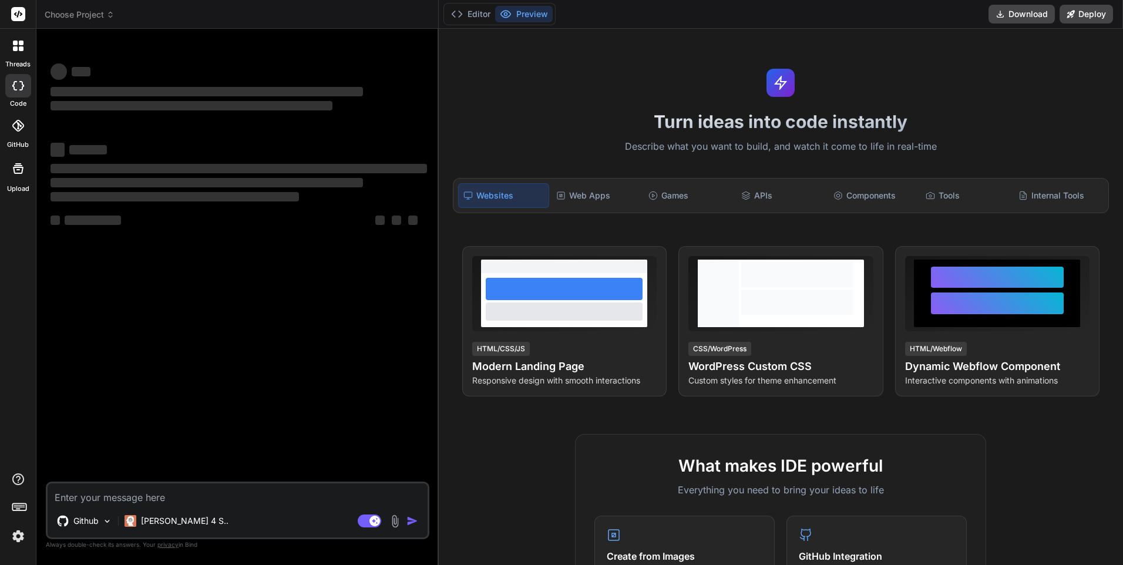
click at [15, 128] on icon at bounding box center [18, 126] width 12 height 12
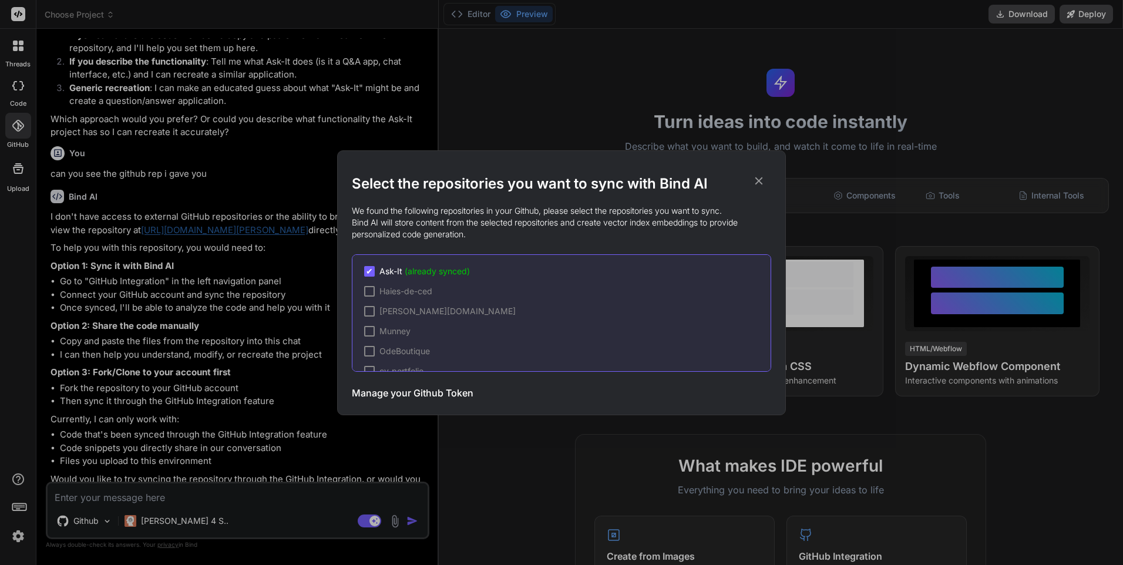
scroll to position [216, 0]
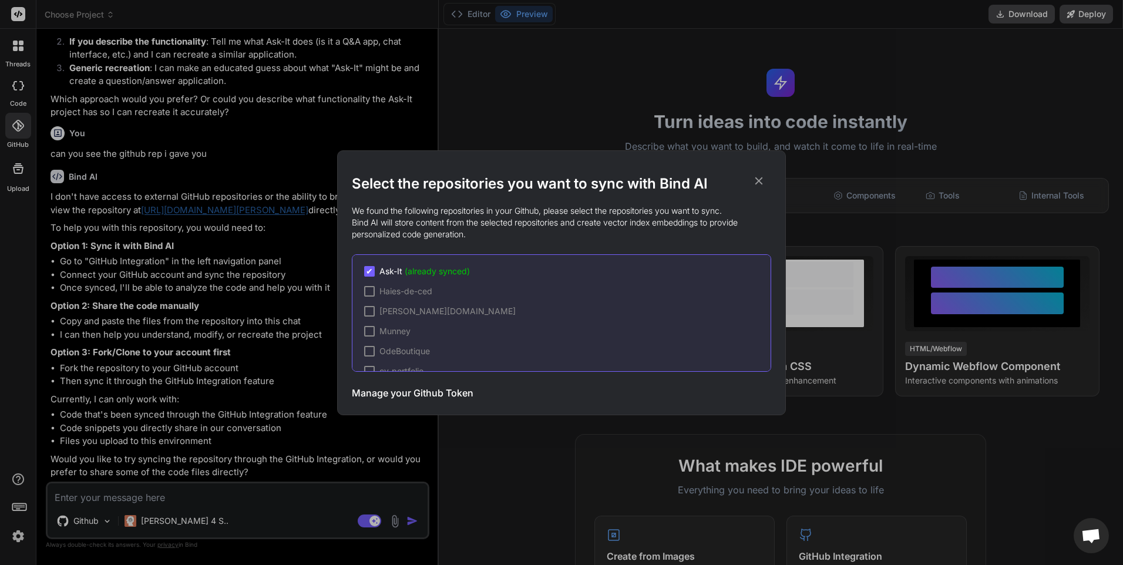
click at [756, 183] on icon at bounding box center [758, 180] width 13 height 13
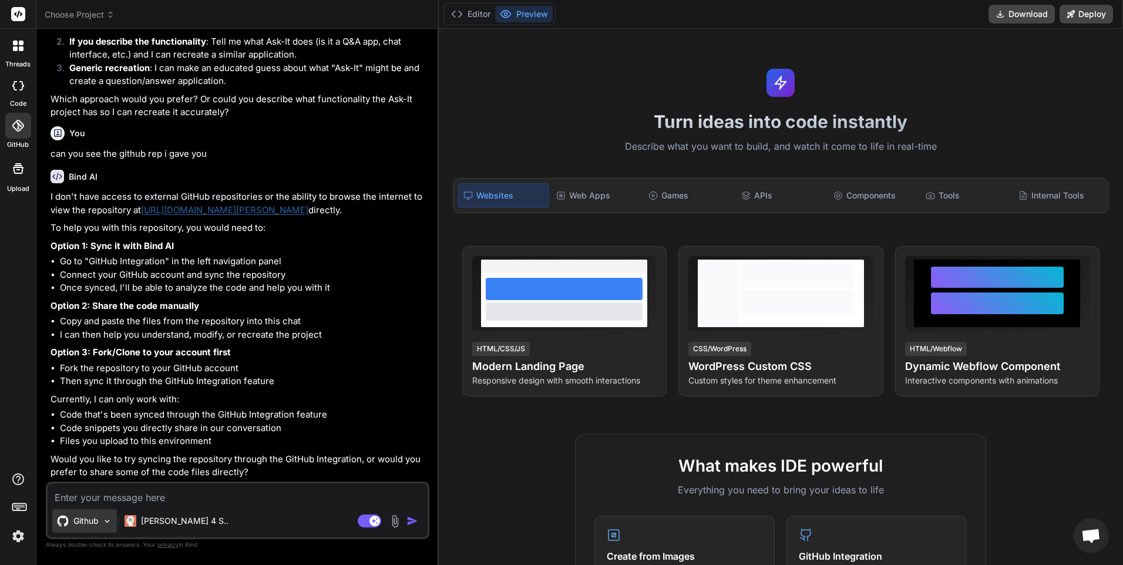
click at [105, 523] on img at bounding box center [107, 521] width 10 height 10
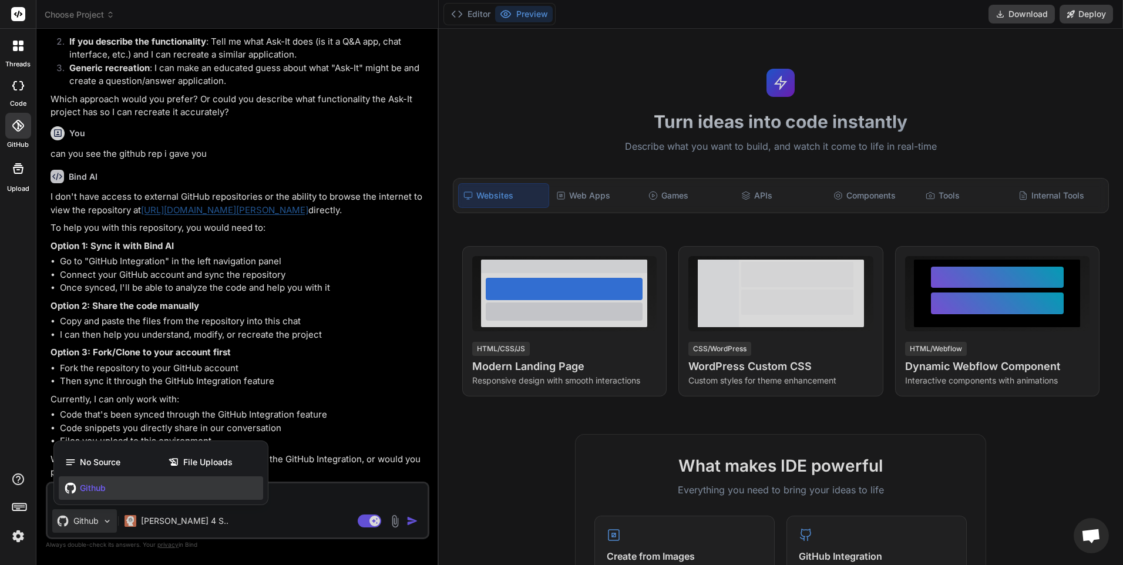
click at [113, 487] on div "Github" at bounding box center [161, 487] width 204 height 23
type textarea "x"
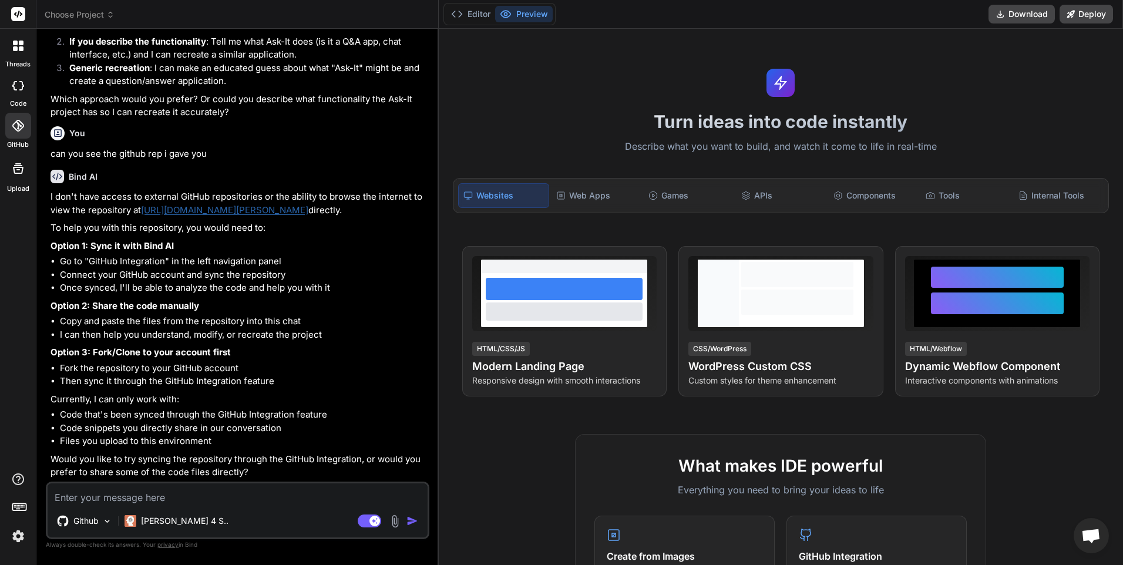
click at [113, 489] on textarea at bounding box center [238, 493] width 380 height 21
type textarea "f"
type textarea "x"
type textarea "c"
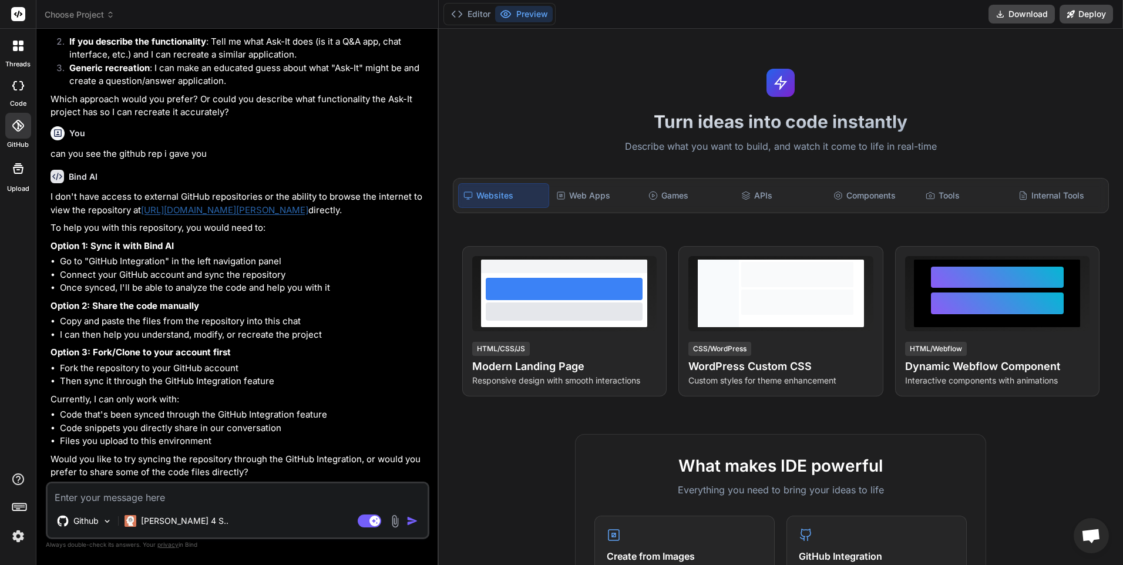
type textarea "x"
type textarea "ca"
type textarea "x"
type textarea "can"
type textarea "x"
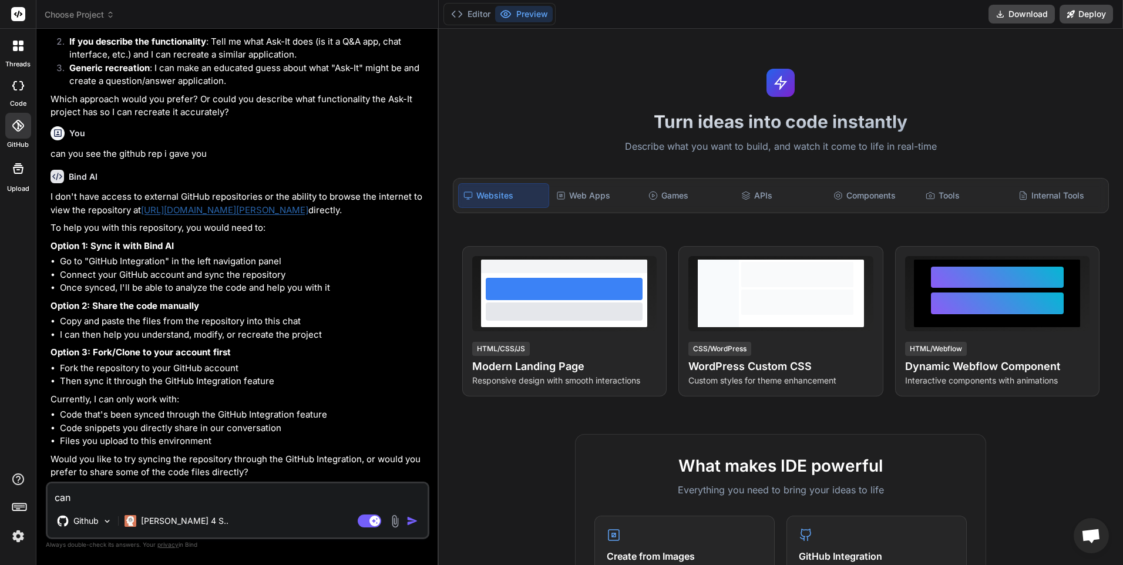
type textarea "can"
type textarea "x"
type textarea "can y"
type textarea "x"
type textarea "can yo"
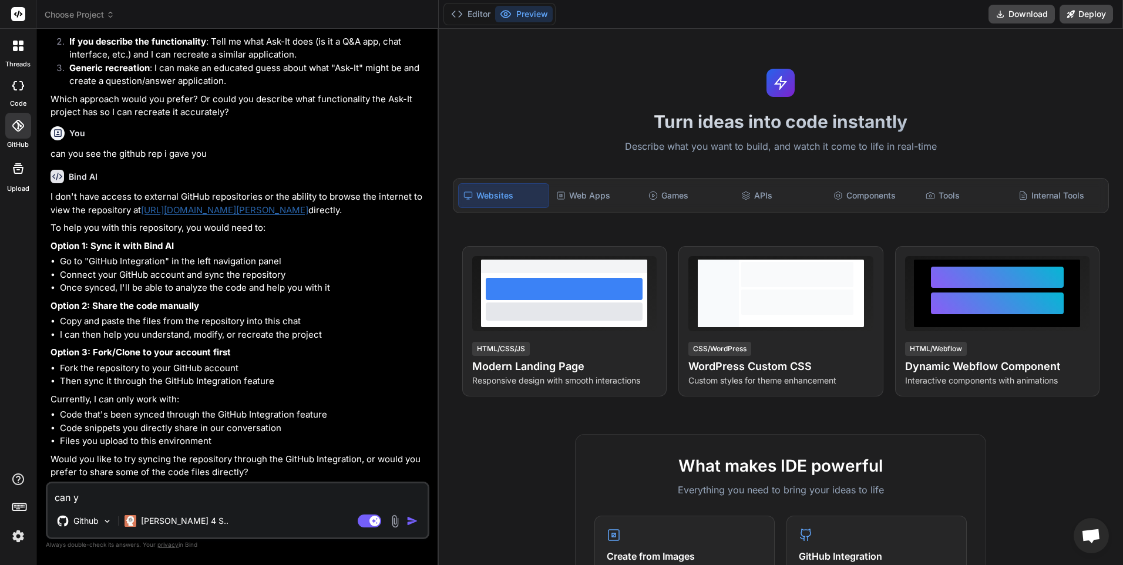
type textarea "x"
type textarea "can you"
type textarea "x"
type textarea "can you"
type textarea "x"
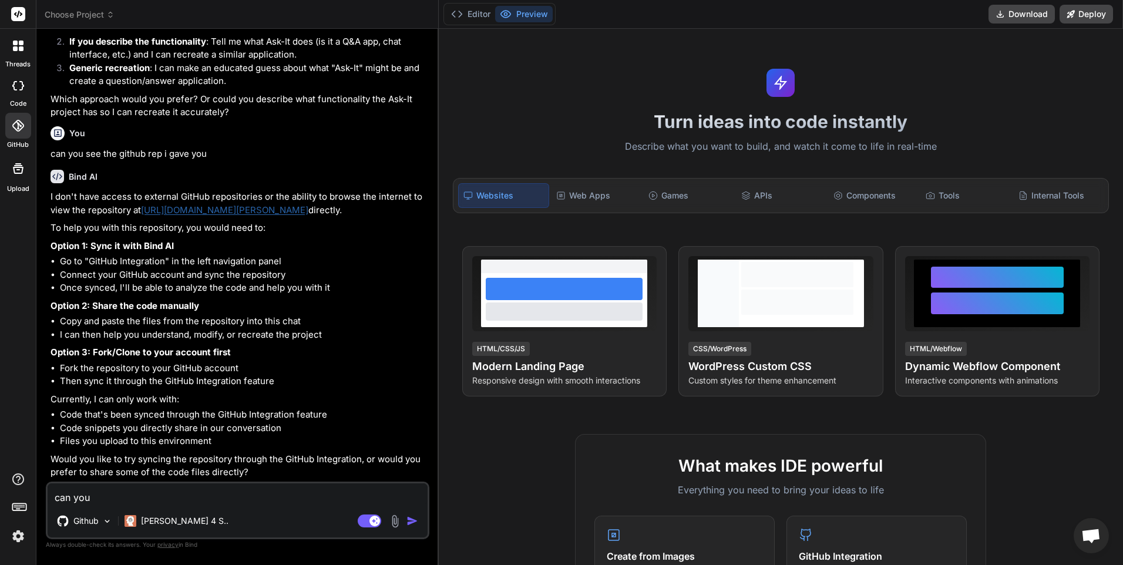
type textarea "can you a"
type textarea "x"
type textarea "can you ac"
type textarea "x"
type textarea "can you acc"
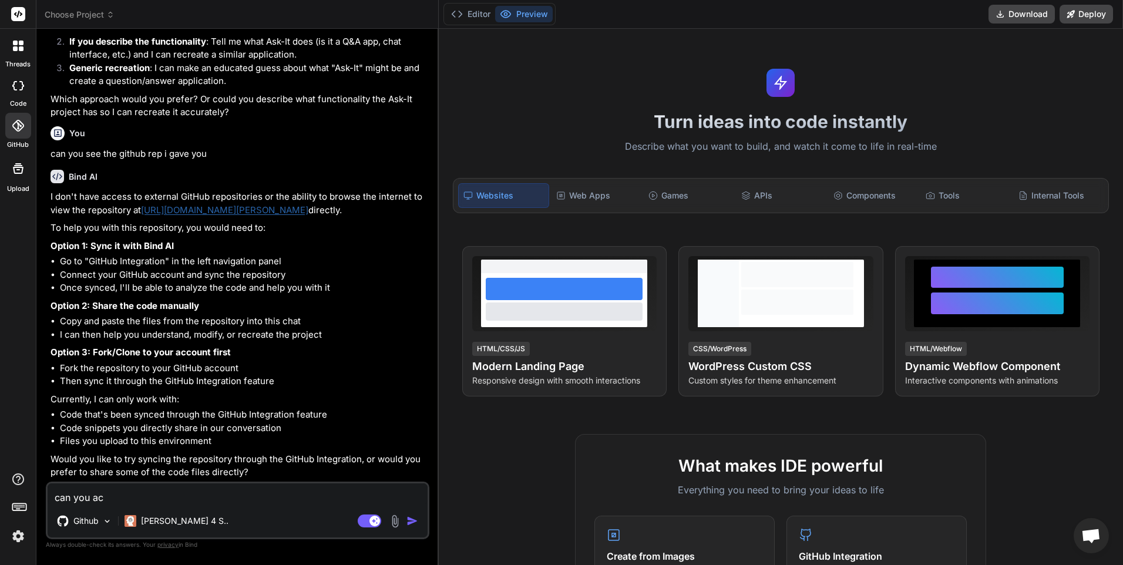
type textarea "x"
type textarea "can you acce"
type textarea "x"
type textarea "can you acces"
type textarea "x"
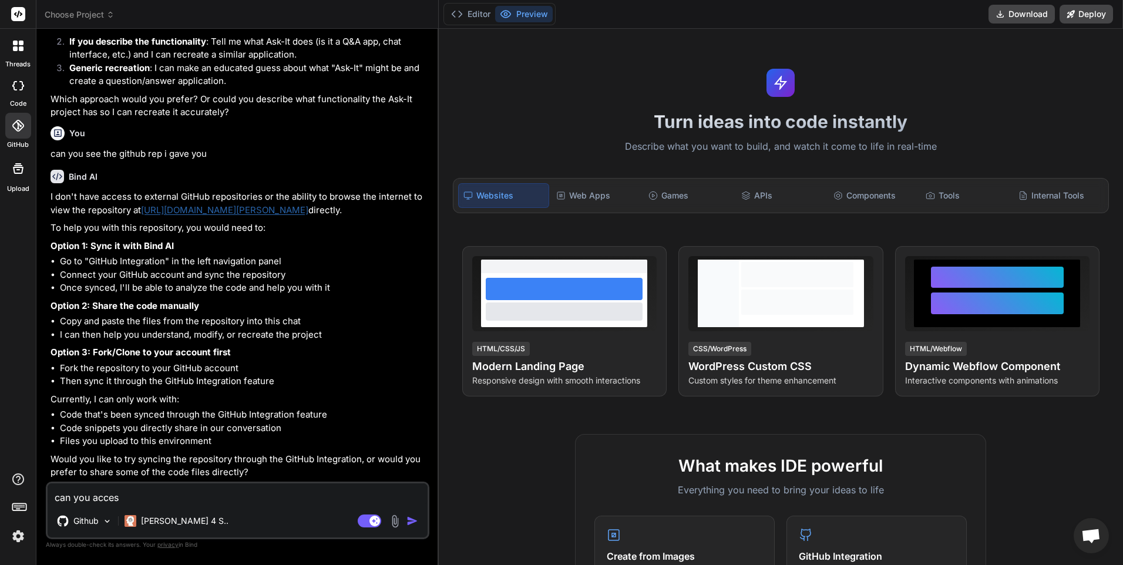
type textarea "can you access"
type textarea "x"
type textarea "can you access"
type textarea "x"
type textarea "can you access t"
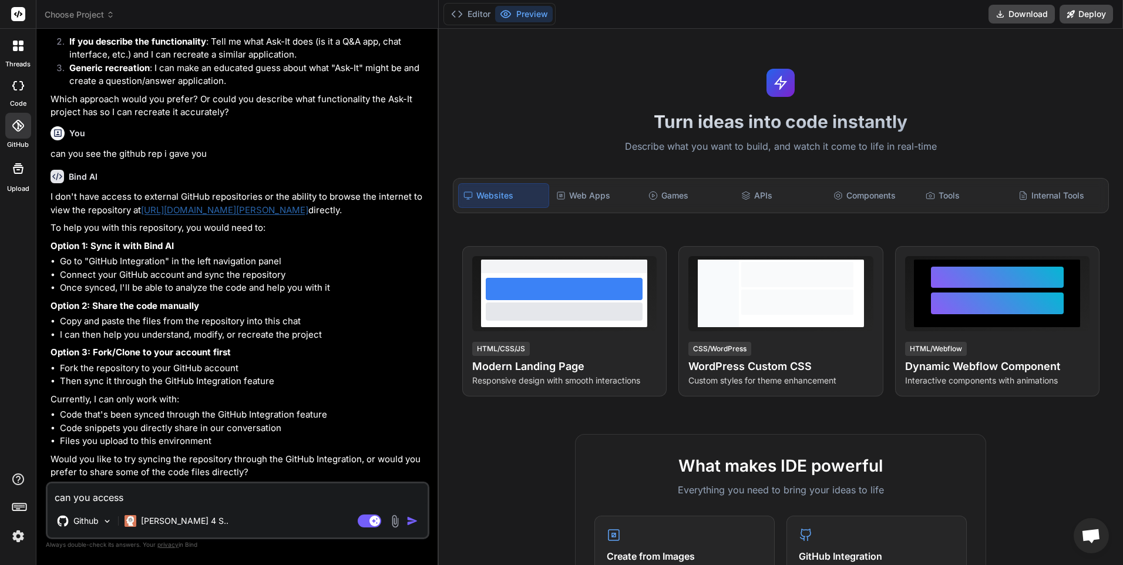
type textarea "x"
type textarea "can you access th"
type textarea "x"
type textarea "can you access the"
type textarea "x"
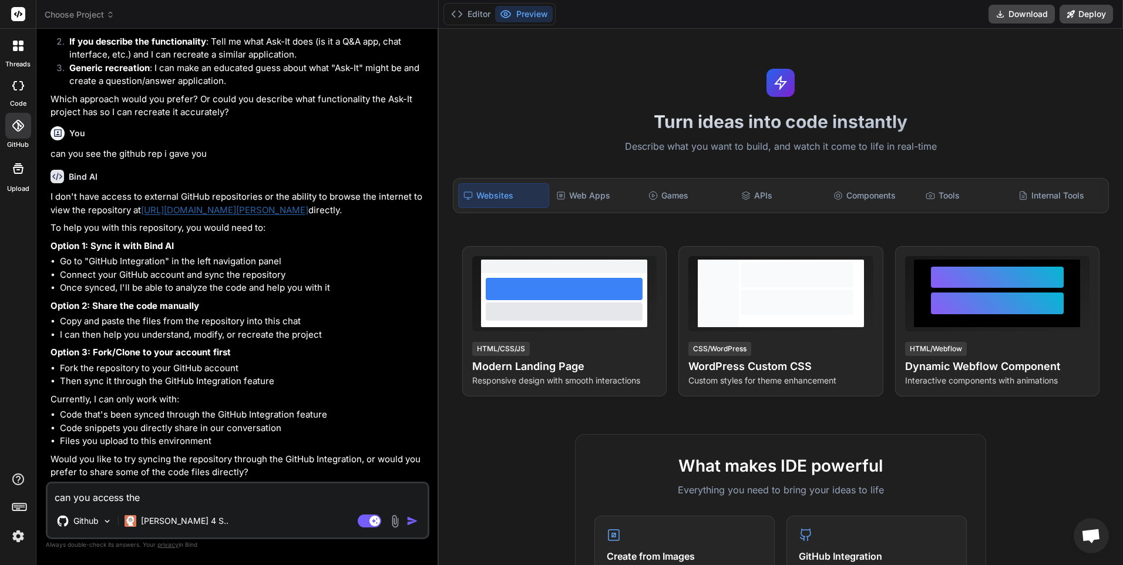
type textarea "can you access the"
type textarea "x"
type textarea "can you access the a"
type textarea "x"
type textarea "can you access the as"
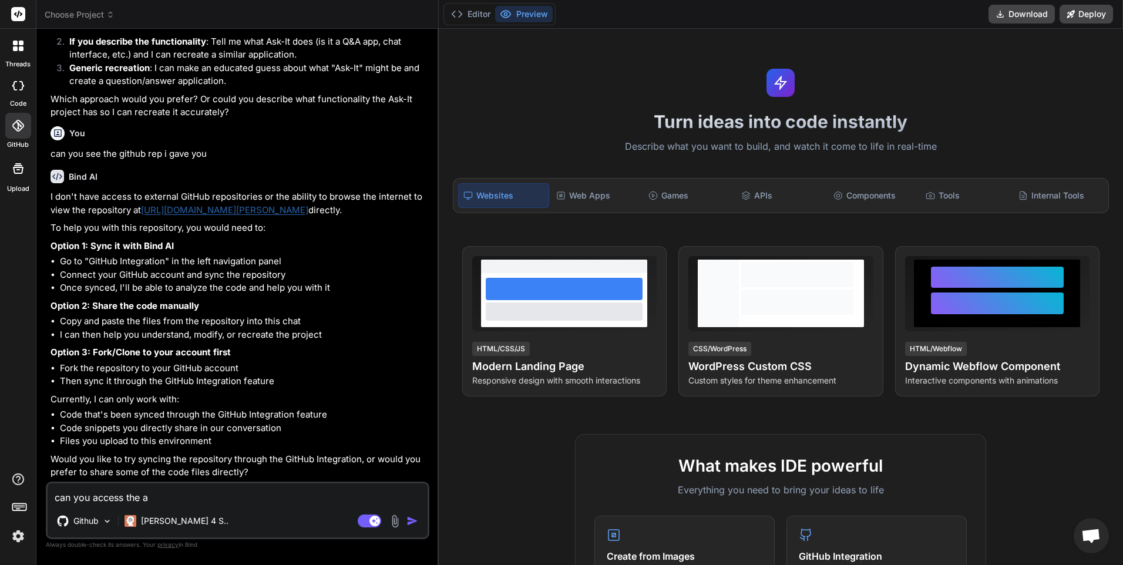
type textarea "x"
type textarea "can you access the ask"
type textarea "x"
type textarea "can you access the aski"
type textarea "x"
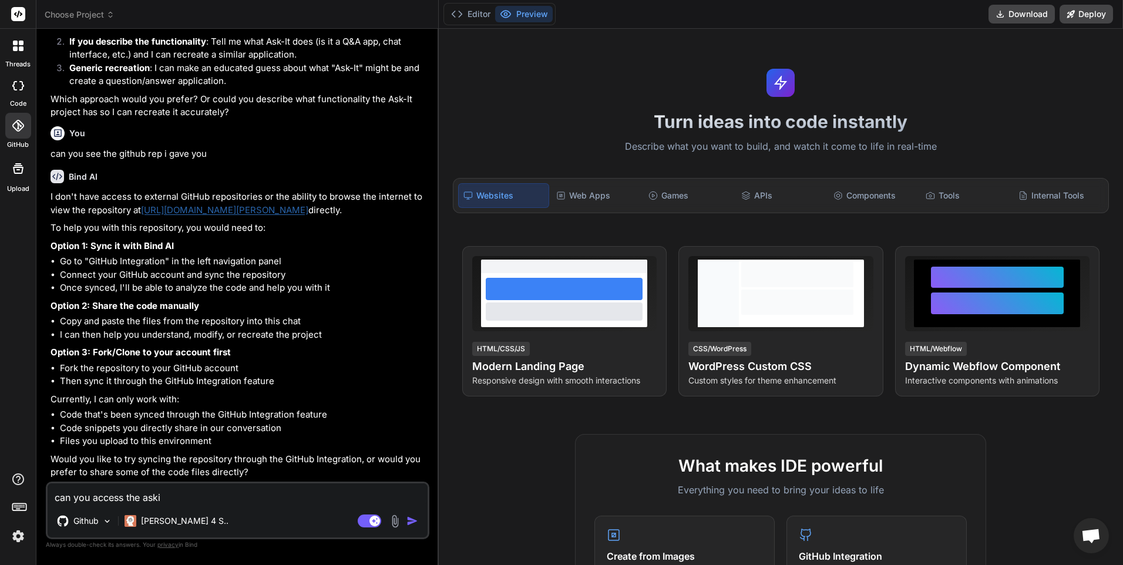
type textarea "can you access the askip"
type textarea "x"
type textarea "can you access the aski"
type textarea "x"
type textarea "can you access the askit"
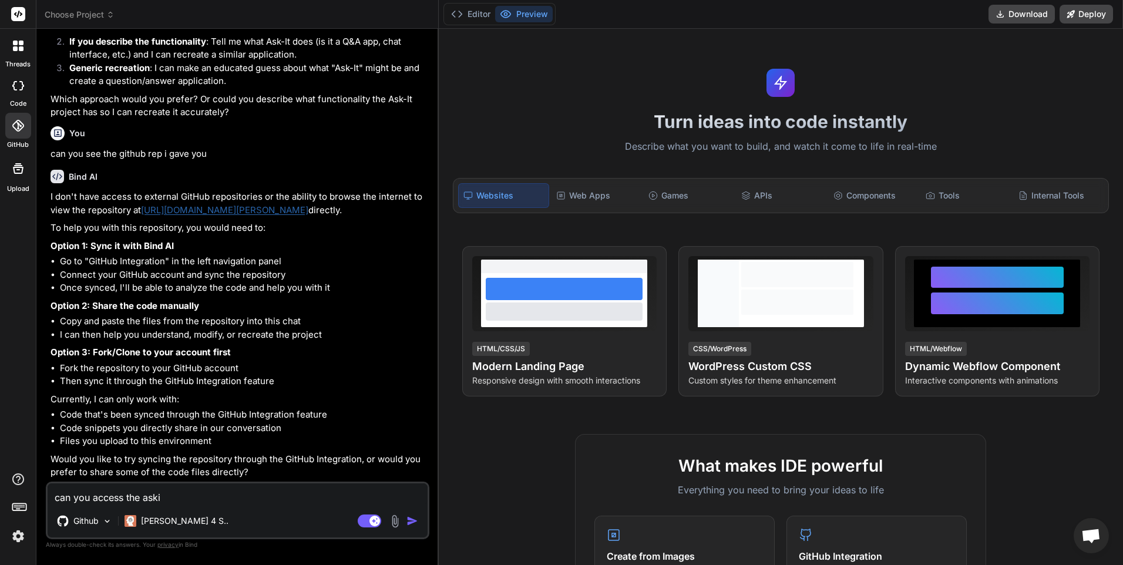
type textarea "x"
type textarea "can you access the askit"
type textarea "x"
type textarea "can you access the askit r"
type textarea "x"
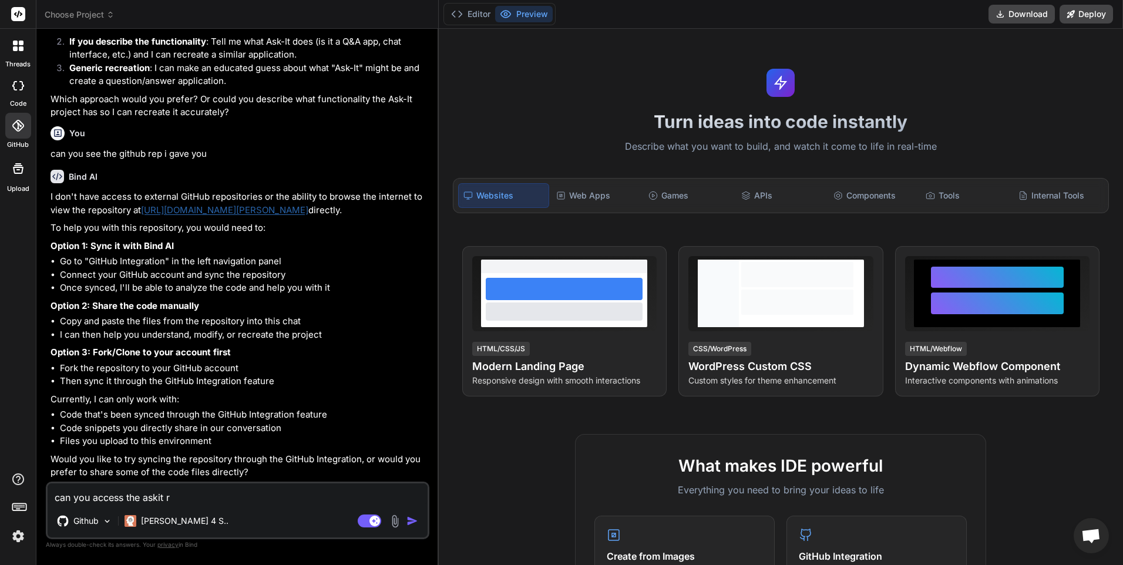
type textarea "can you access the askit re"
type textarea "x"
type textarea "can you access the askit rep"
type textarea "x"
type textarea "can you access the askit rep"
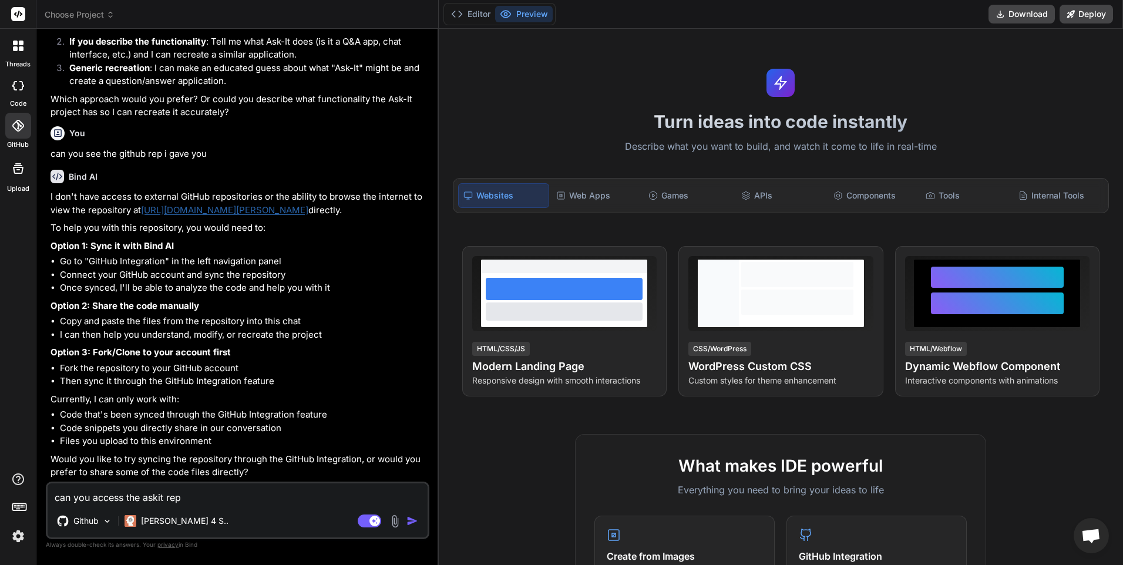
type textarea "x"
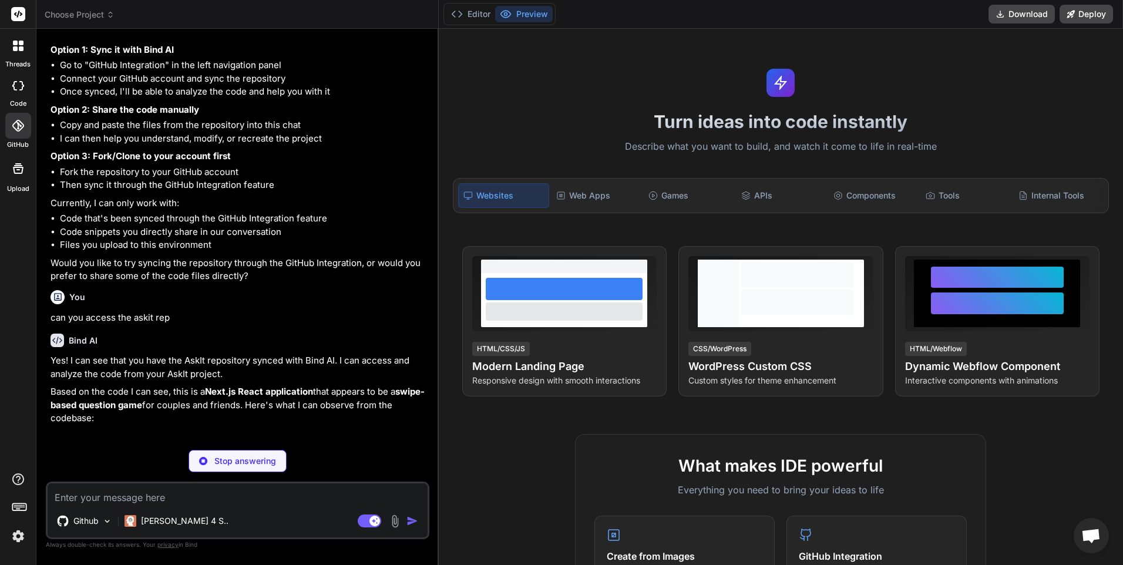
scroll to position [416, 0]
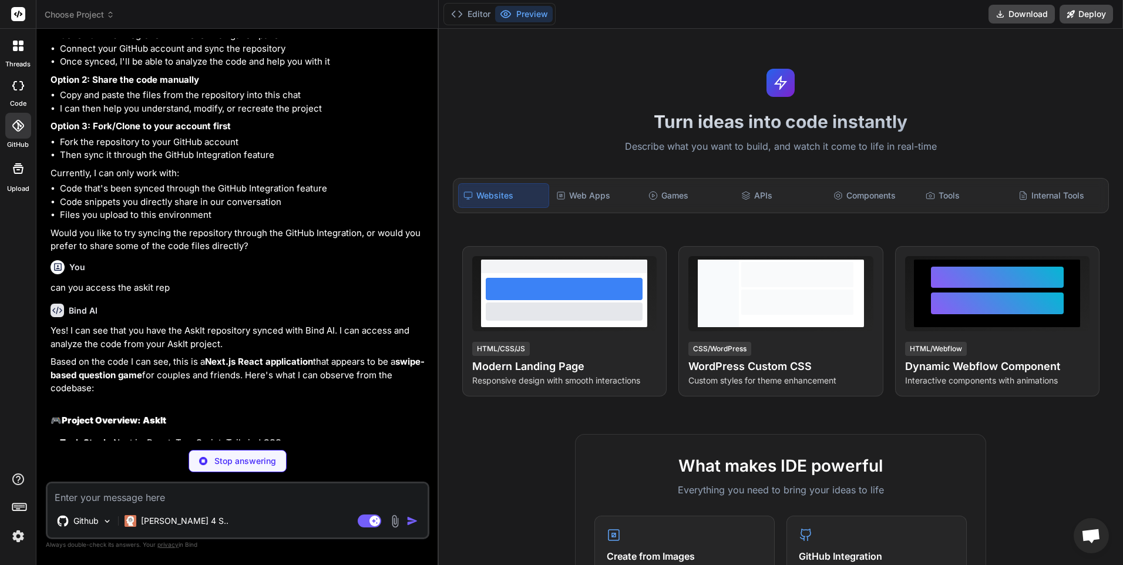
click at [124, 494] on textarea at bounding box center [238, 493] width 380 height 21
type textarea "x"
type textarea "p"
type textarea "x"
type textarea "pe"
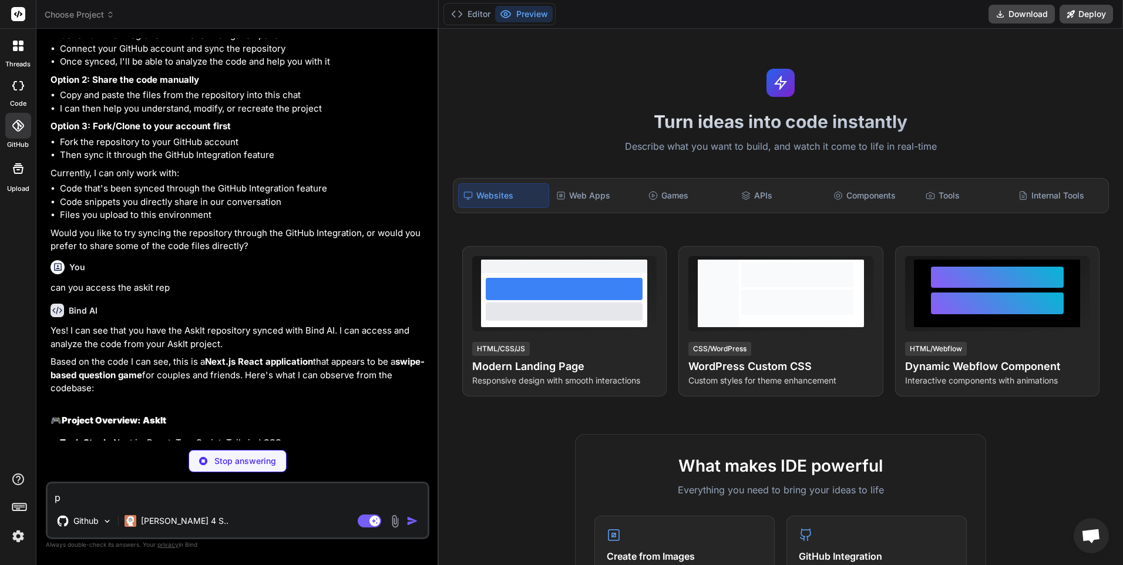
type textarea "x"
type textarea "per"
type textarea "x"
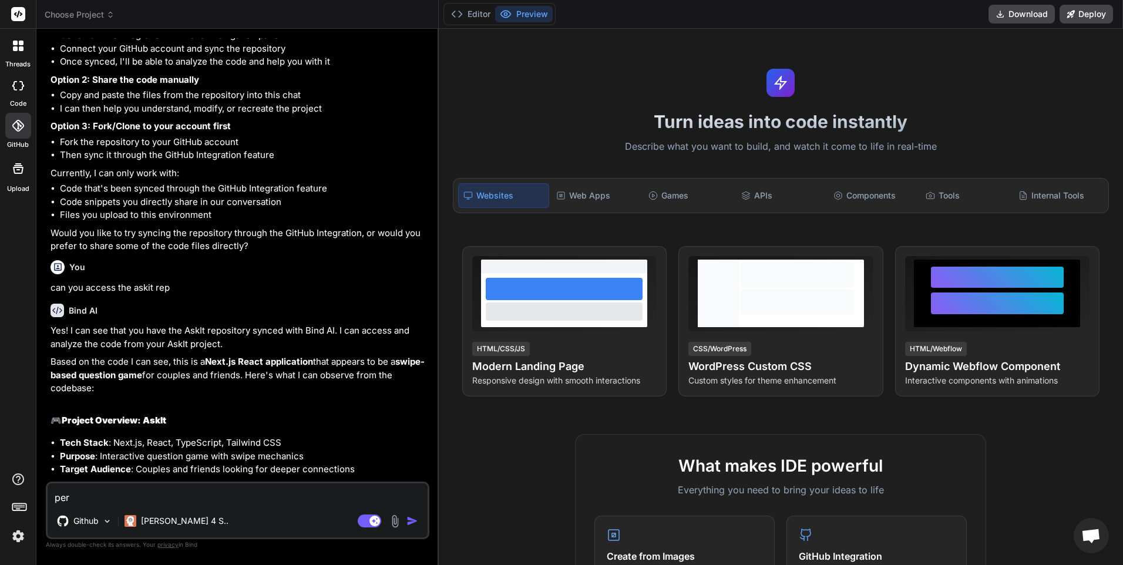
type textarea "perf"
type textarea "x"
type textarea "perfe"
type textarea "x"
type textarea "perfec"
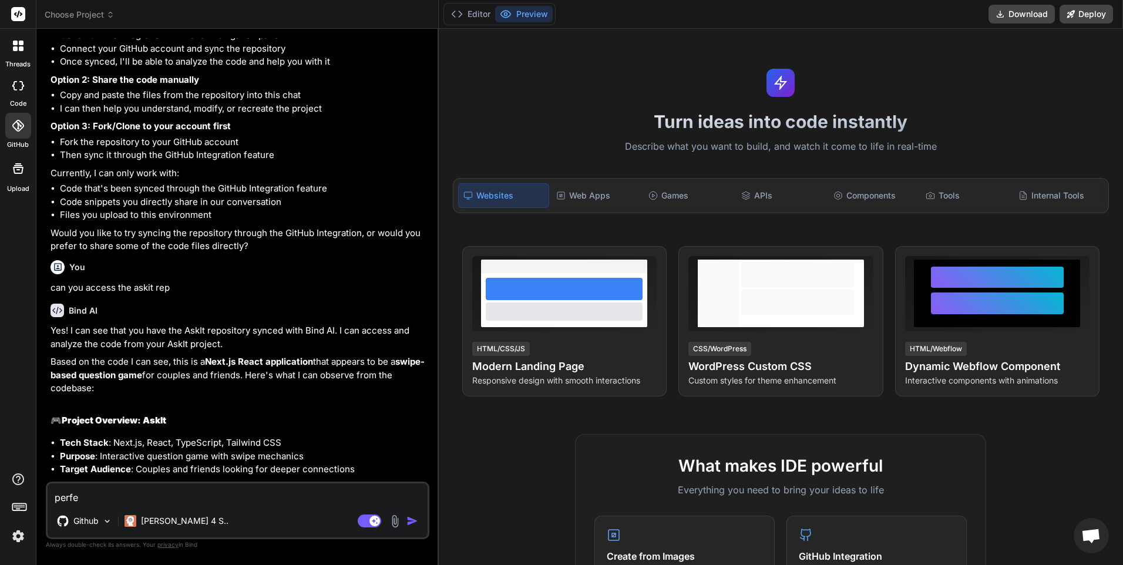
type textarea "x"
type textarea "perfect"
type textarea "x"
type textarea "perfect,"
type textarea "x"
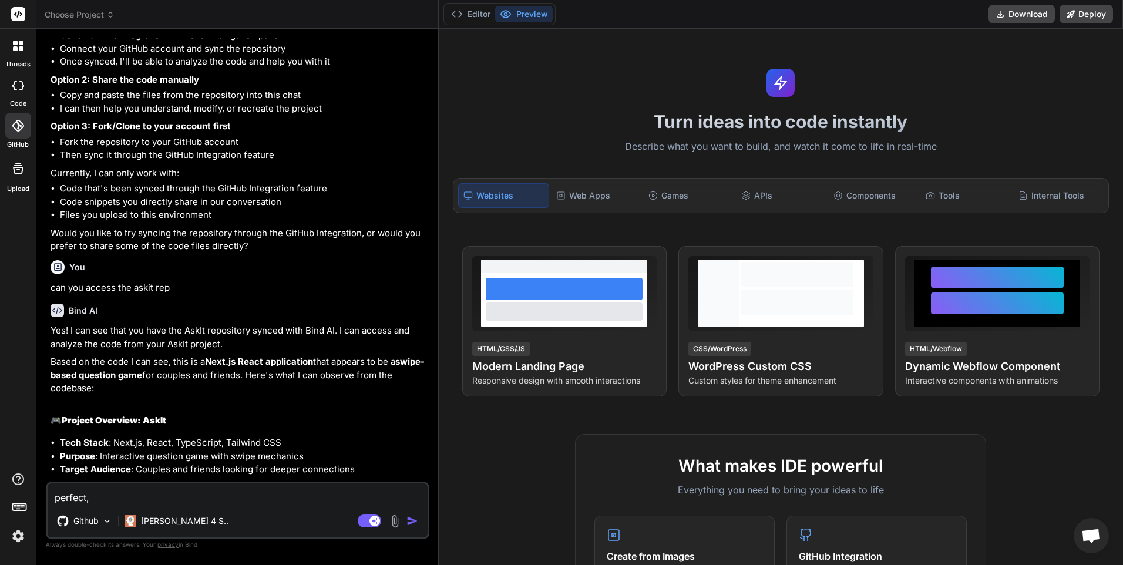
type textarea "perfect,"
type textarea "x"
type textarea "perfect, c"
type textarea "x"
type textarea "perfect, cl"
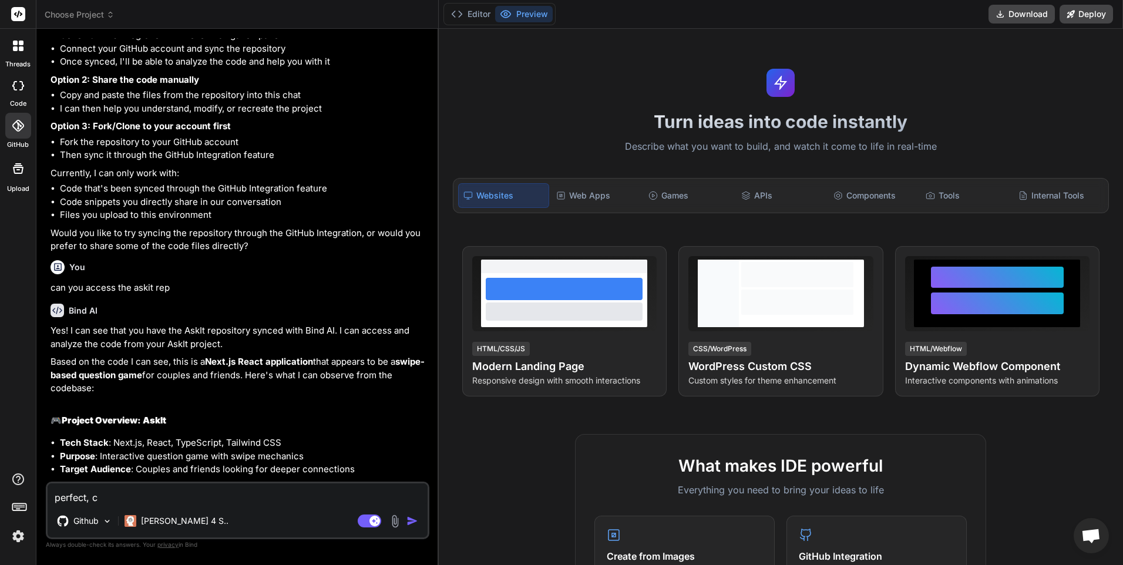
type textarea "x"
type textarea "perfect, clo"
type textarea "x"
type textarea "perfect, clon"
type textarea "x"
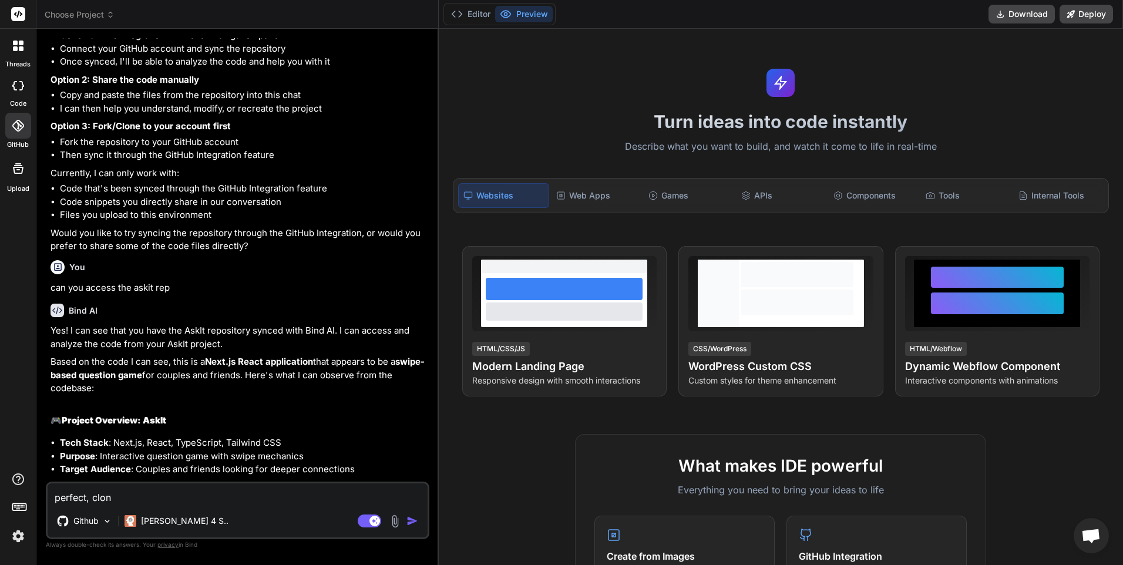
type textarea "perfect, clon"
type textarea "x"
type textarea "perfect, clon"
type textarea "x"
type textarea "perfect, clone"
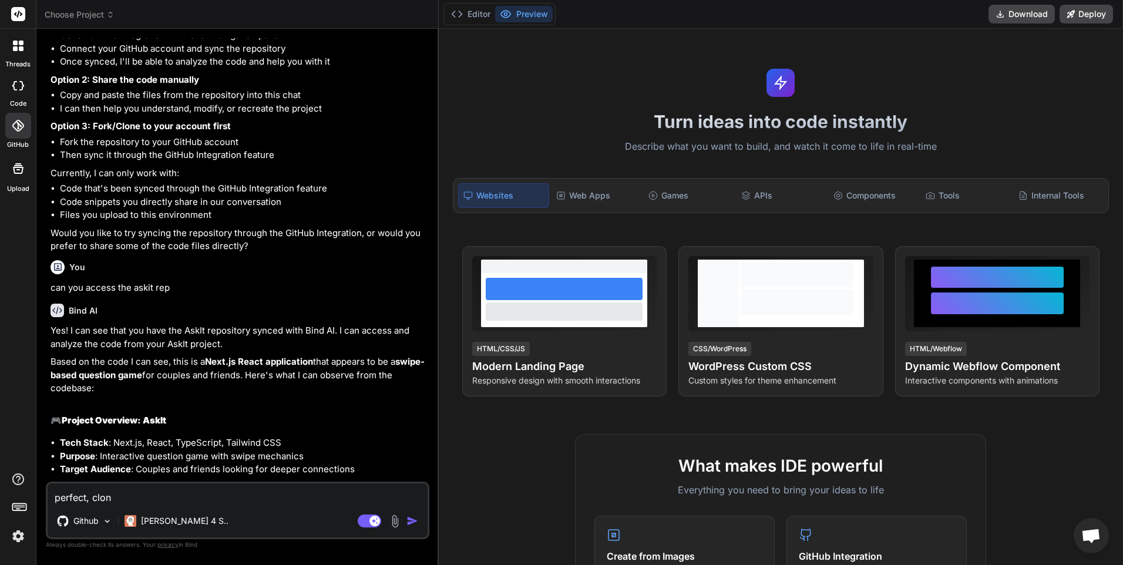
type textarea "x"
type textarea "perfect, clone"
type textarea "x"
type textarea "perfect, clone t"
type textarea "x"
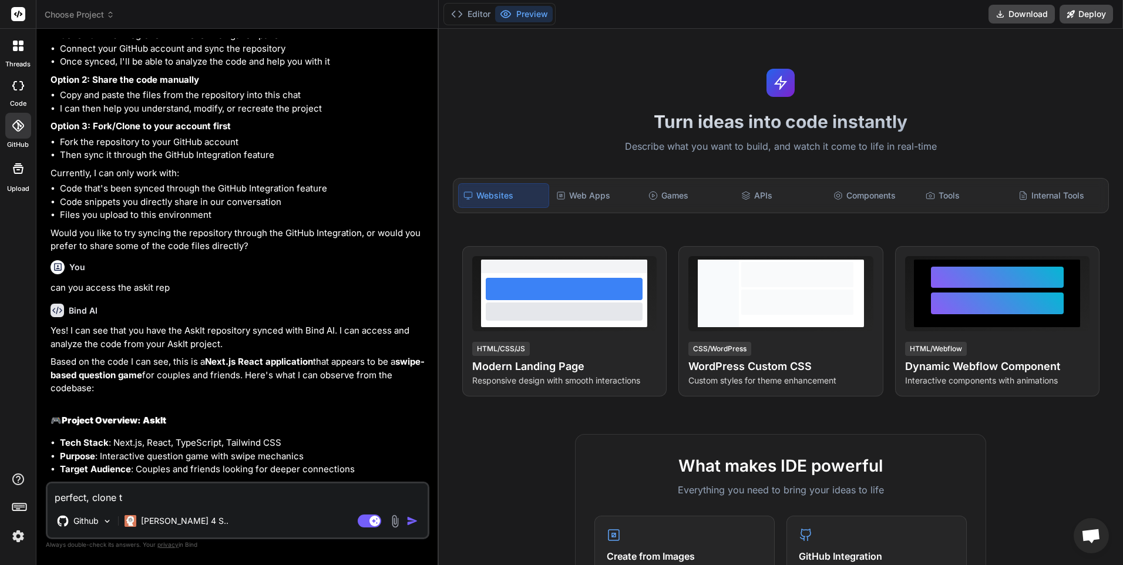
type textarea "perfect, clone th"
type textarea "x"
type textarea "perfect, clone thi"
type textarea "x"
type textarea "perfect, clone this"
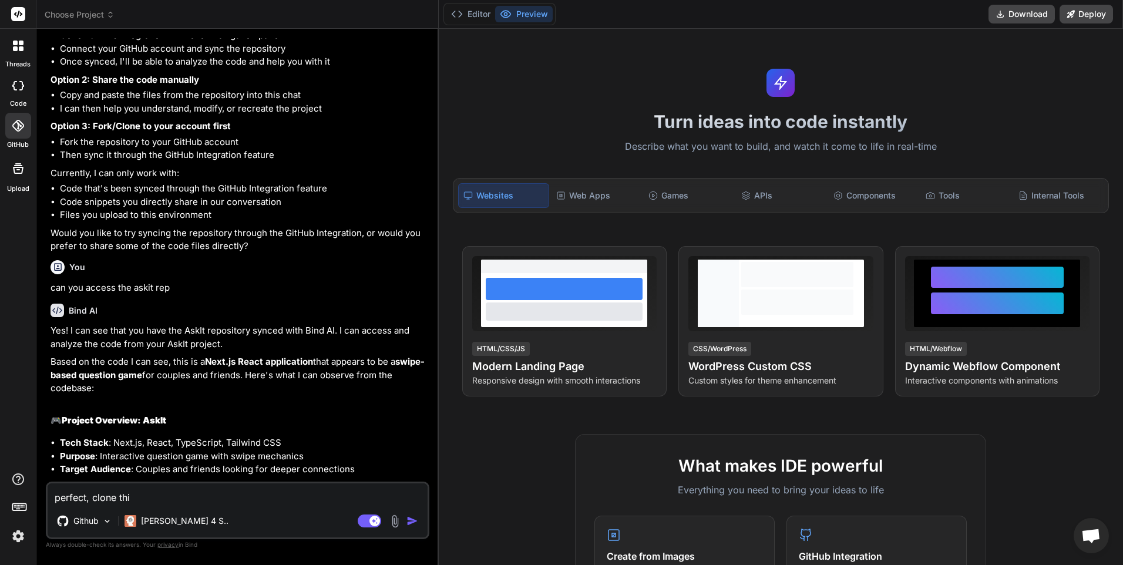
type textarea "x"
type textarea "perfect, clone this"
type textarea "x"
type textarea "perfect, clone this w"
type textarea "x"
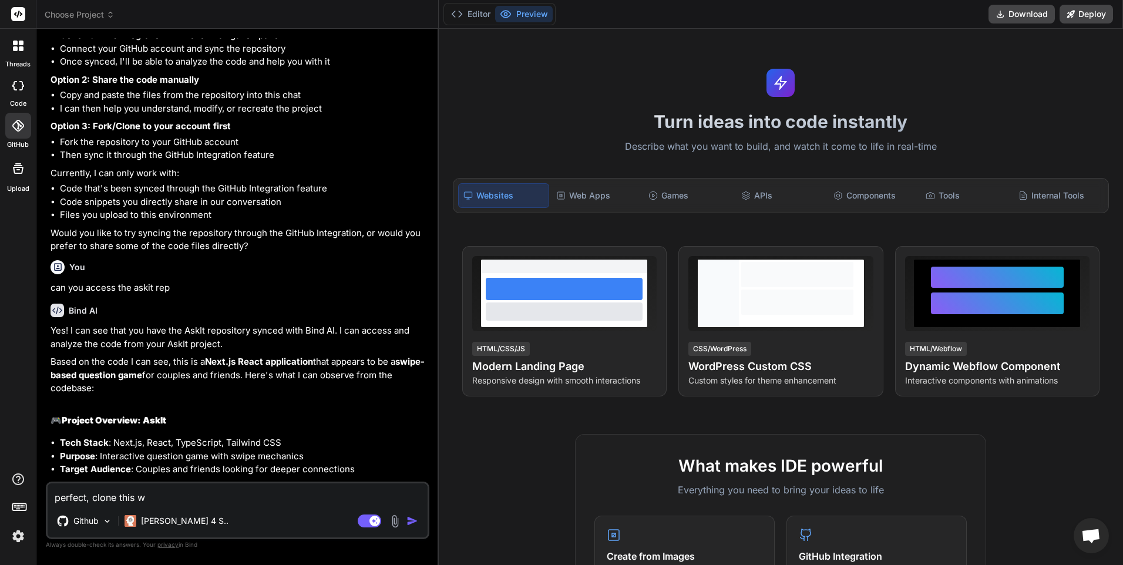
type textarea "perfect, clone this we"
type textarea "x"
type textarea "perfect, clone this web"
type textarea "x"
type textarea "perfect, clone this webs"
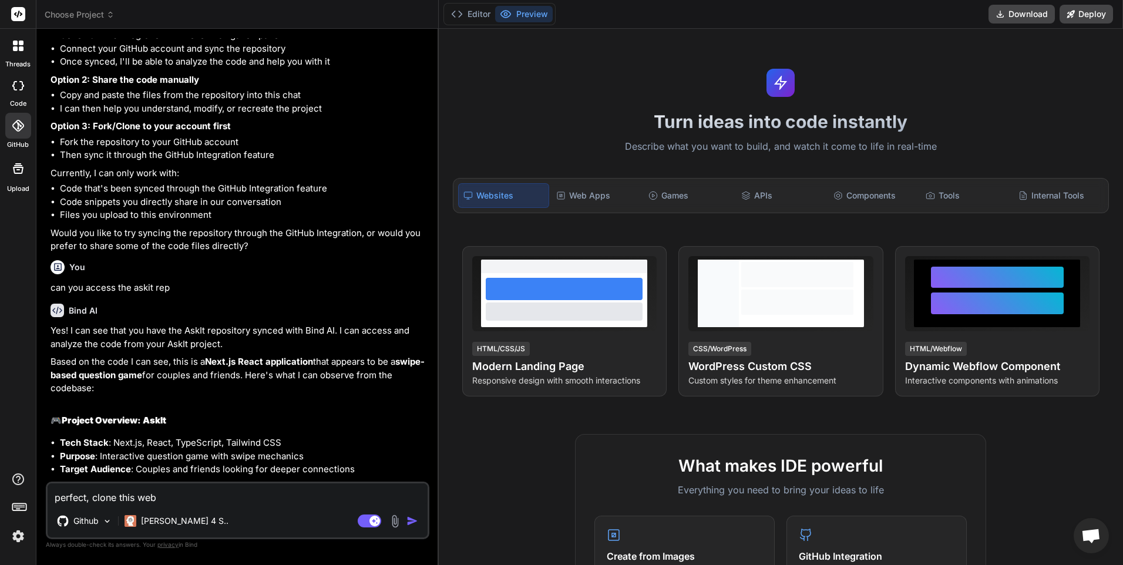
type textarea "x"
type textarea "perfect, clone this websi"
type textarea "x"
type textarea "perfect, clone this websit"
type textarea "x"
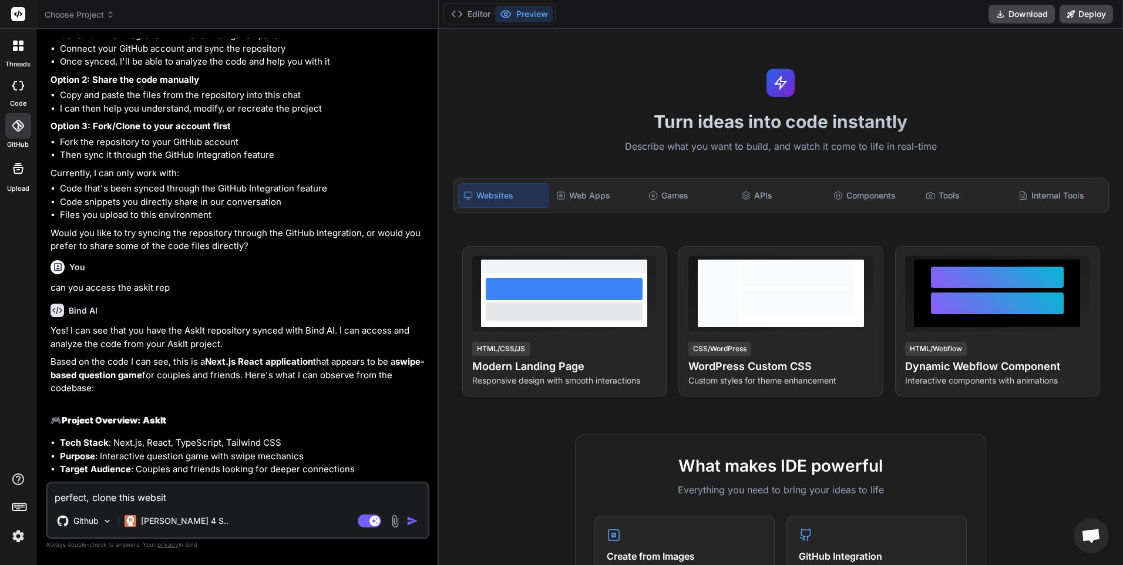
type textarea "perfect, clone this website"
type textarea "x"
type textarea "perfect, clone this website,"
type textarea "x"
type textarea "perfect, clone this website,"
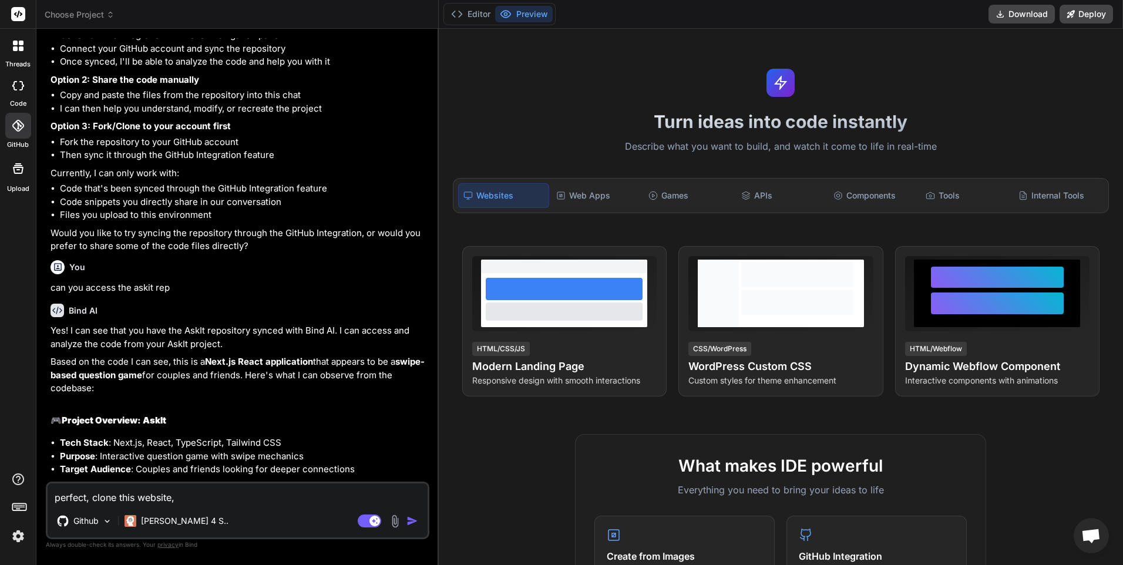
type textarea "x"
type textarea "perfect, clone this website, m"
type textarea "x"
type textarea "perfect, clone this website, ma"
type textarea "x"
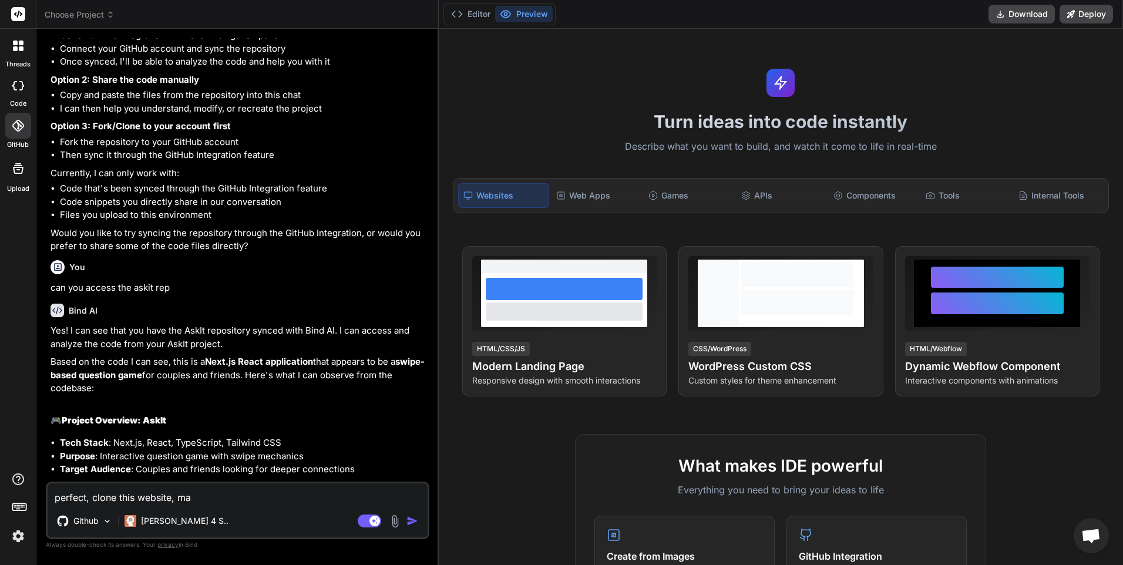
type textarea "perfect, clone this website, mak"
type textarea "x"
type textarea "perfect, clone this website, make"
type textarea "x"
type textarea "perfect, clone this website, make"
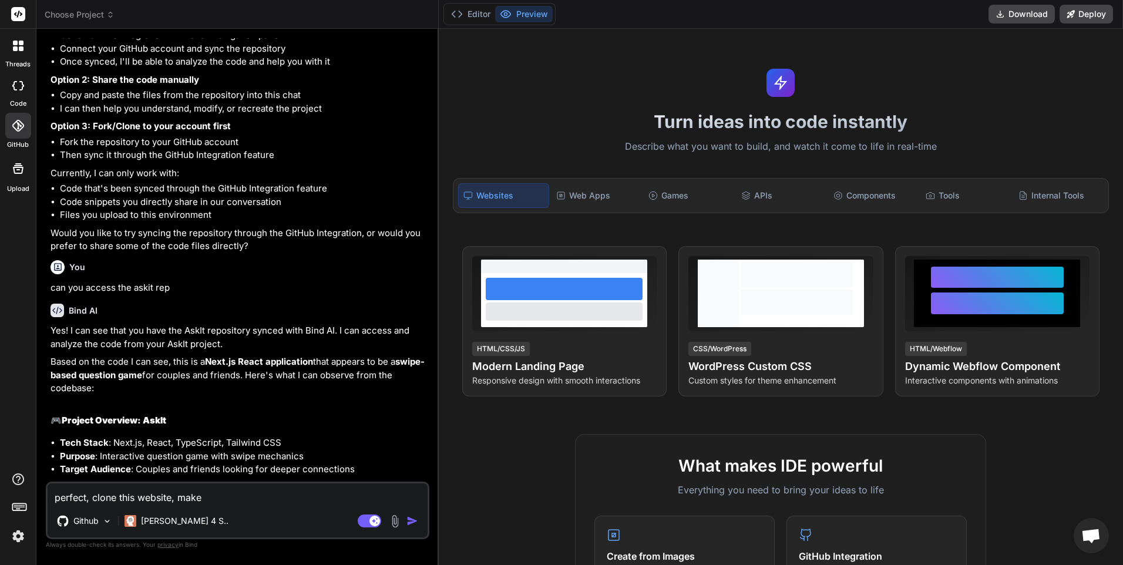
type textarea "x"
type textarea "perfect, clone this website, make s"
type textarea "x"
type textarea "perfect, clone this website, make su"
type textarea "x"
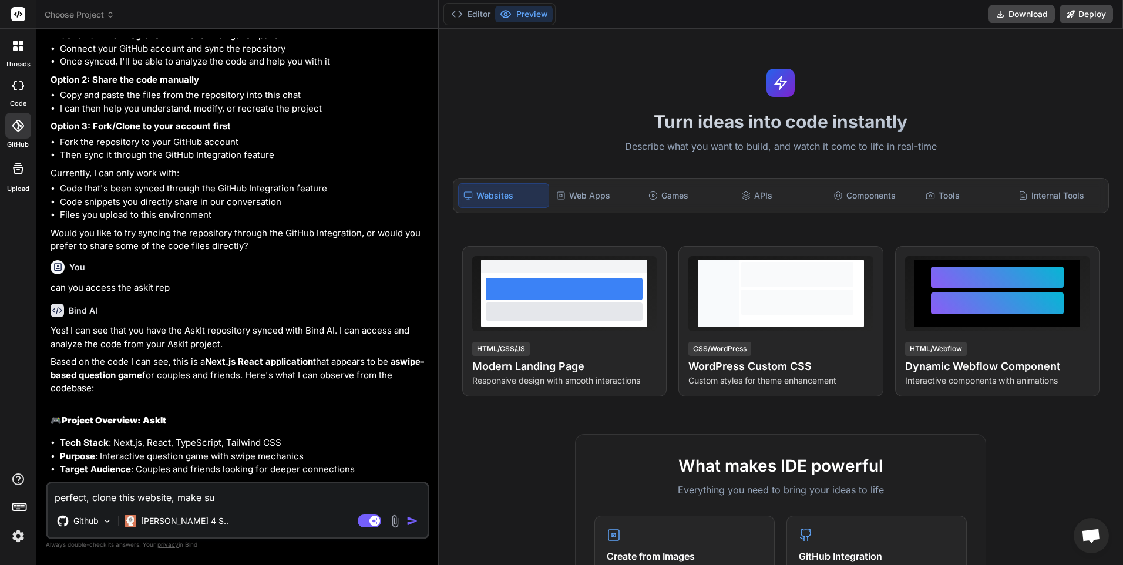
type textarea "perfect, clone this website, make sur"
type textarea "x"
type textarea "perfect, clone this website, make sure"
type textarea "x"
type textarea "perfect, clone this website, make sure"
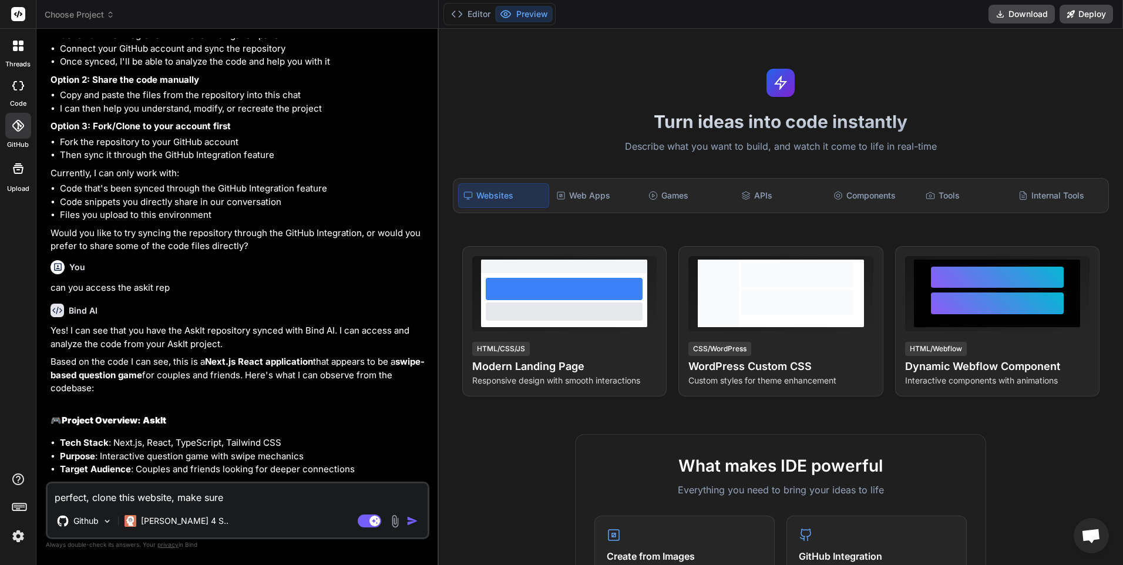
type textarea "x"
type textarea "perfect, clone this website, make sure t"
type textarea "x"
type textarea "perfect, clone this website, make sure th"
type textarea "x"
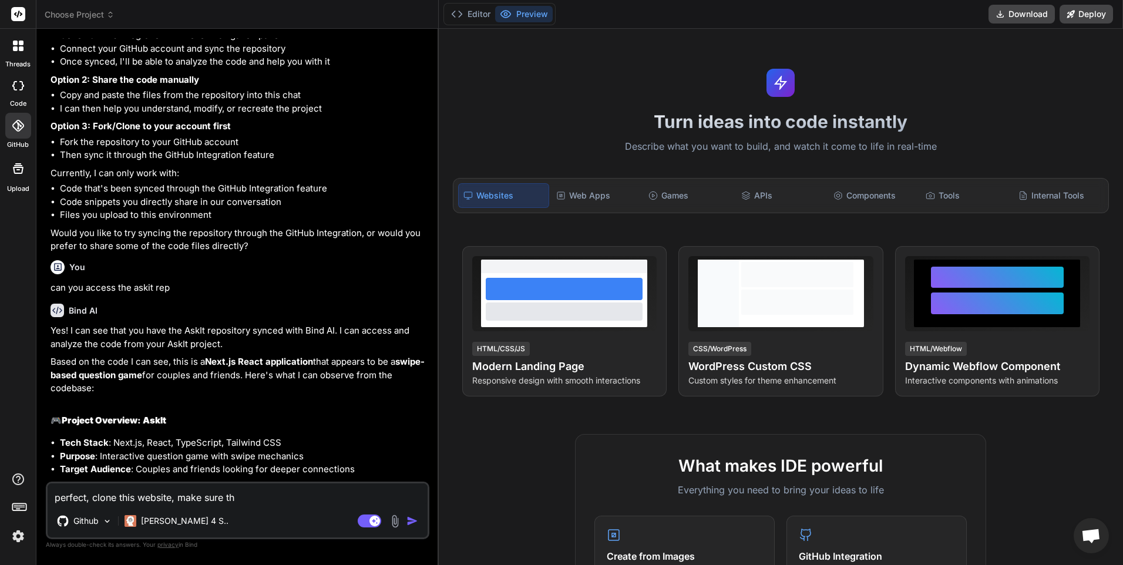
type textarea "perfect, clone this website, make sure the"
type textarea "x"
type textarea "perfect, clone this website, make sure the"
type textarea "x"
type textarea "perfect, clone this website, make sure the q"
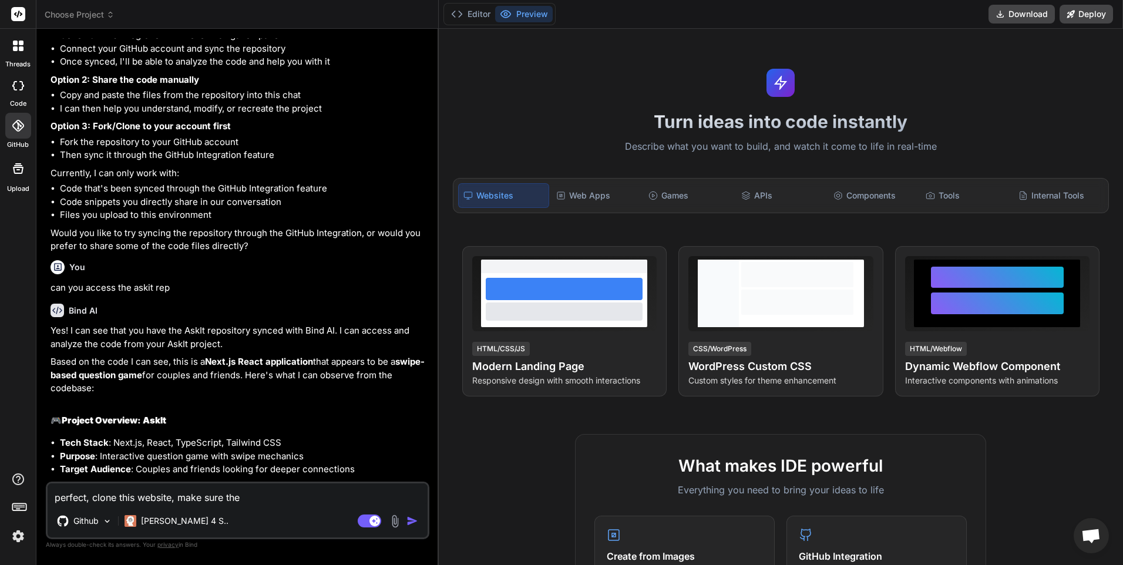
type textarea "x"
type textarea "perfect, clone this website, make sure the qu"
type textarea "x"
type textarea "perfect, clone this website, make sure the que"
type textarea "x"
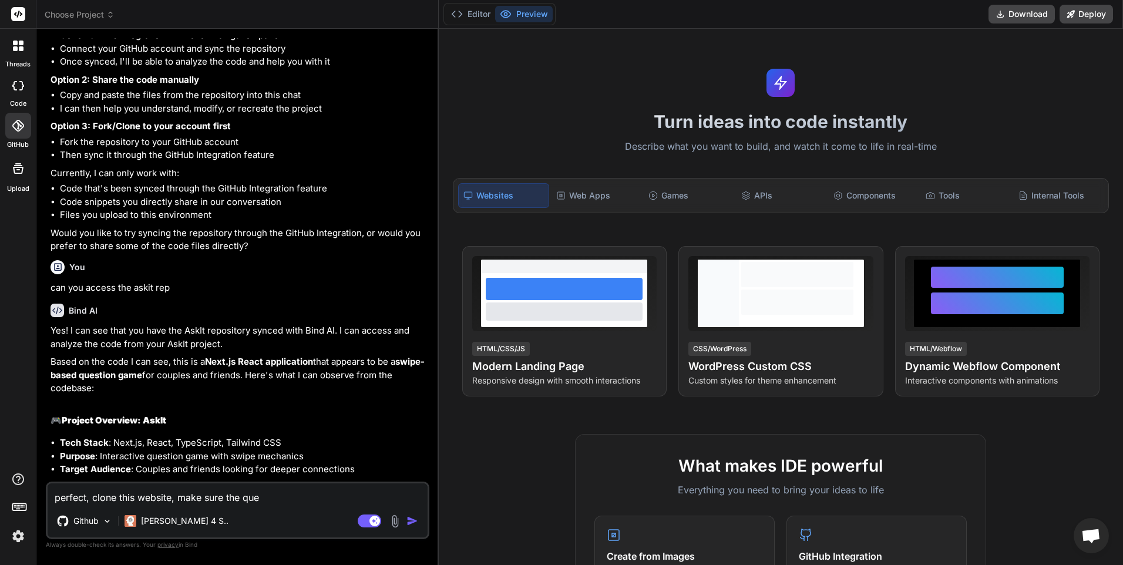
type textarea "perfect, clone this website, make sure the ques"
type textarea "x"
type textarea "perfect, clone this website, make sure the quest"
type textarea "x"
type textarea "perfect, clone this website, make sure the questi"
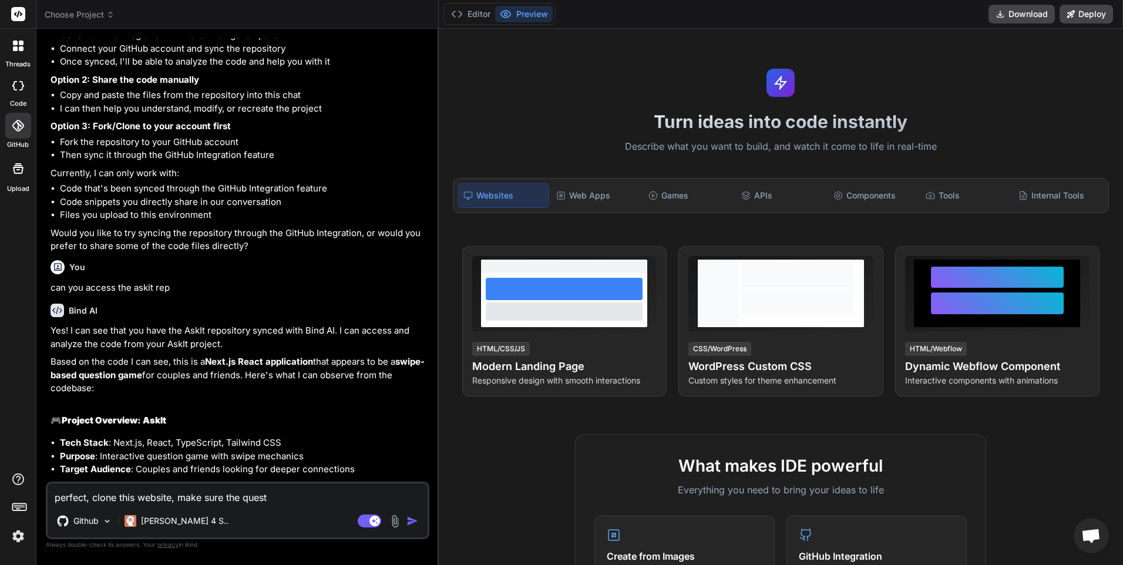
type textarea "x"
type textarea "perfect, clone this website, make sure the questio"
type textarea "x"
type textarea "perfect, clone this website, make sure the question"
type textarea "x"
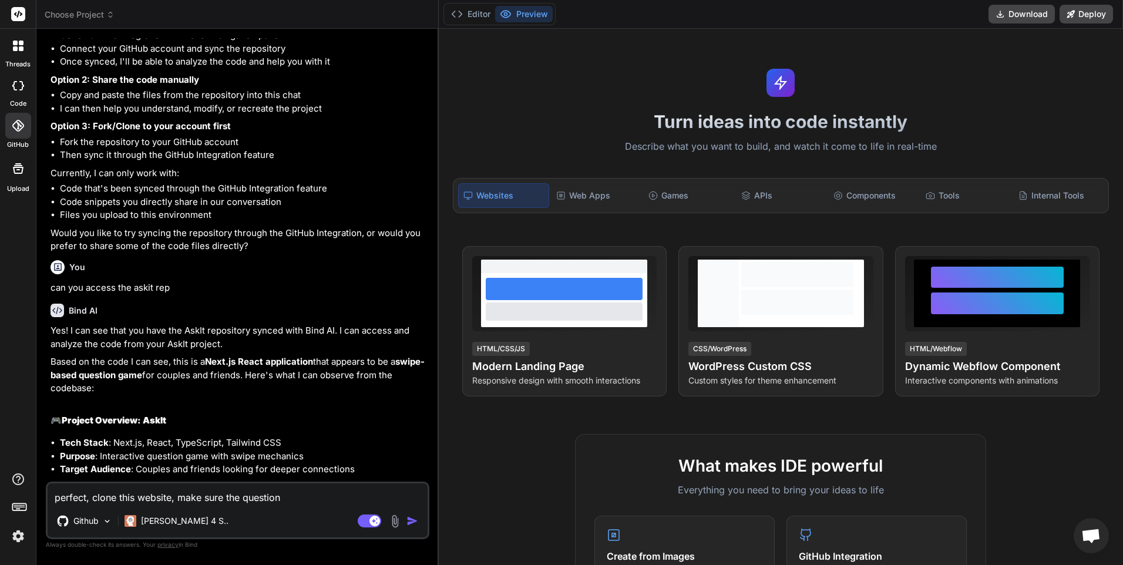
type textarea "perfect, clone this website, make sure the question"
type textarea "x"
type textarea "perfect, clone this website, make sure the question"
type textarea "x"
type textarea "perfect, clone this website, make sure the questio"
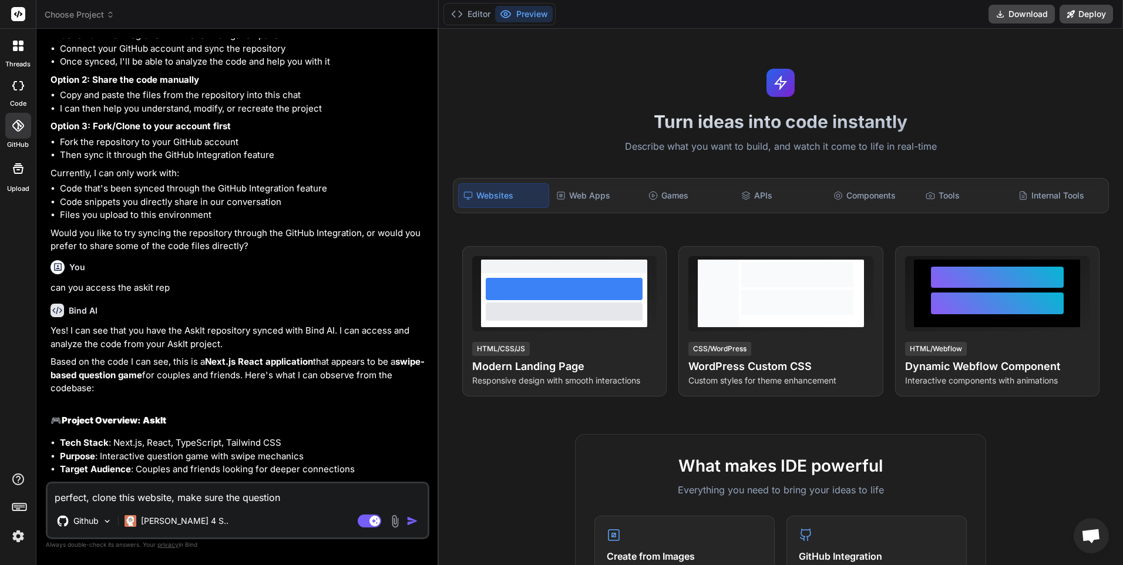
type textarea "x"
type textarea "perfect, clone this website, make sure the questi"
type textarea "x"
type textarea "perfect, clone this website, make sure the quest"
type textarea "x"
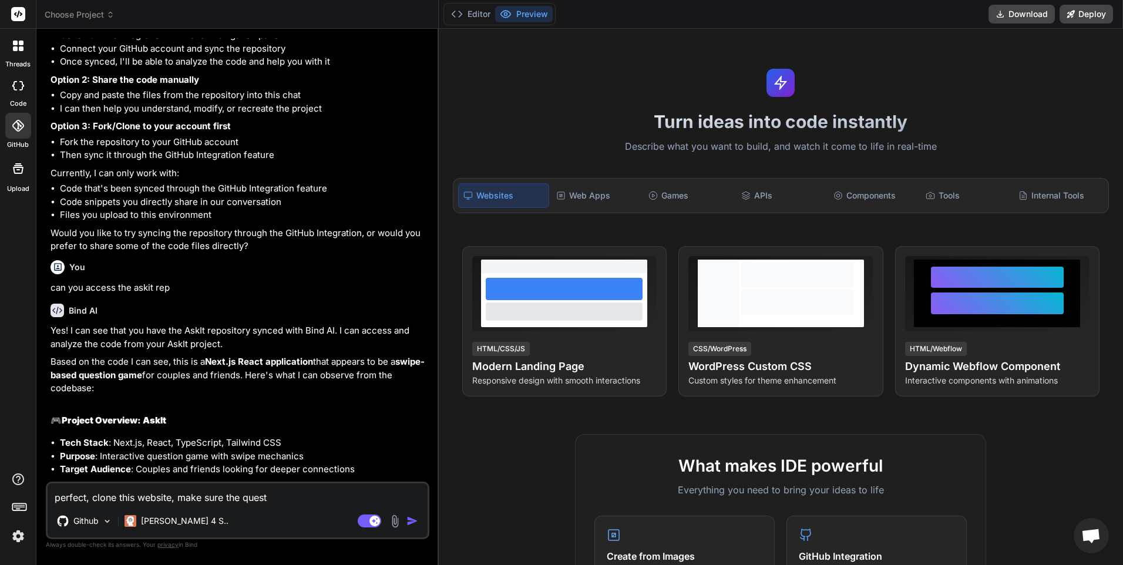
type textarea "perfect, clone this website, make sure the ques"
type textarea "x"
type textarea "perfect, clone this website, make sure the que"
type textarea "x"
type textarea "perfect, clone this website, make sure the qu"
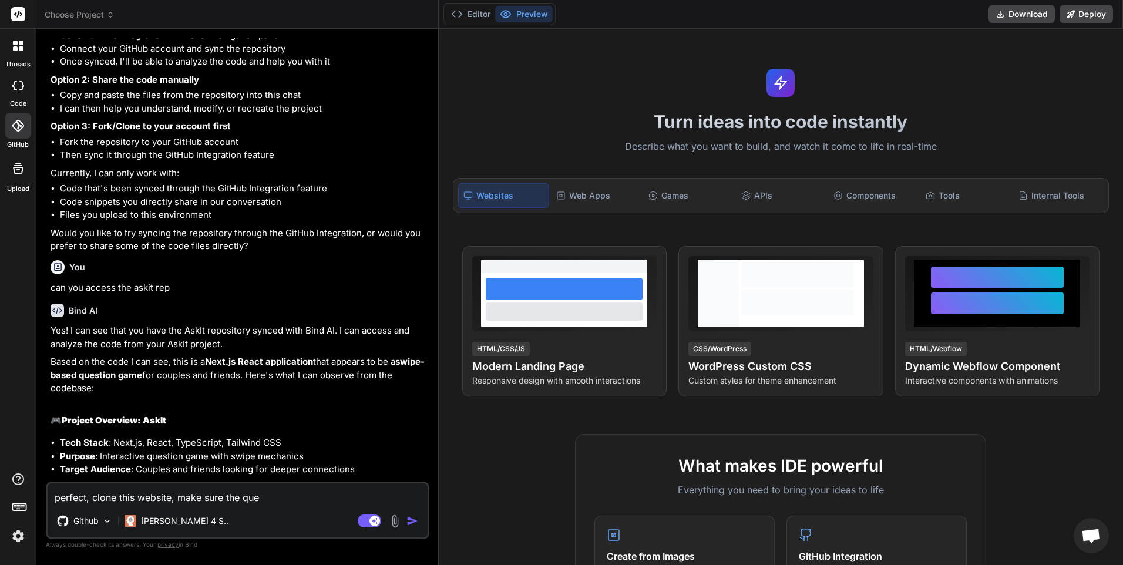
type textarea "x"
type textarea "perfect, clone this website, make sure the q"
type textarea "x"
type textarea "perfect, clone this website, make sure the"
type textarea "x"
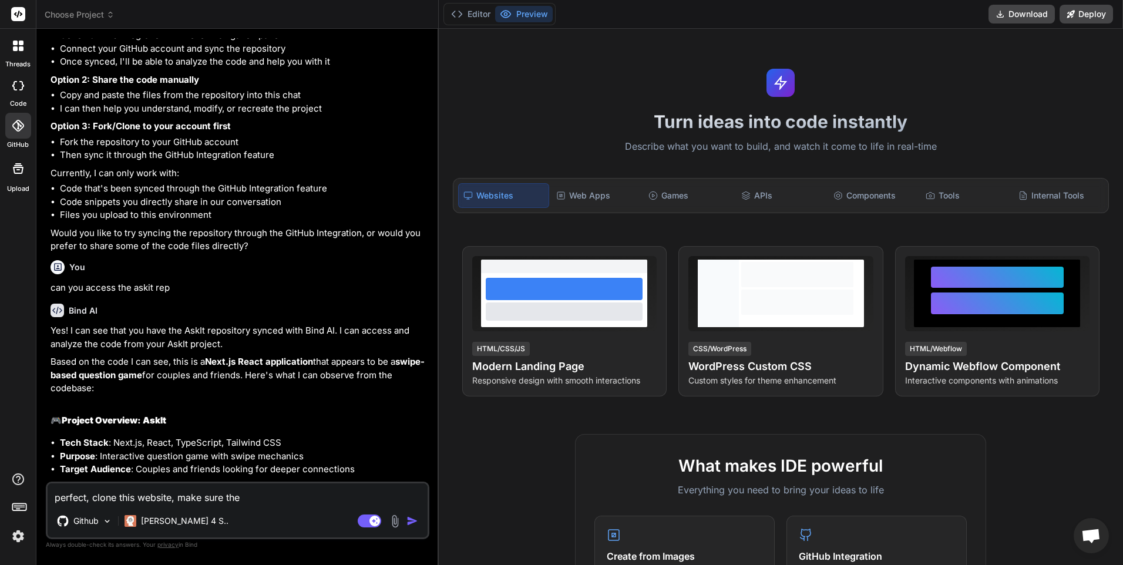
type textarea "perfect, clone this website, make sure the"
type textarea "x"
type textarea "perfect, clone this website, make sure th"
type textarea "x"
type textarea "perfect, clone this website, make sure t"
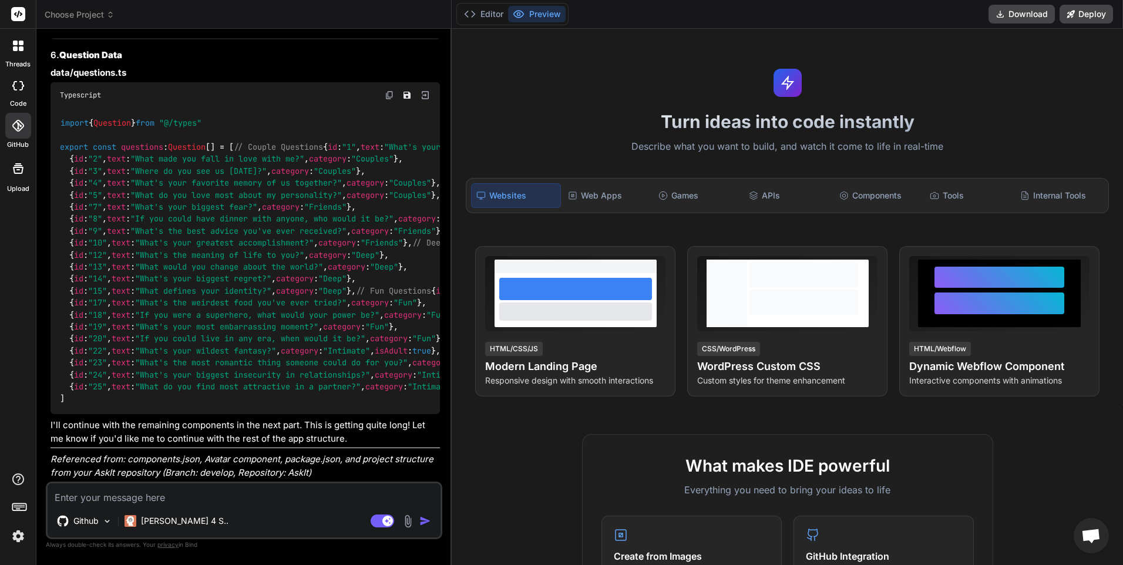
scroll to position [9287, 0]
click at [216, 503] on textarea at bounding box center [244, 493] width 393 height 21
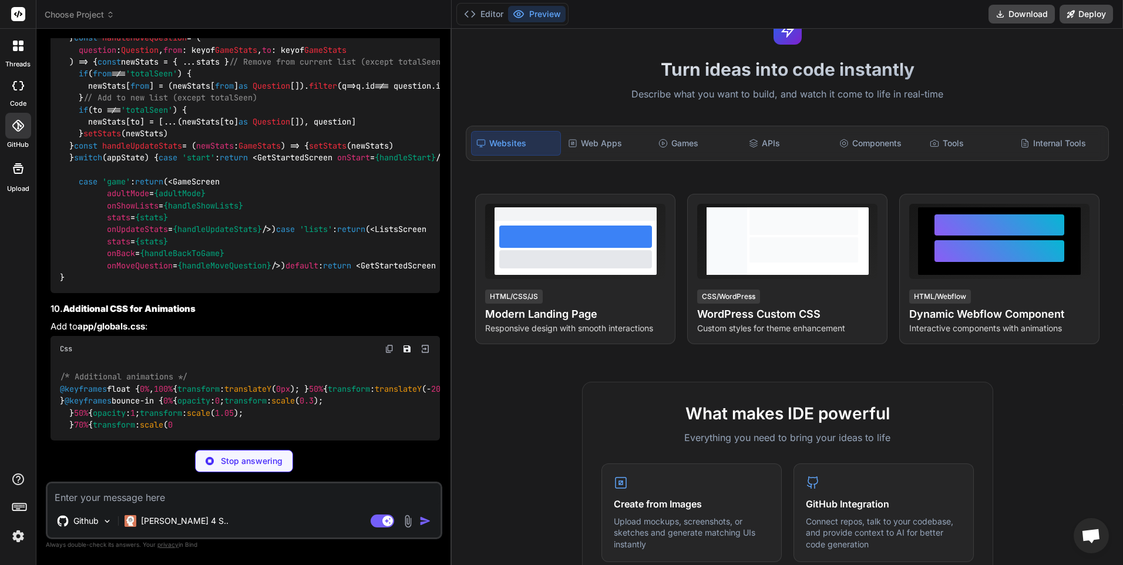
scroll to position [59, 0]
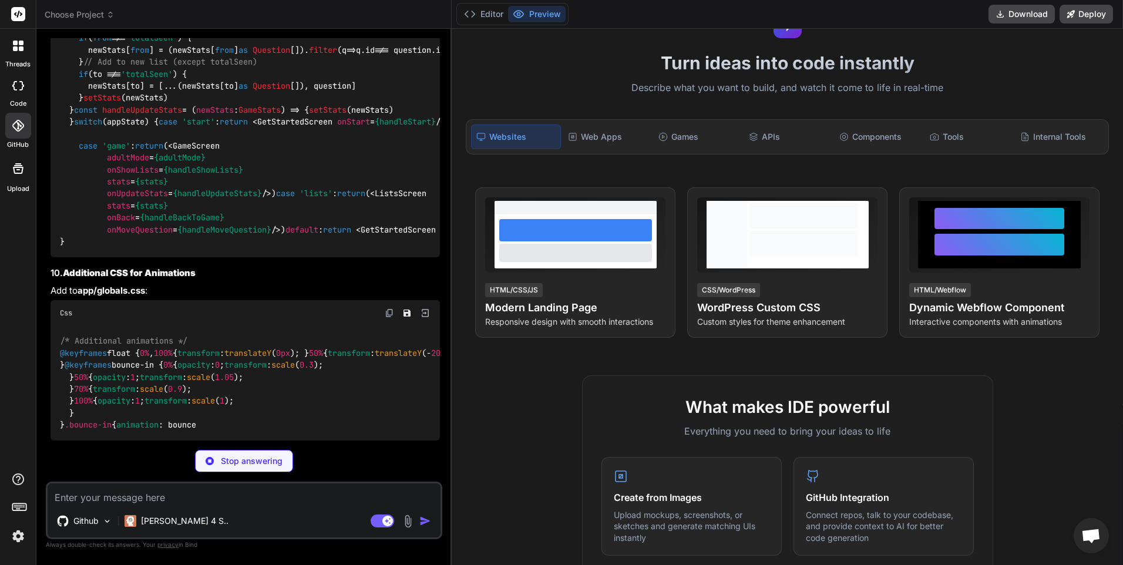
click at [553, 10] on button "Preview" at bounding box center [537, 14] width 58 height 16
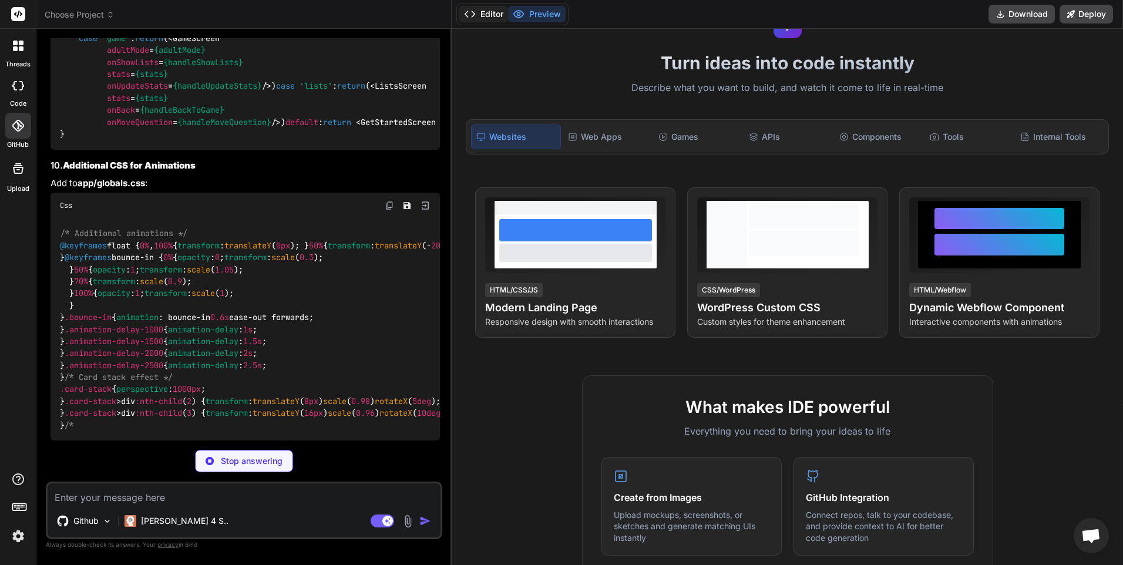
click at [490, 14] on button "Editor" at bounding box center [483, 14] width 49 height 16
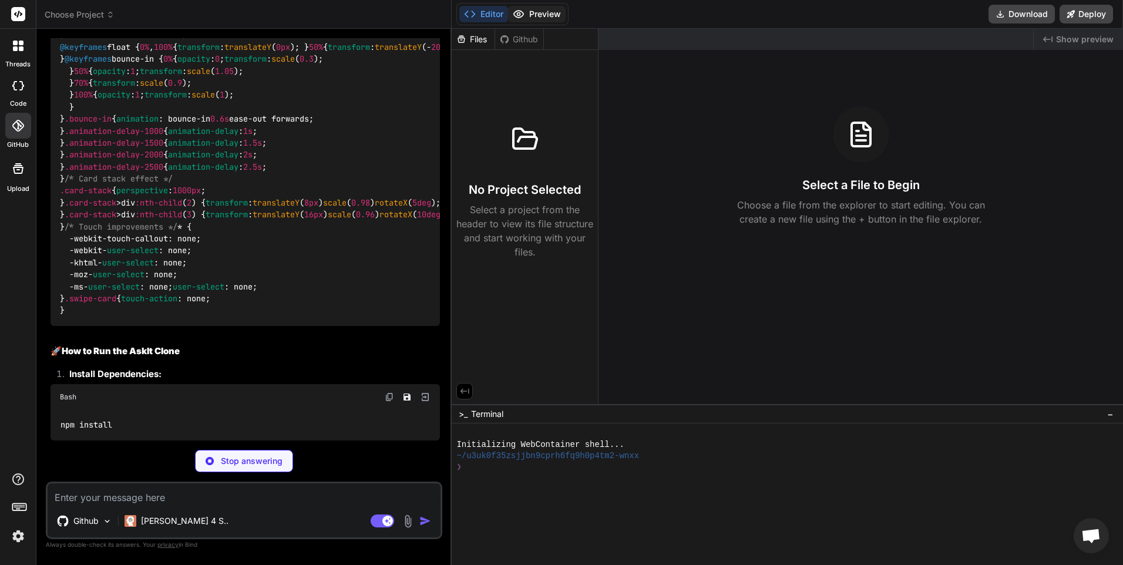
click at [539, 14] on button "Preview" at bounding box center [537, 14] width 58 height 16
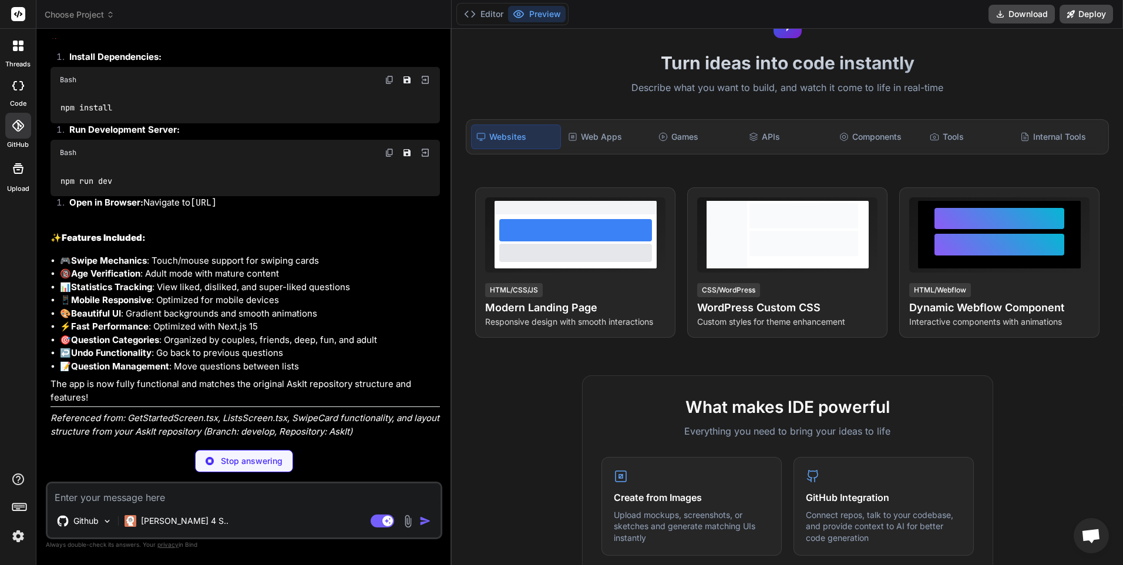
scroll to position [16960, 0]
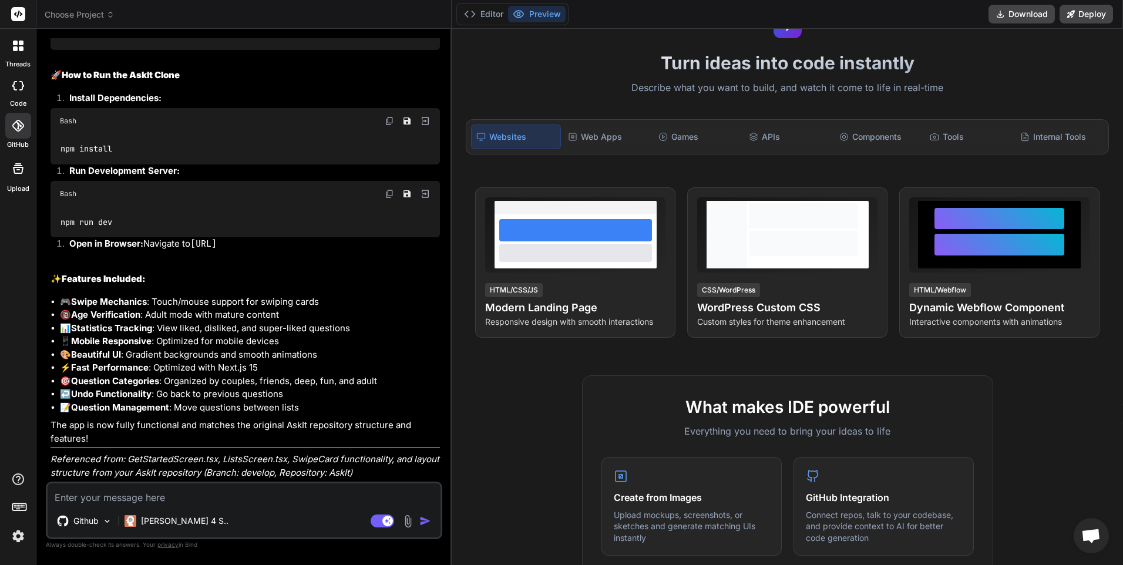
click at [550, 12] on button "Preview" at bounding box center [537, 14] width 58 height 16
click at [184, 499] on textarea at bounding box center [244, 493] width 393 height 21
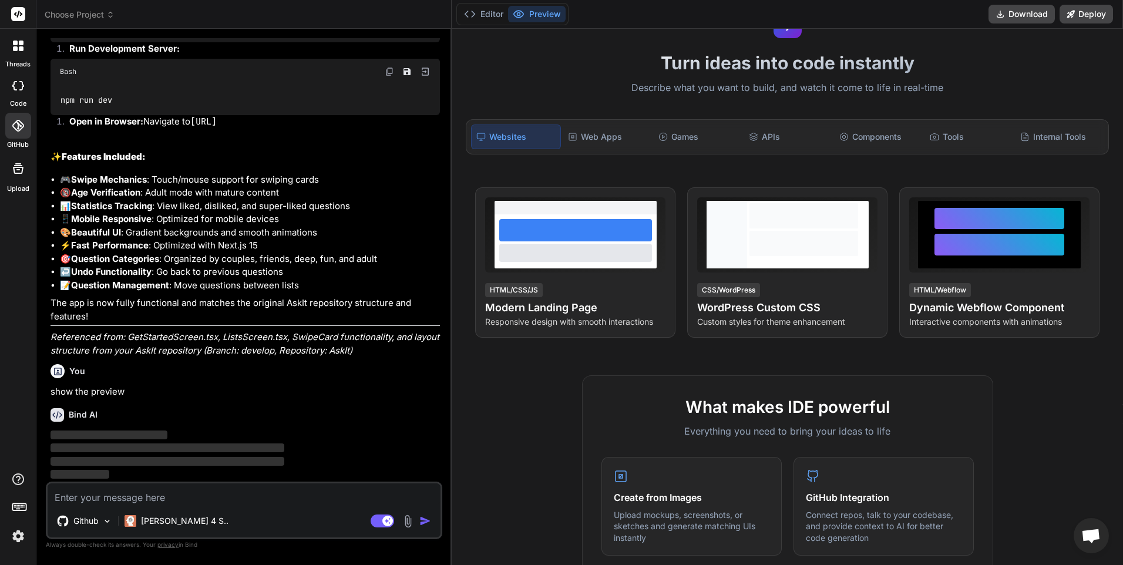
scroll to position [16788, 0]
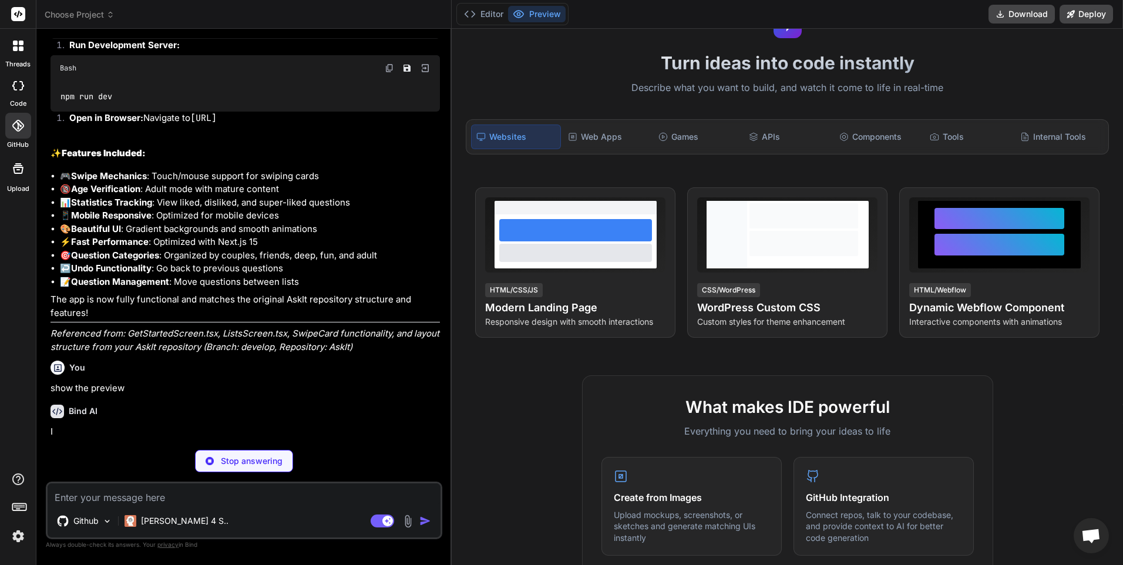
drag, startPoint x: 306, startPoint y: 414, endPoint x: 147, endPoint y: 411, distance: 158.6
click at [147, 128] on li "Open in Browser: Navigate to http://localhost:3000" at bounding box center [250, 120] width 380 height 16
drag, startPoint x: 147, startPoint y: 411, endPoint x: 166, endPoint y: 415, distance: 18.5
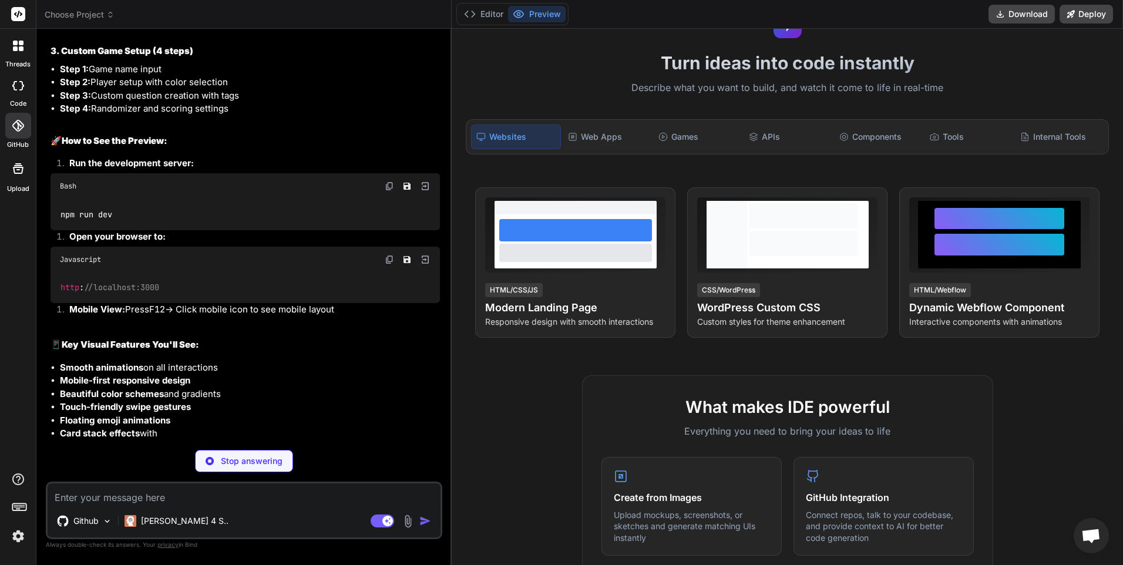
scroll to position [17796, 0]
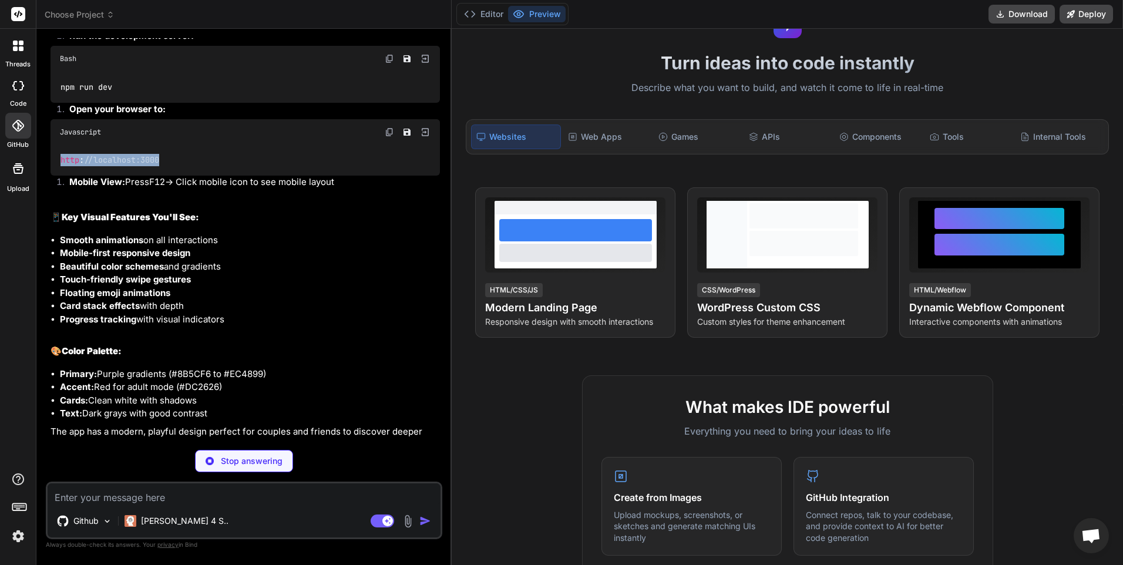
drag, startPoint x: 167, startPoint y: 300, endPoint x: 61, endPoint y: 302, distance: 106.3
click at [61, 176] on div "http : //localhost:3000" at bounding box center [245, 160] width 389 height 31
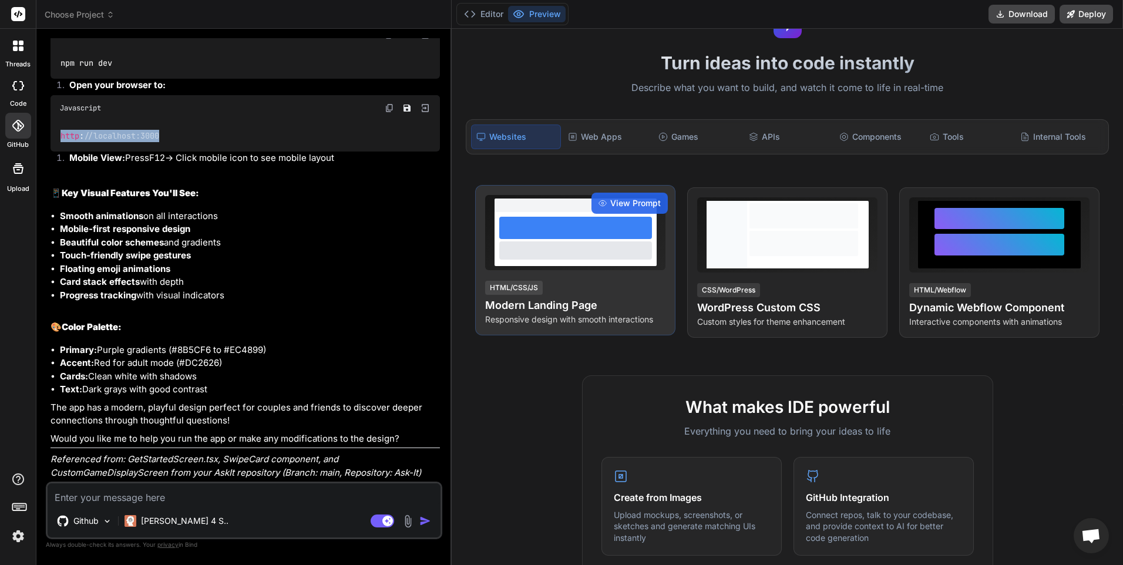
scroll to position [0, 0]
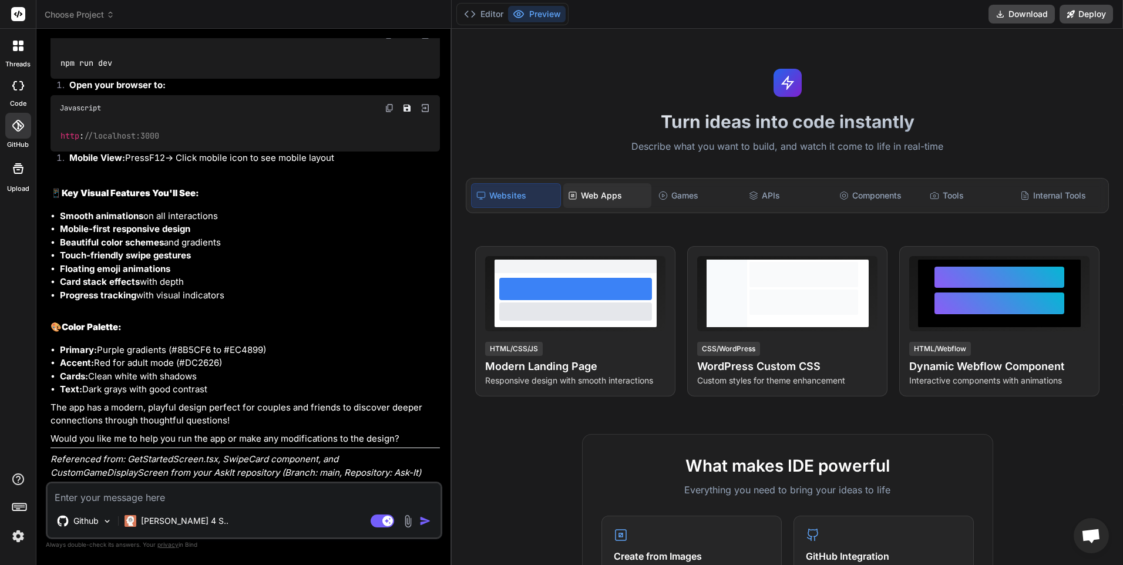
click at [611, 190] on div "Web Apps" at bounding box center [607, 195] width 88 height 25
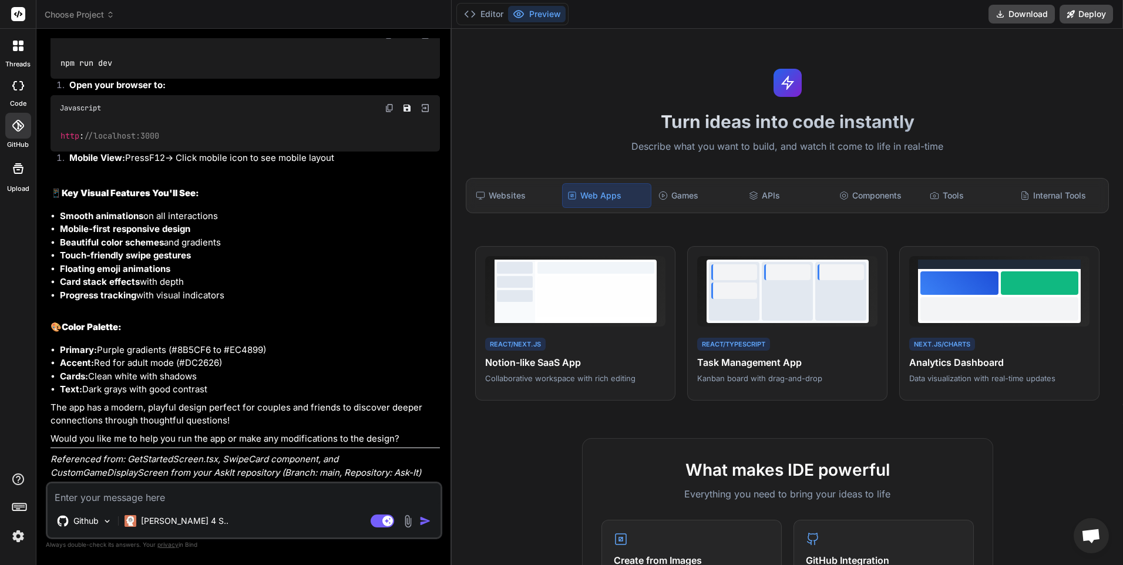
scroll to position [17961, 0]
click at [228, 503] on textarea at bounding box center [244, 493] width 393 height 21
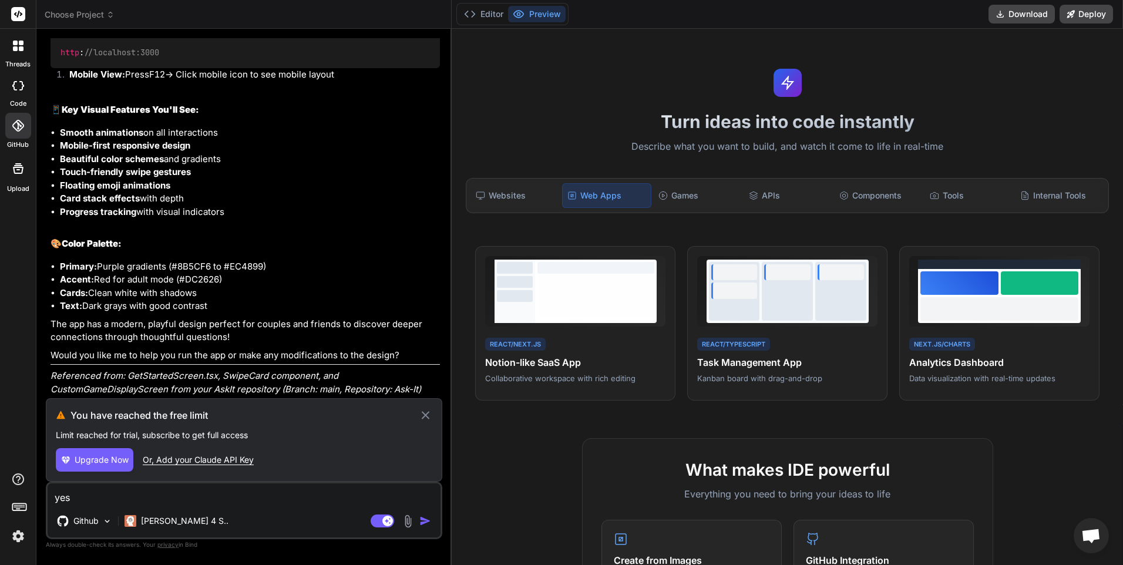
click at [425, 412] on icon at bounding box center [426, 415] width 14 height 14
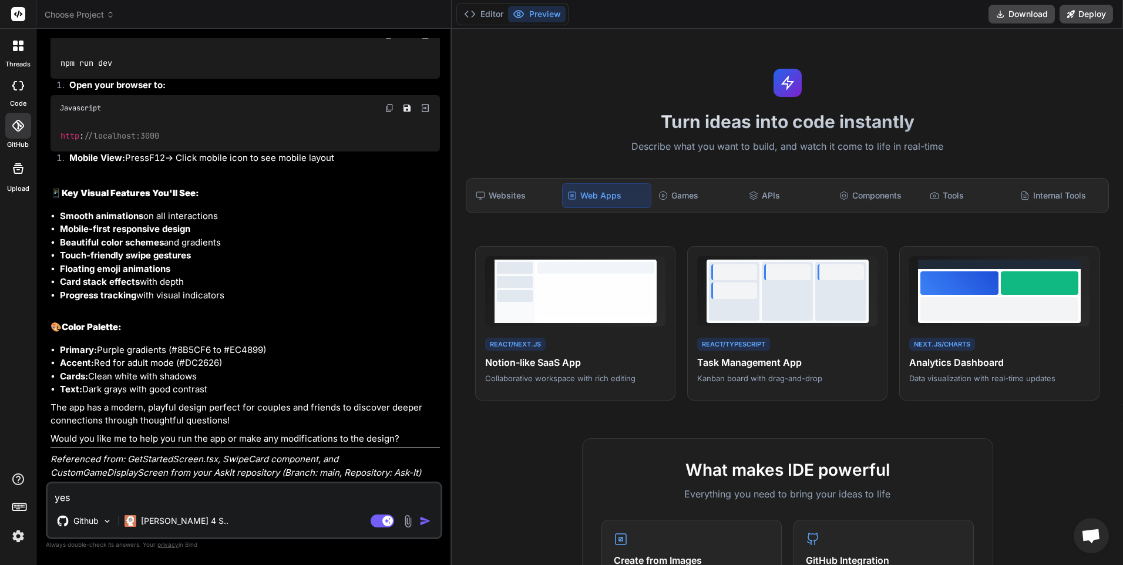
click at [291, 187] on h2 "📱 Key Visual Features You'll See:" at bounding box center [245, 194] width 389 height 14
click at [497, 22] on button "Editor" at bounding box center [483, 14] width 49 height 16
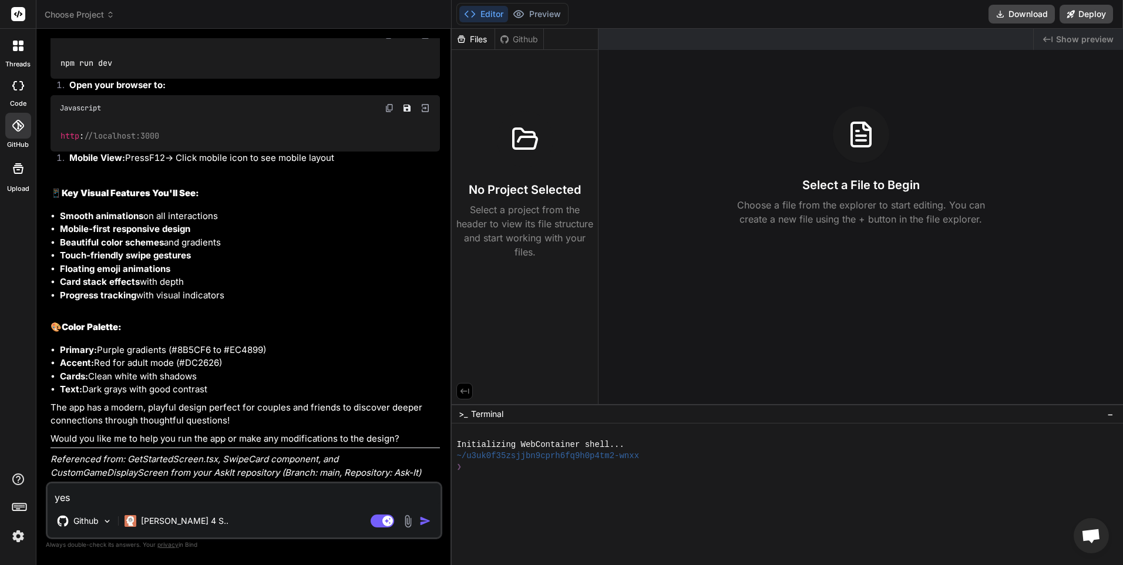
scroll to position [17491, 0]
click at [520, 31] on div "Files Github" at bounding box center [498, 39] width 92 height 21
click at [522, 35] on div "Github" at bounding box center [519, 39] width 48 height 12
click at [522, 36] on div "Github" at bounding box center [519, 39] width 48 height 12
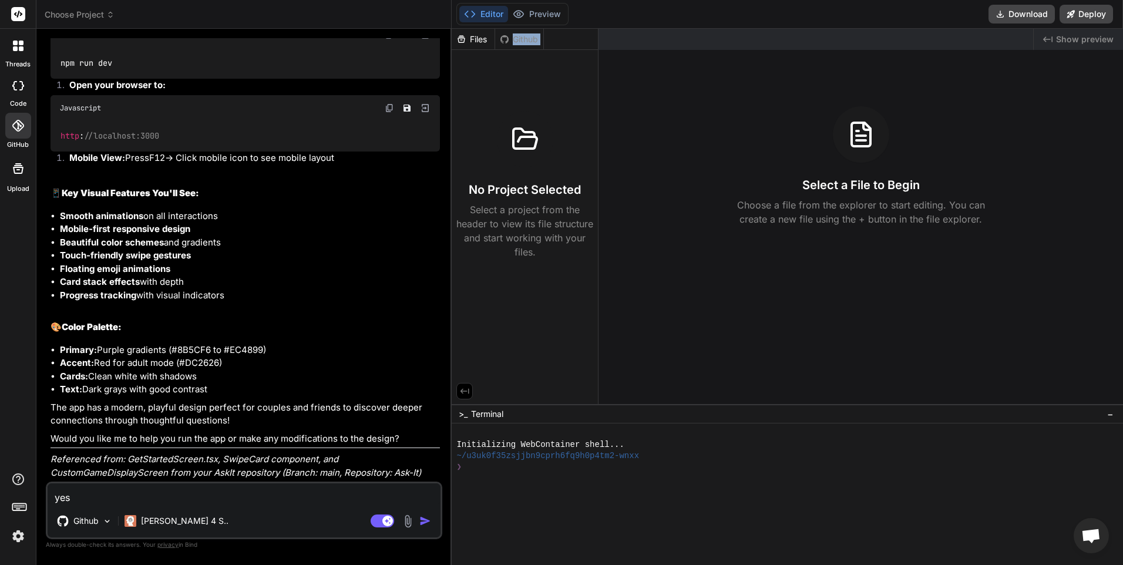
click at [522, 36] on div "Github" at bounding box center [519, 39] width 48 height 12
drag, startPoint x: 522, startPoint y: 36, endPoint x: 522, endPoint y: 14, distance: 21.7
click at [522, 14] on icon at bounding box center [519, 14] width 12 height 12
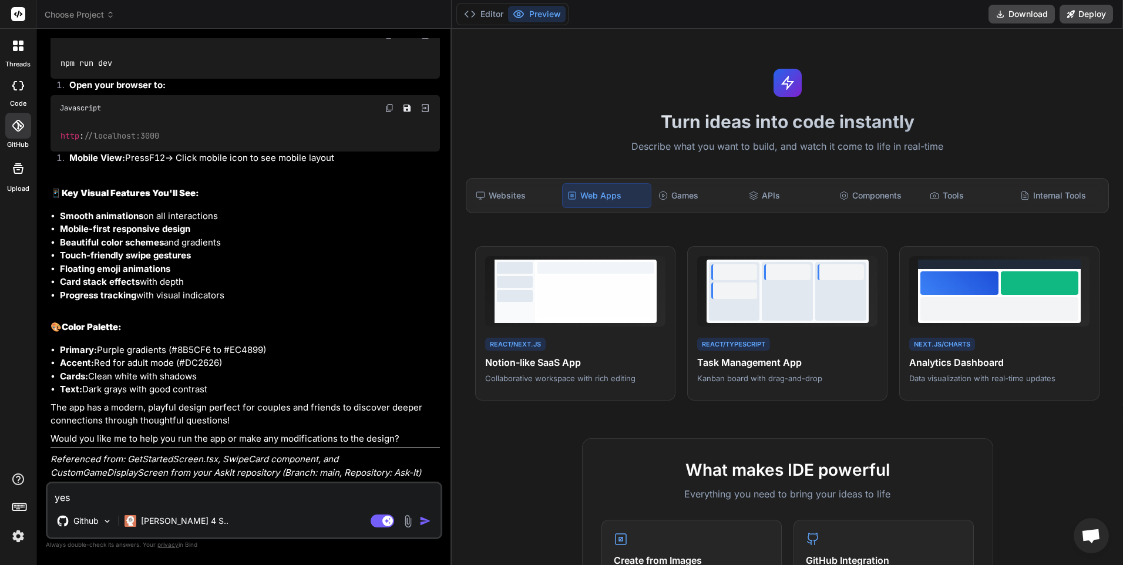
click at [525, 14] on button "Preview" at bounding box center [537, 14] width 58 height 16
click at [171, 392] on li "Text: Dark grays with good contrast" at bounding box center [250, 390] width 380 height 14
